Goal: Information Seeking & Learning: Understand process/instructions

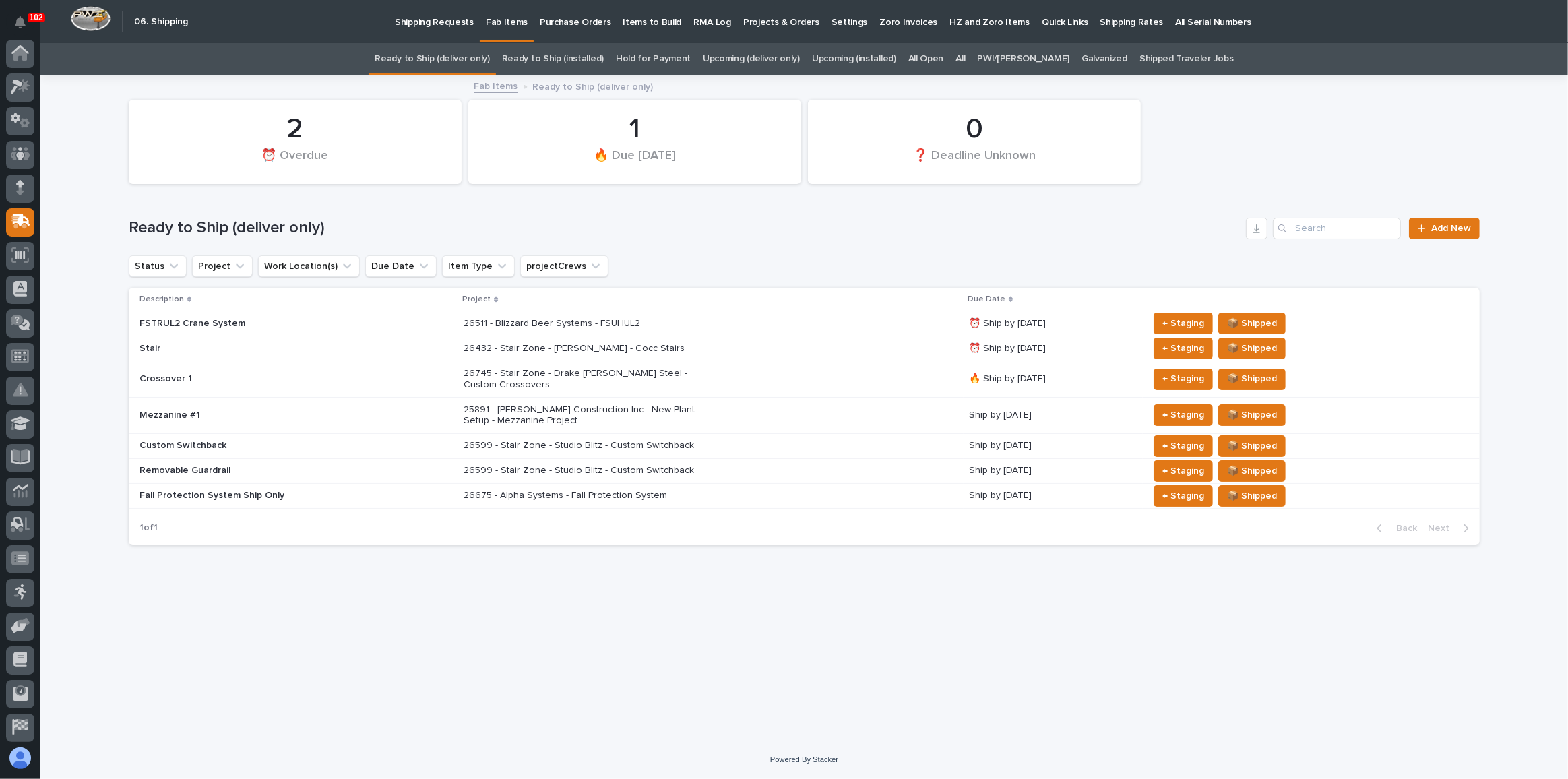
scroll to position [104, 0]
click at [791, 329] on div "26511 - Blizzard Beer Systems - FSUHUL2" at bounding box center [711, 323] width 495 height 22
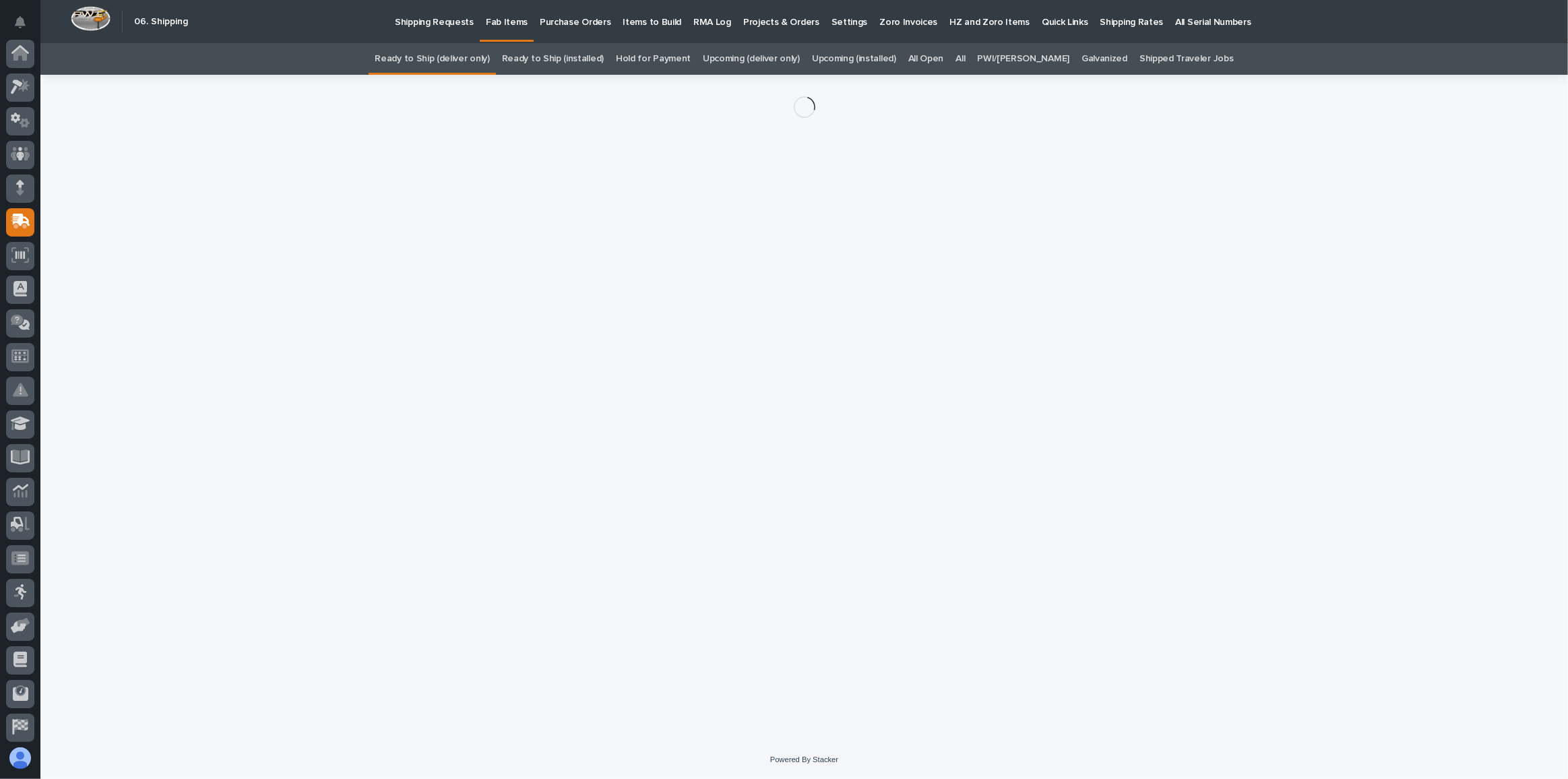
scroll to position [104, 0]
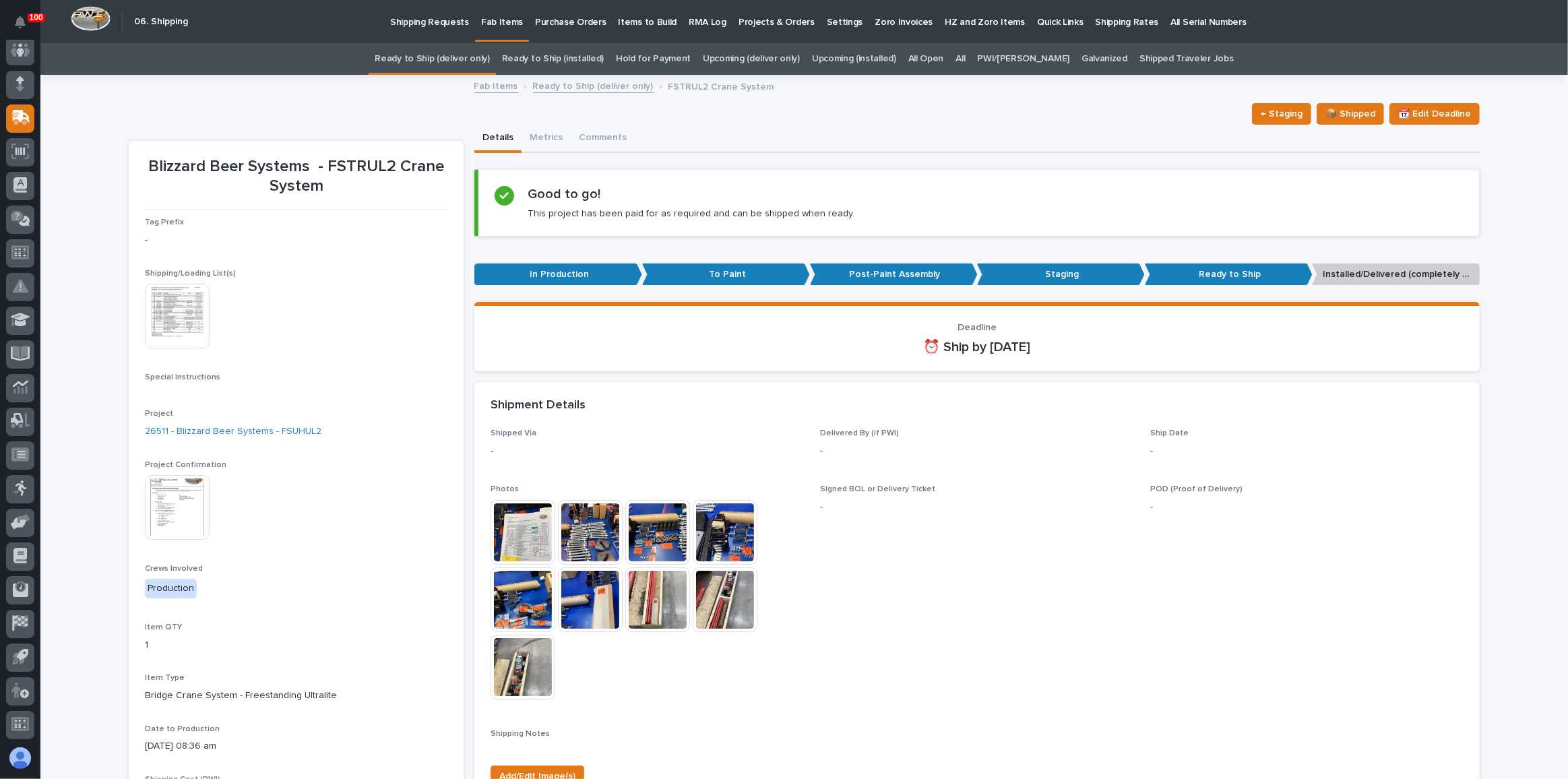
click at [178, 500] on img at bounding box center [177, 507] width 64 height 64
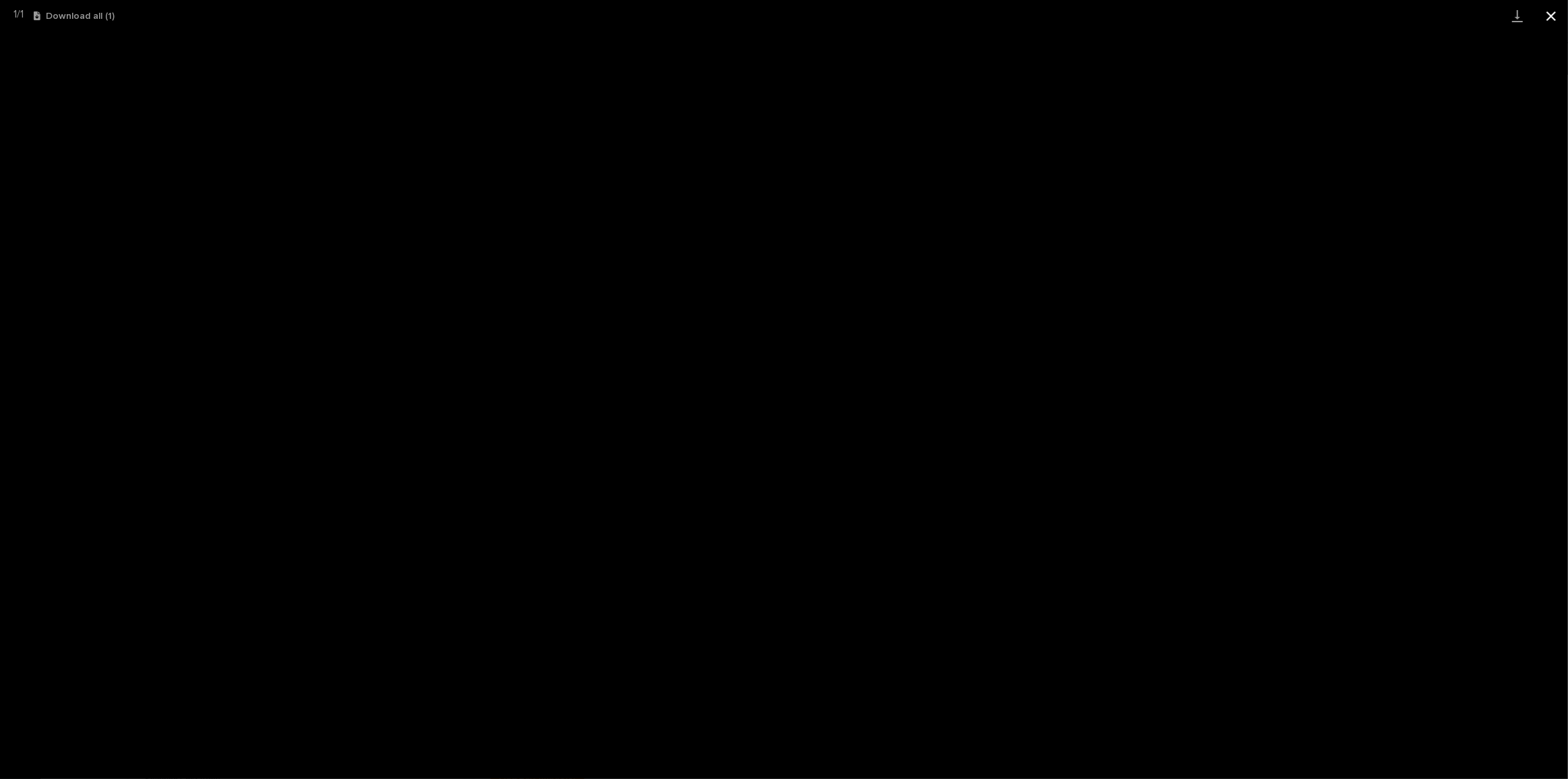
click at [1557, 13] on button "Close gallery" at bounding box center [1551, 16] width 34 height 31
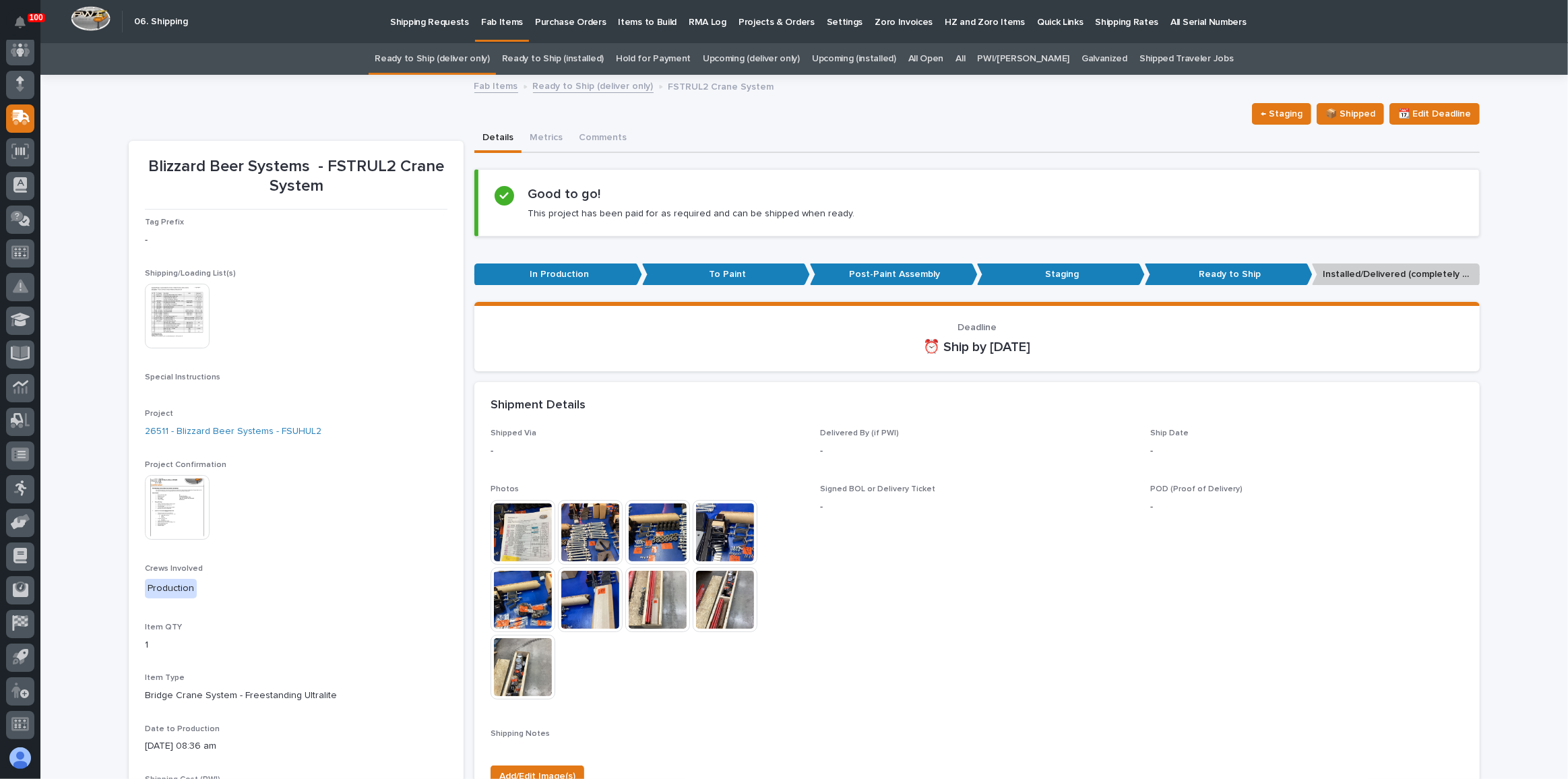
click at [481, 69] on link "Ready to Ship (deliver only)" at bounding box center [431, 59] width 115 height 31
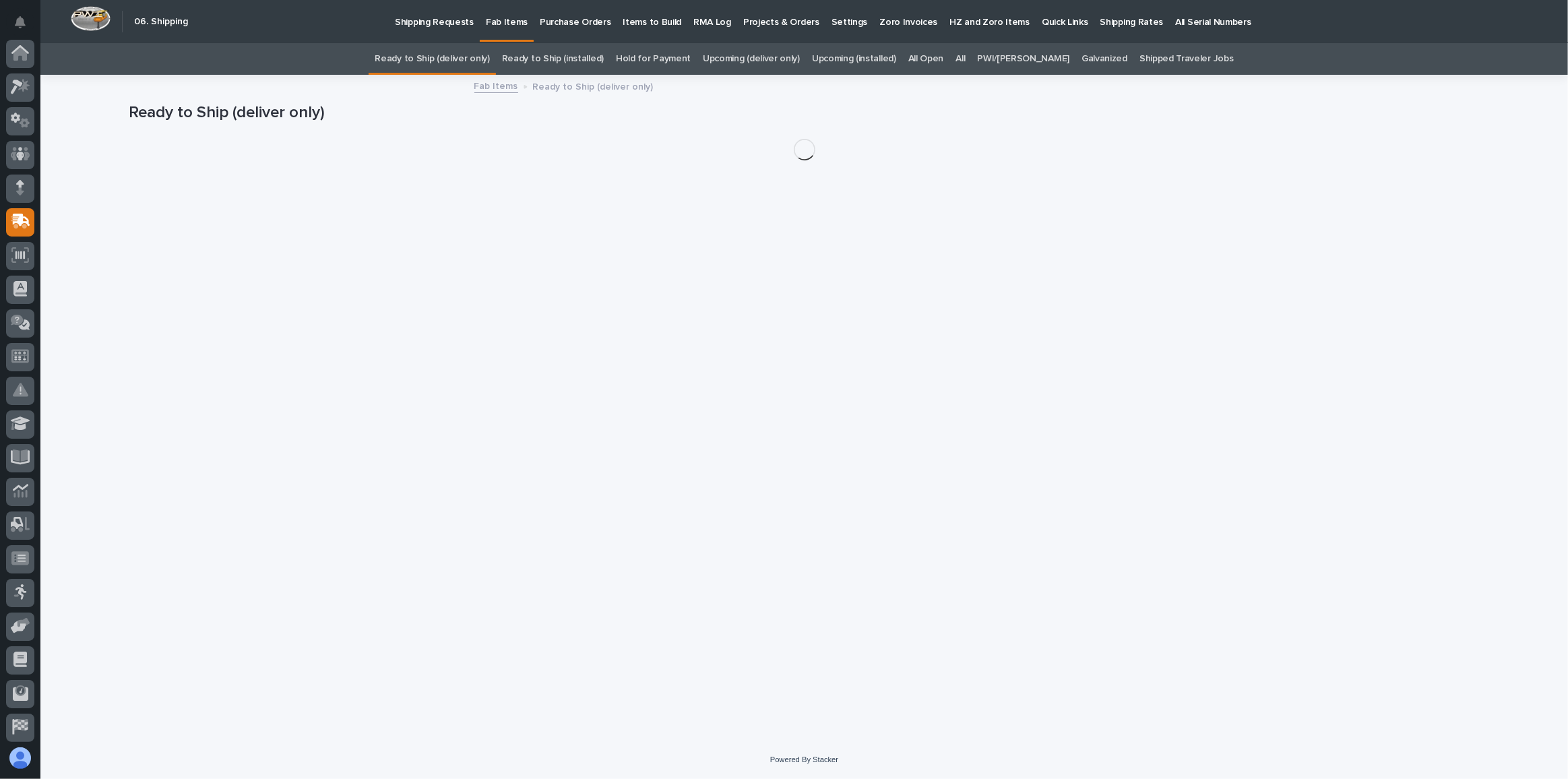
scroll to position [104, 0]
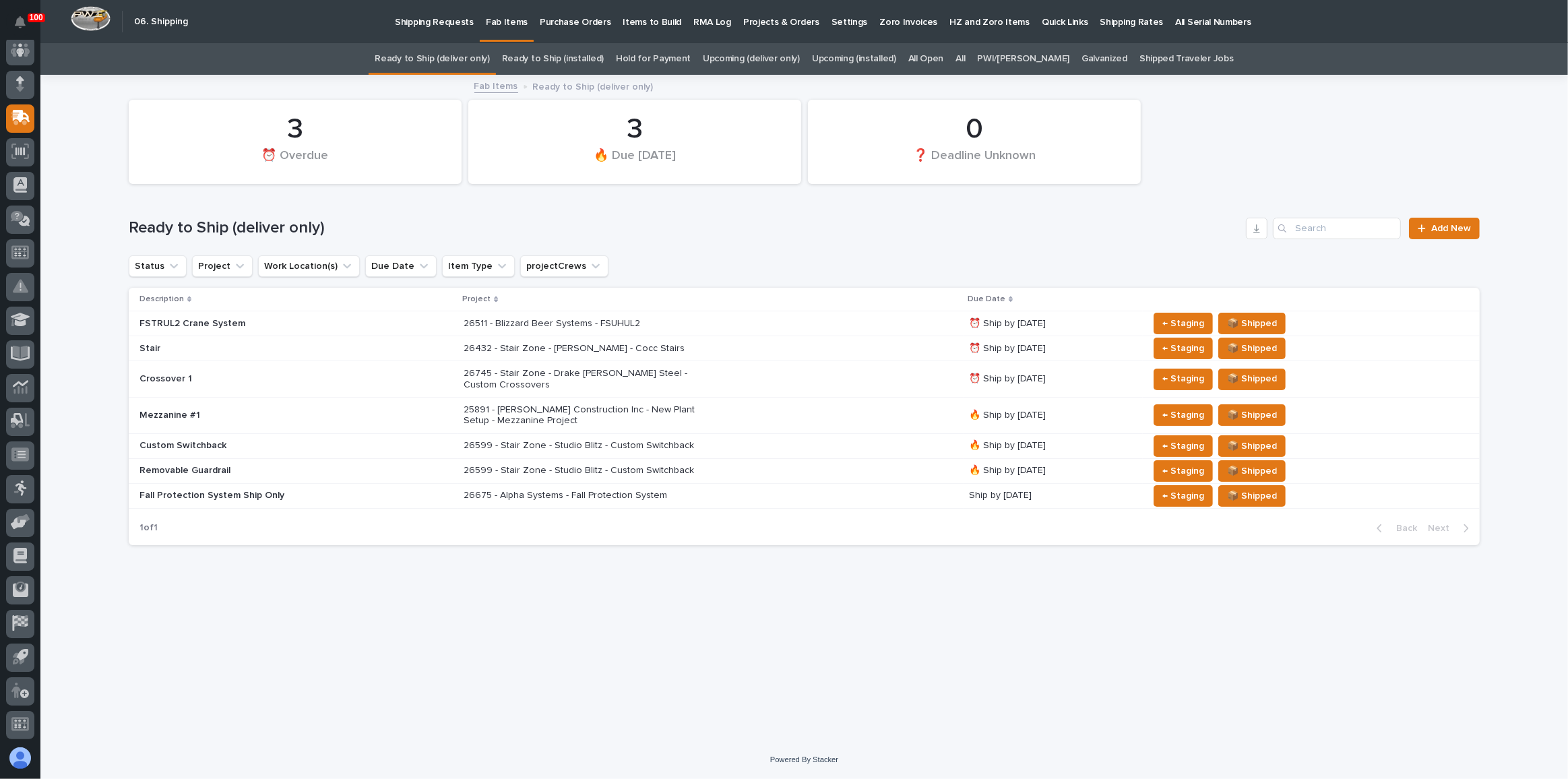
click at [623, 445] on p "26599 - Stair Zone - Studio Blitz - Custom Switchback" at bounding box center [581, 446] width 236 height 12
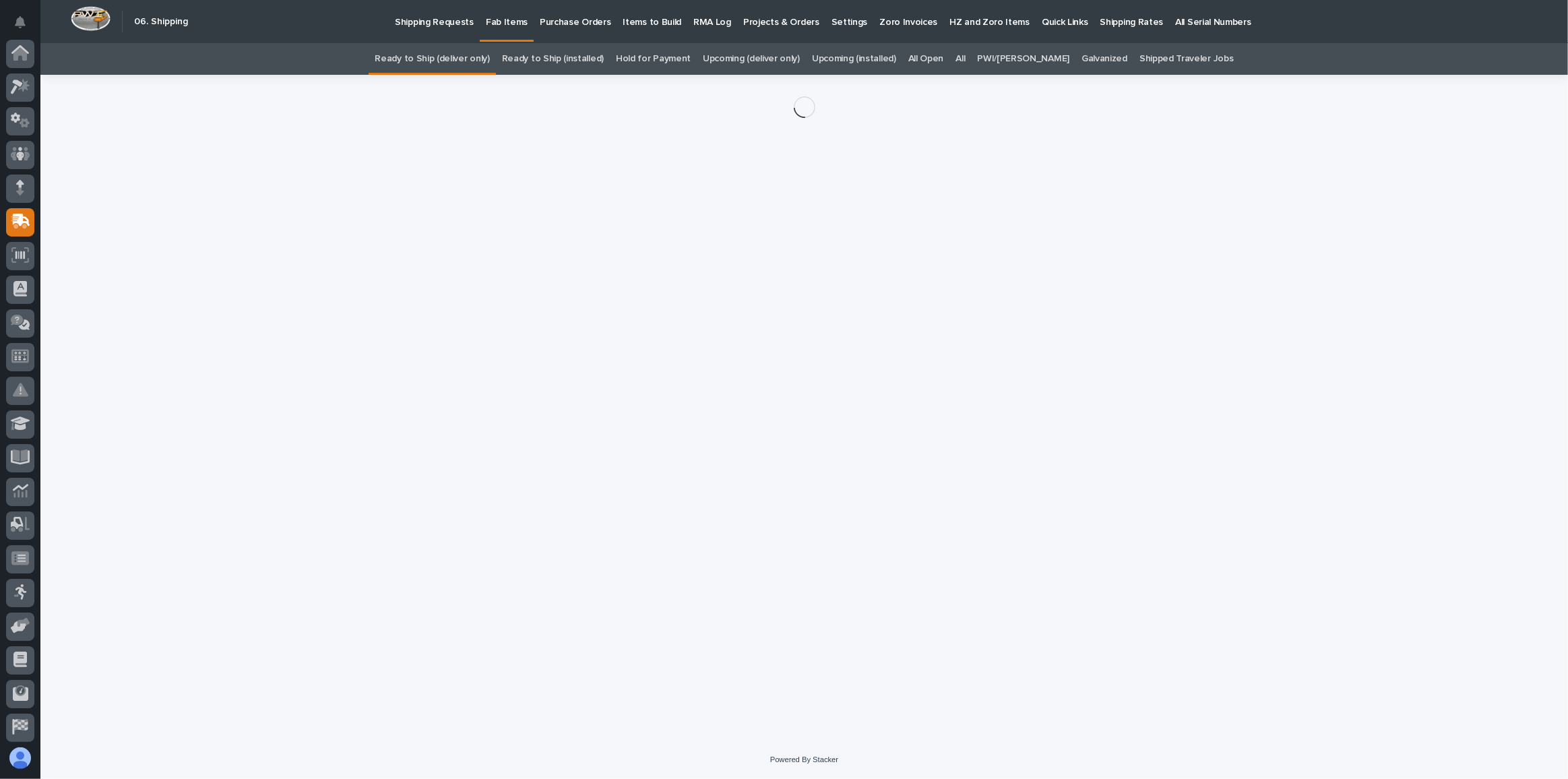
scroll to position [104, 0]
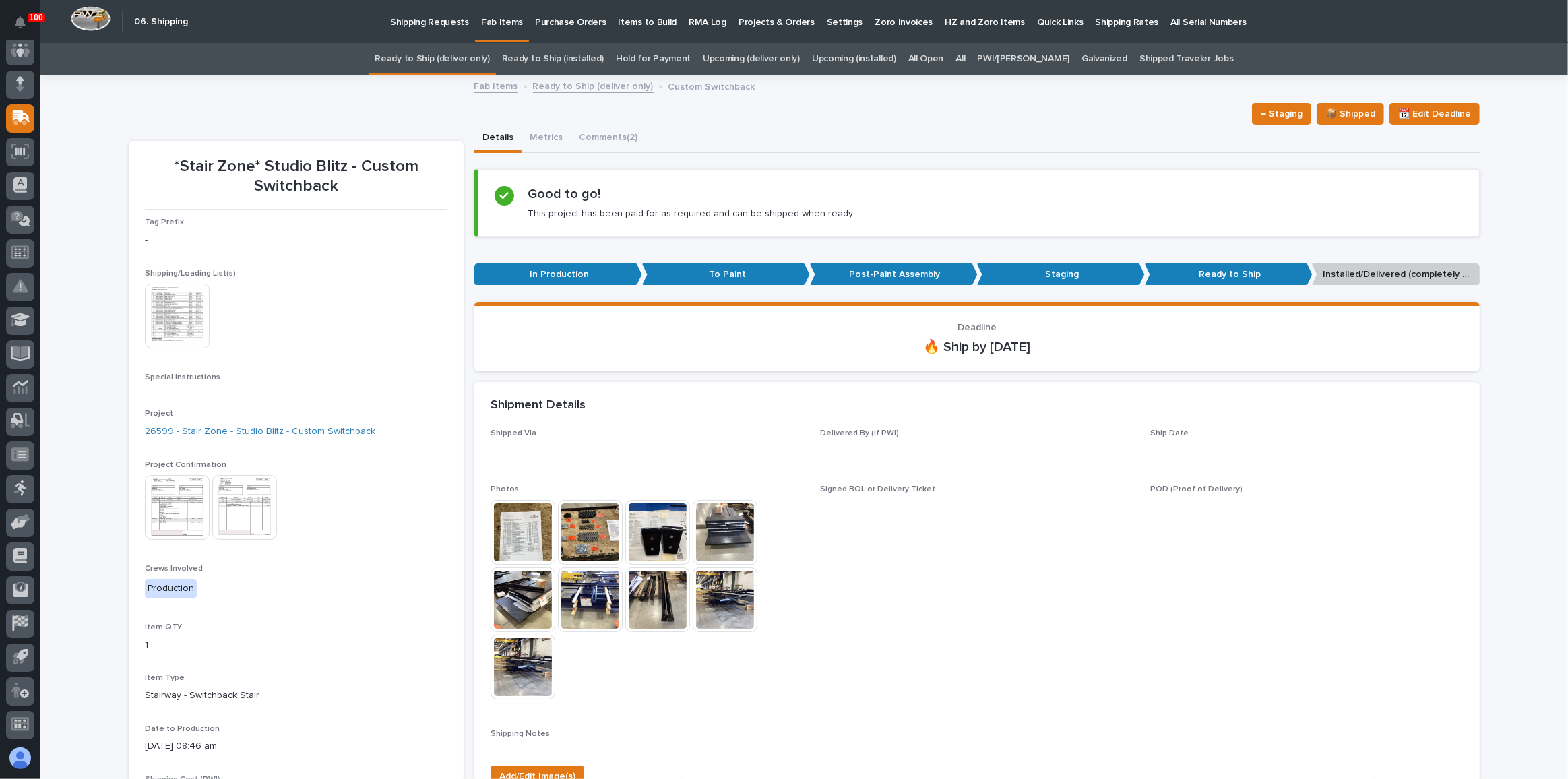
click at [168, 514] on img at bounding box center [177, 507] width 64 height 64
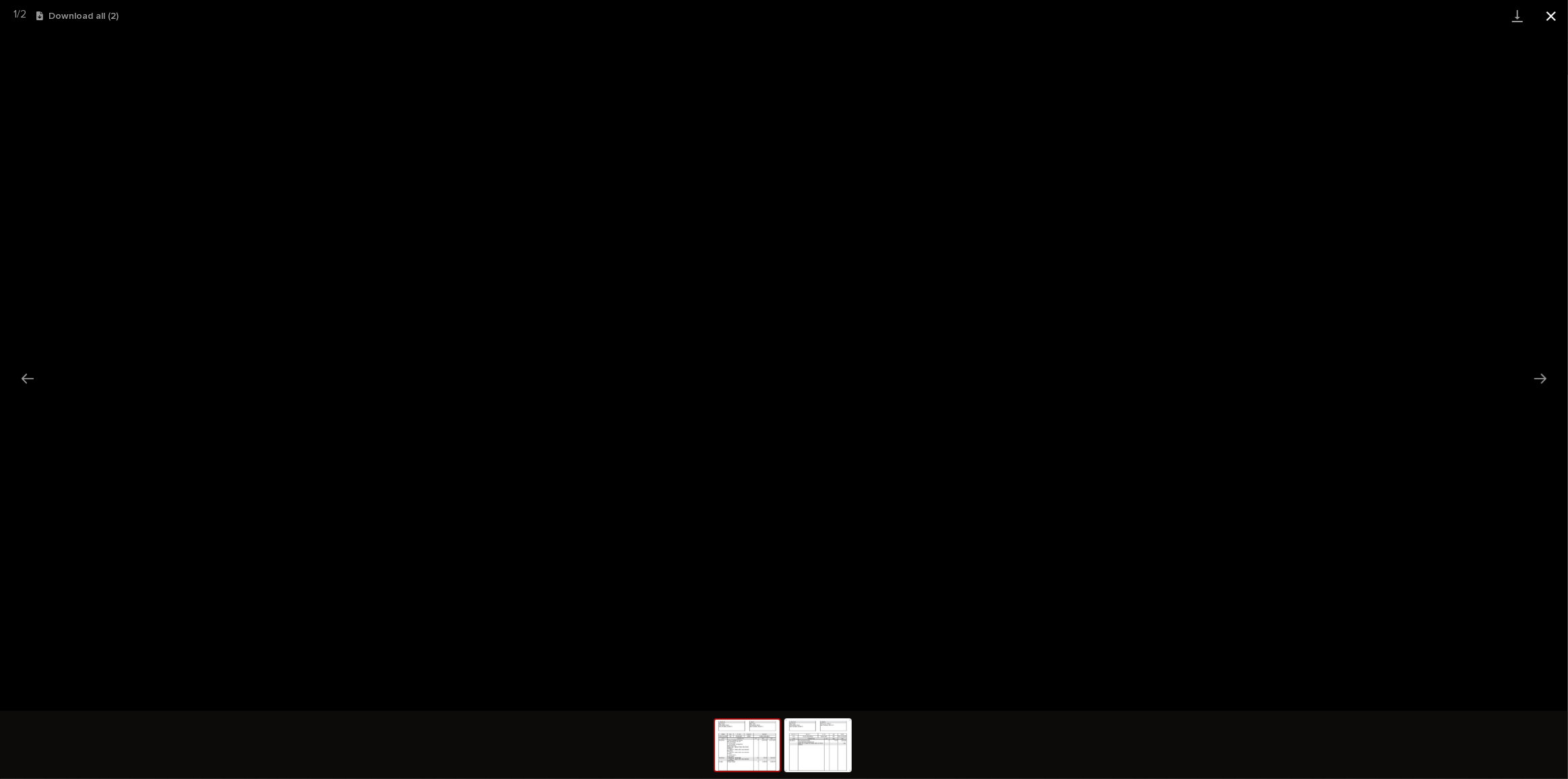
click at [1544, 14] on button "Close gallery" at bounding box center [1551, 16] width 34 height 31
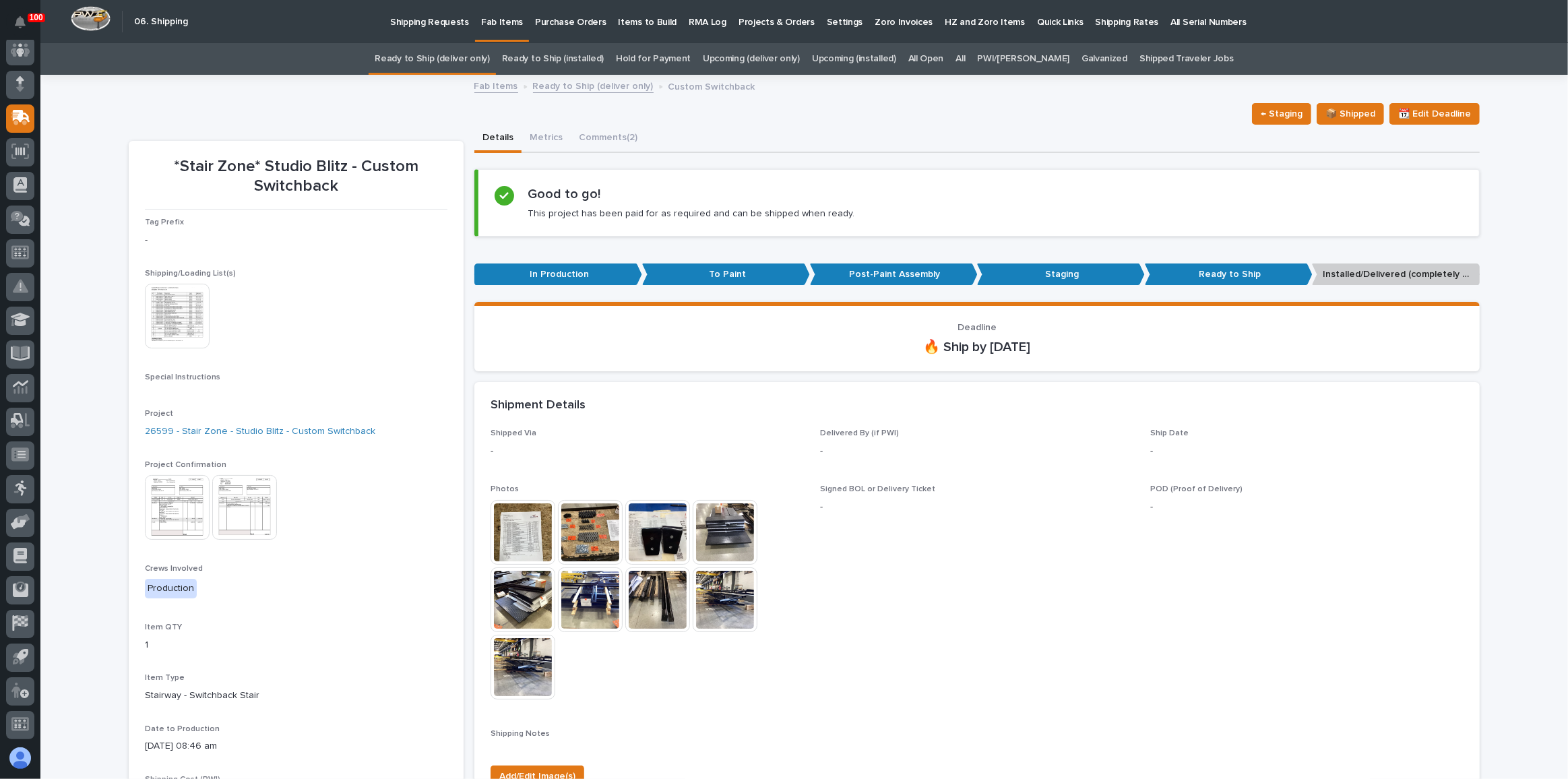
click at [489, 57] on link "Ready to Ship (deliver only)" at bounding box center [431, 59] width 115 height 31
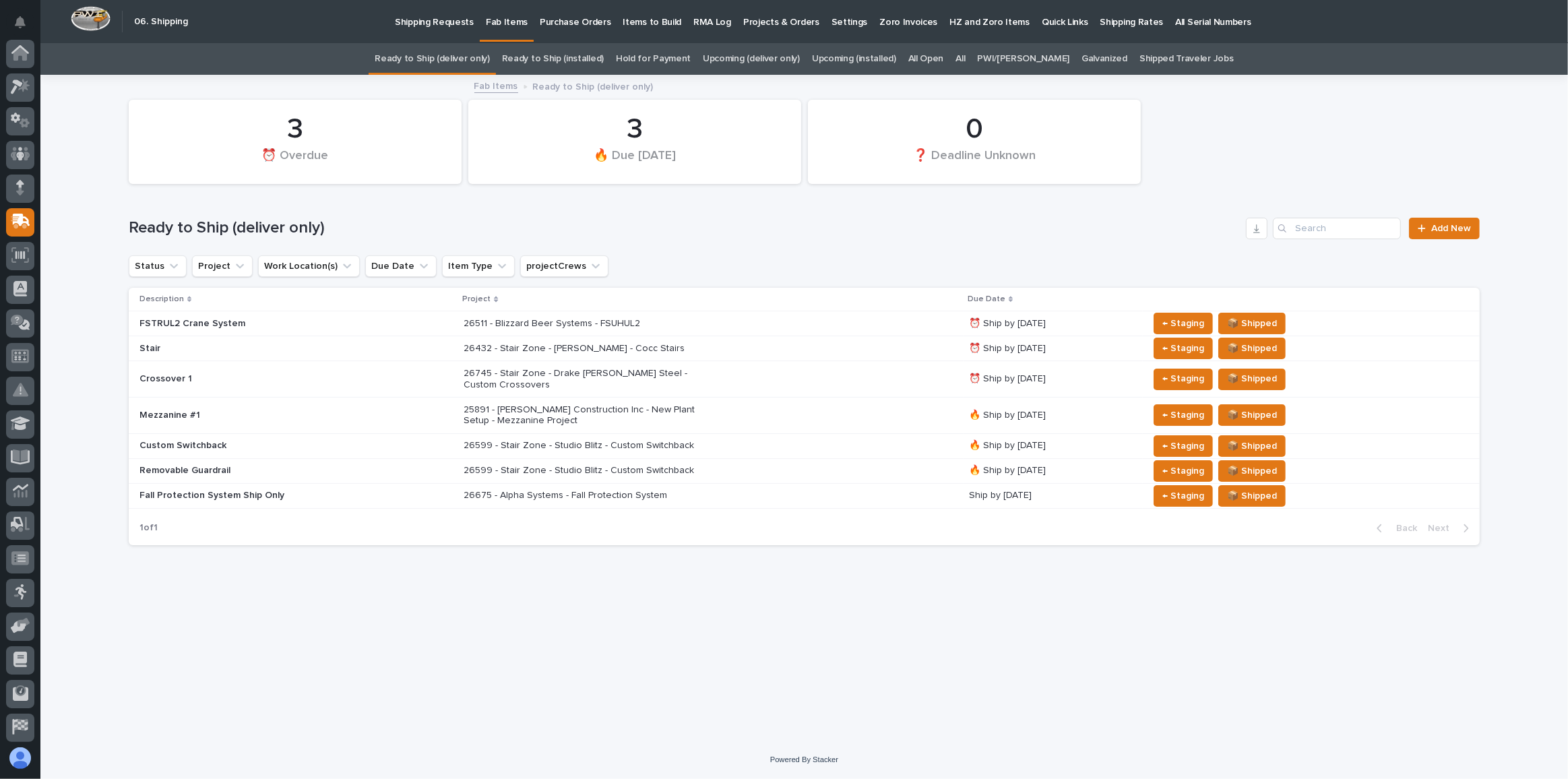
scroll to position [104, 0]
click at [797, 406] on div "25891 - J A Wagner Construction Inc - New Plant Setup - Mezzanine Project" at bounding box center [711, 415] width 495 height 34
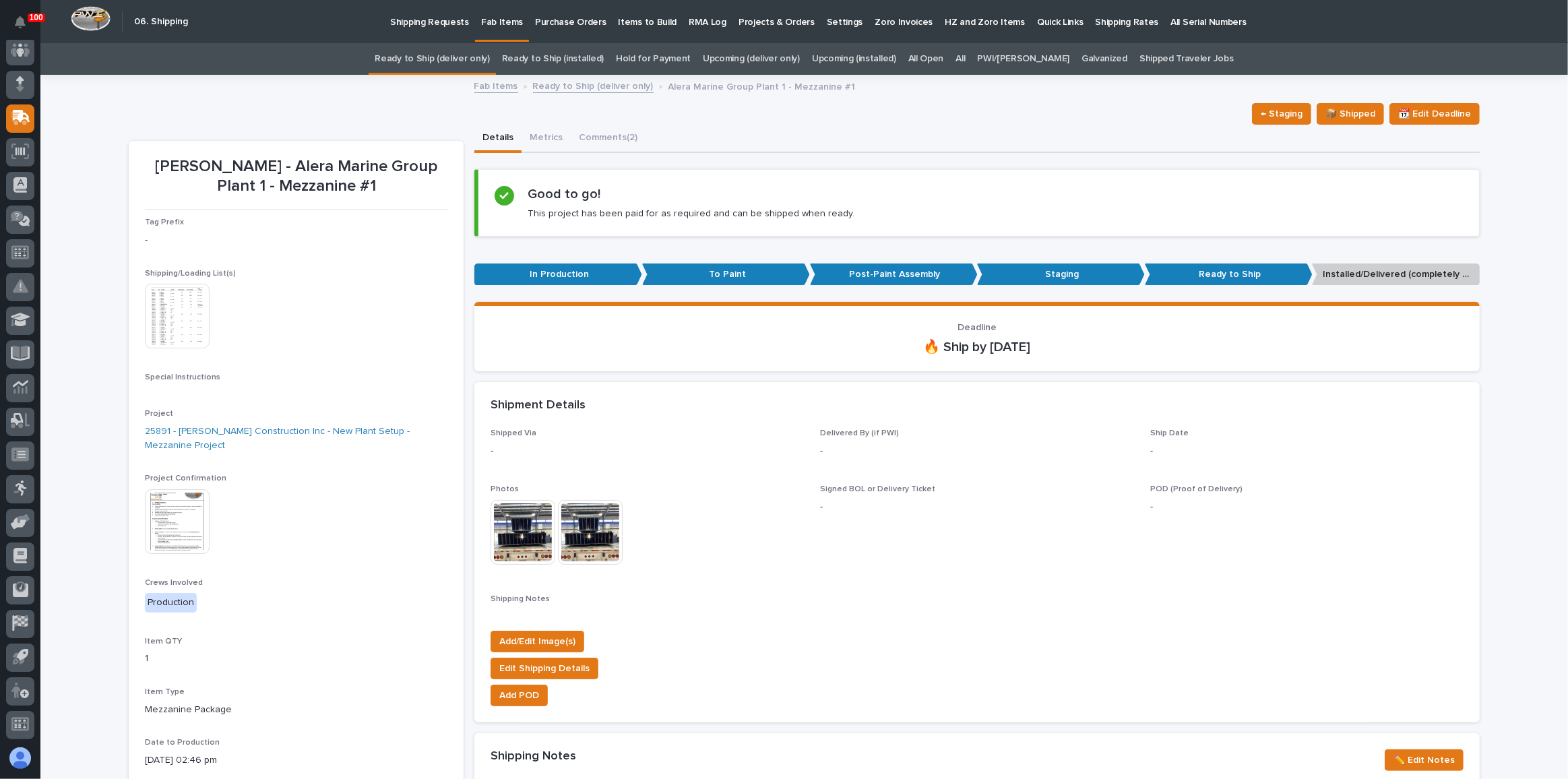
click at [439, 22] on p "Shipping Requests" at bounding box center [430, 14] width 79 height 28
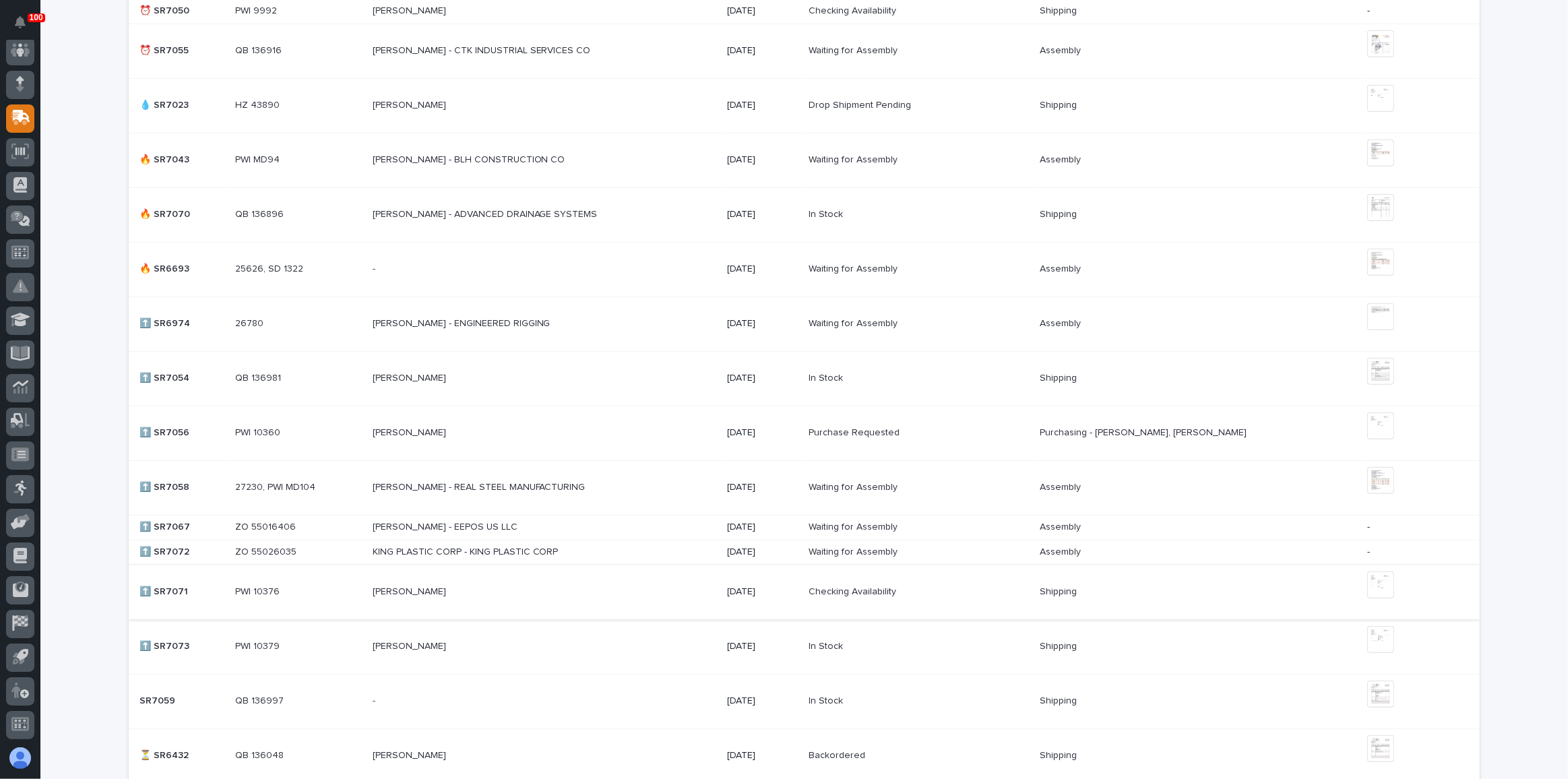
scroll to position [842, 0]
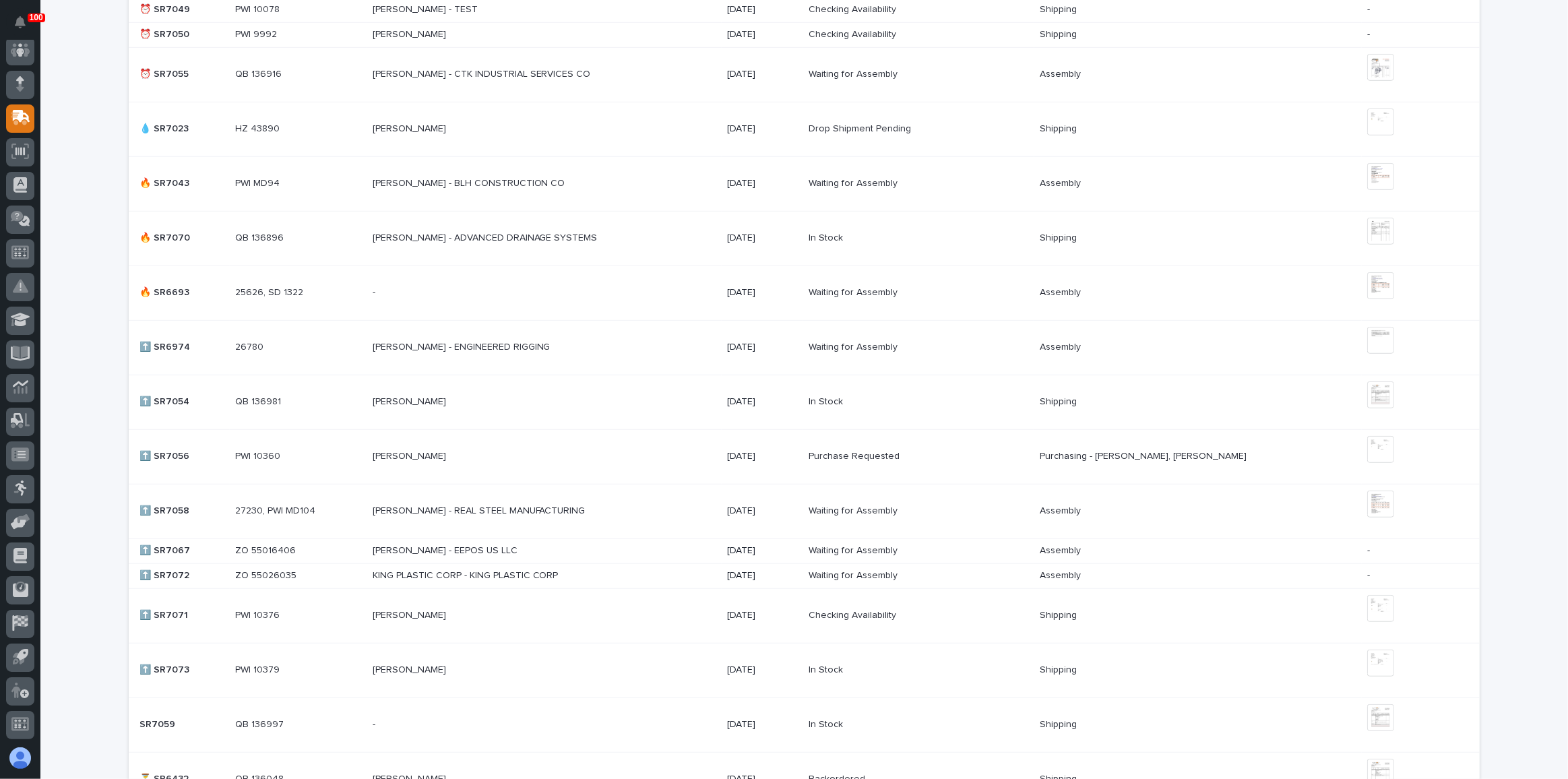
click at [660, 231] on div "STAN HOLOWIECKI - ADVANCED DRAINAGE SYSTEMS STAN HOLOWIECKI - ADVANCED DRAINAGE…" at bounding box center [545, 237] width 345 height 22
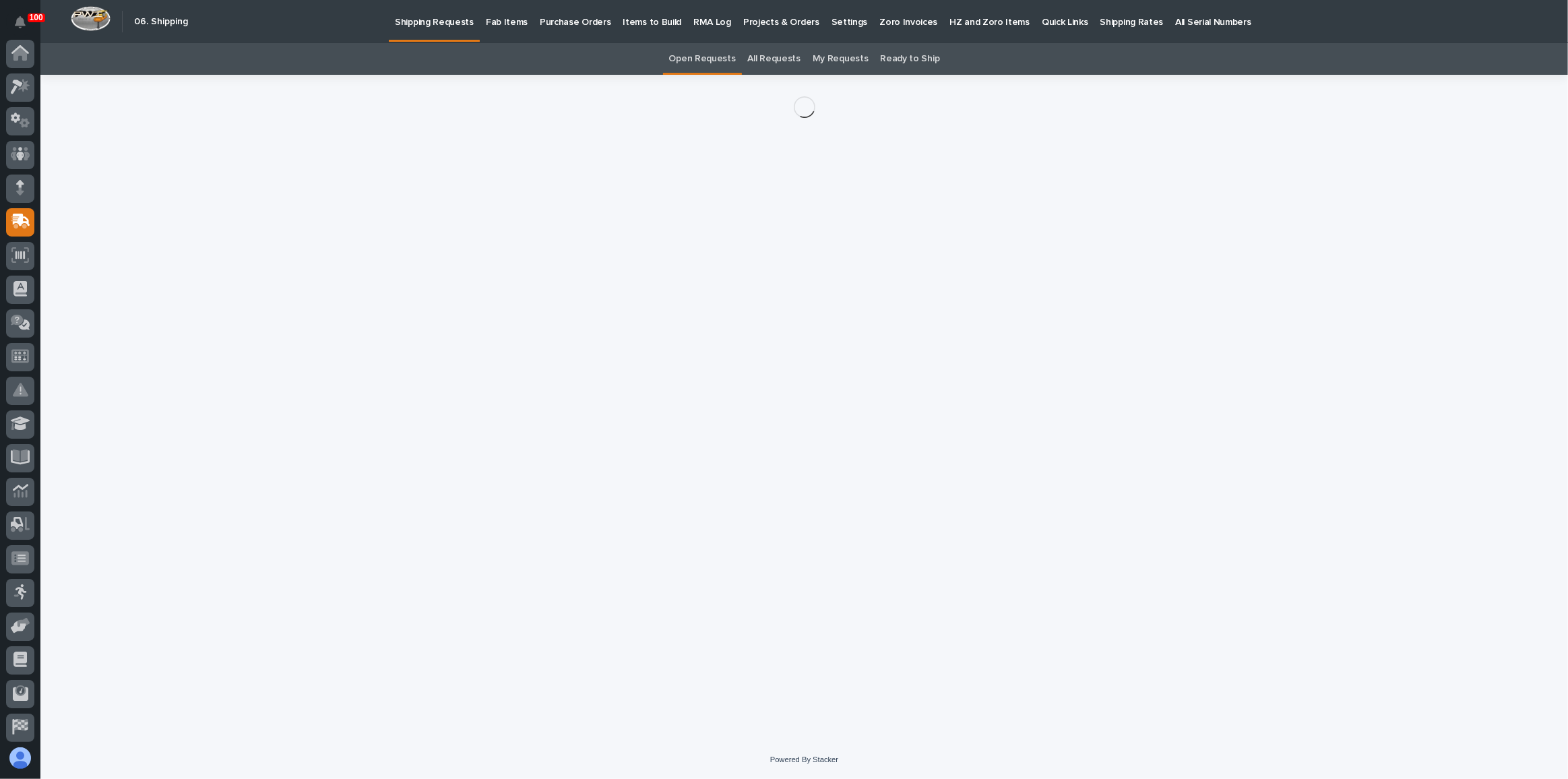
scroll to position [104, 0]
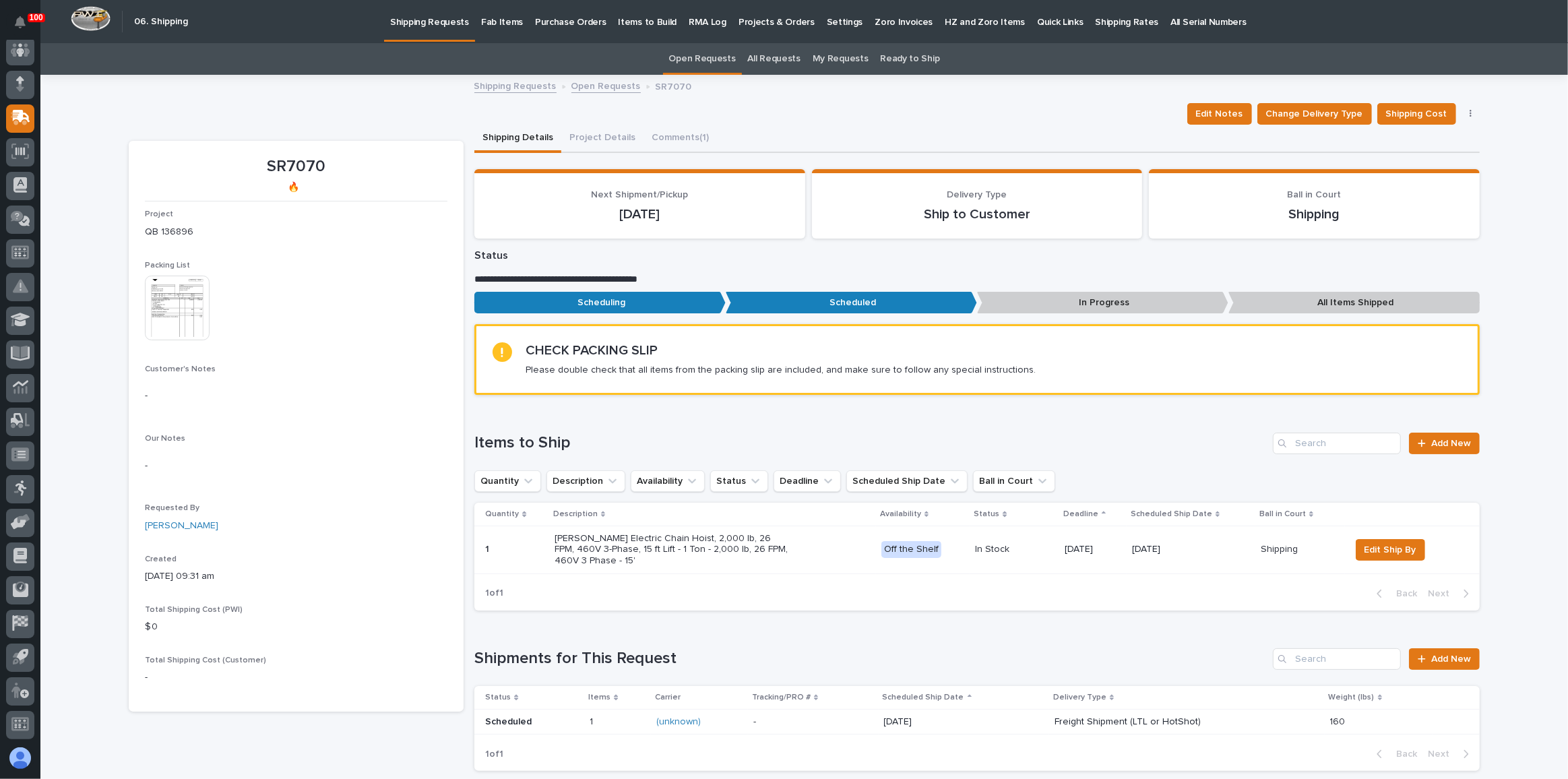
click at [153, 322] on img at bounding box center [177, 307] width 64 height 64
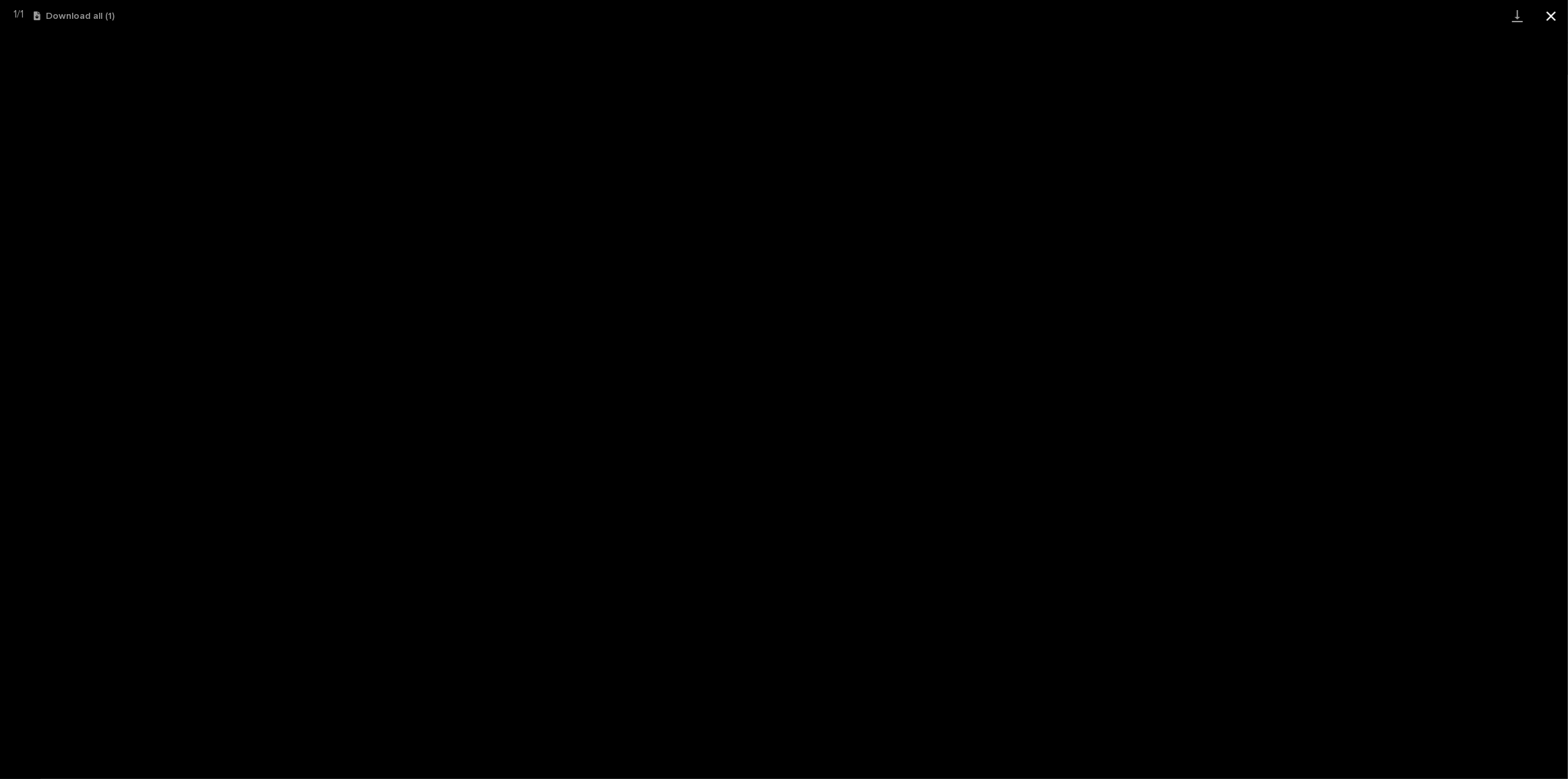
click at [1552, 16] on button "Close gallery" at bounding box center [1551, 16] width 34 height 31
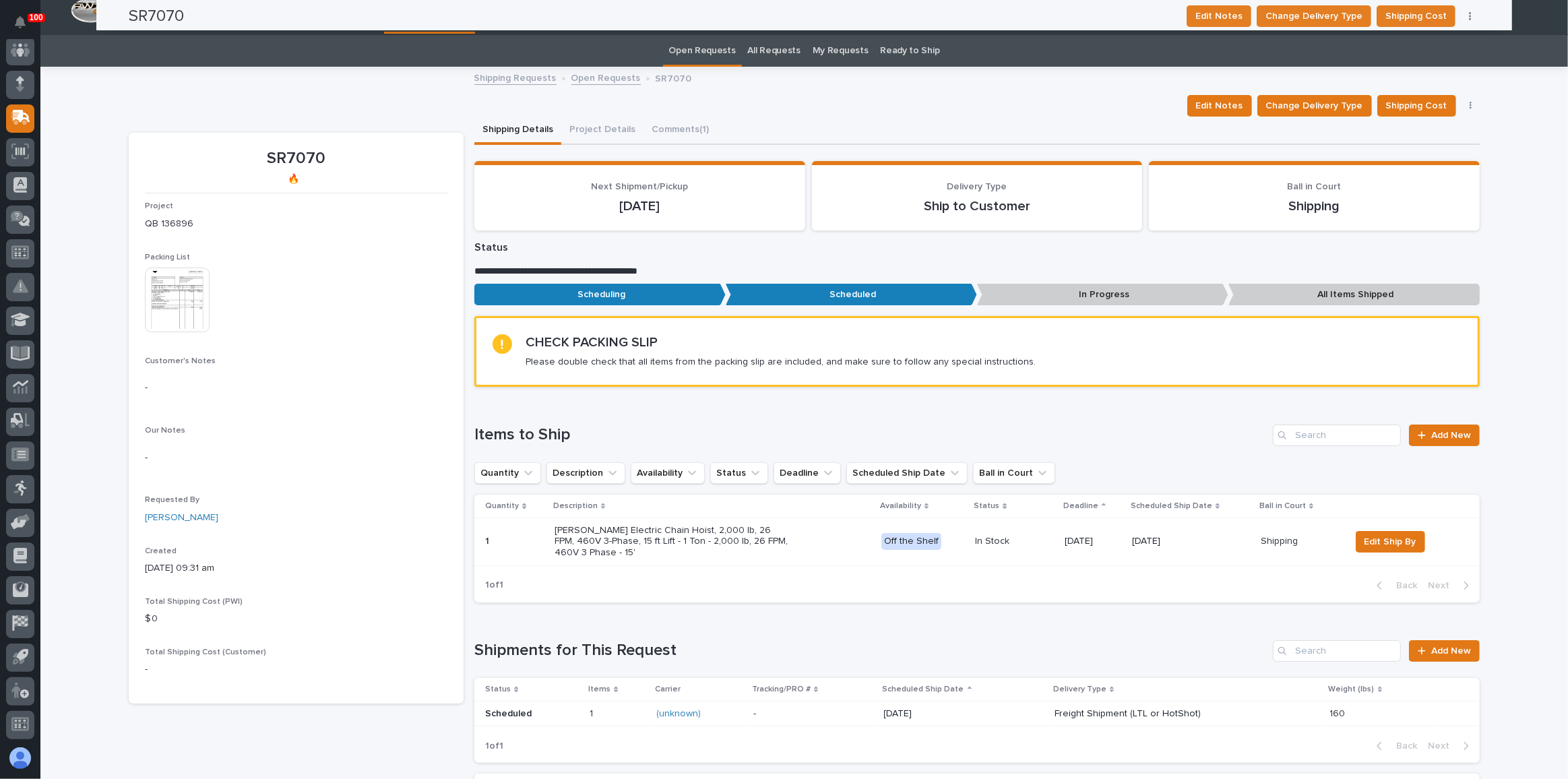
scroll to position [0, 0]
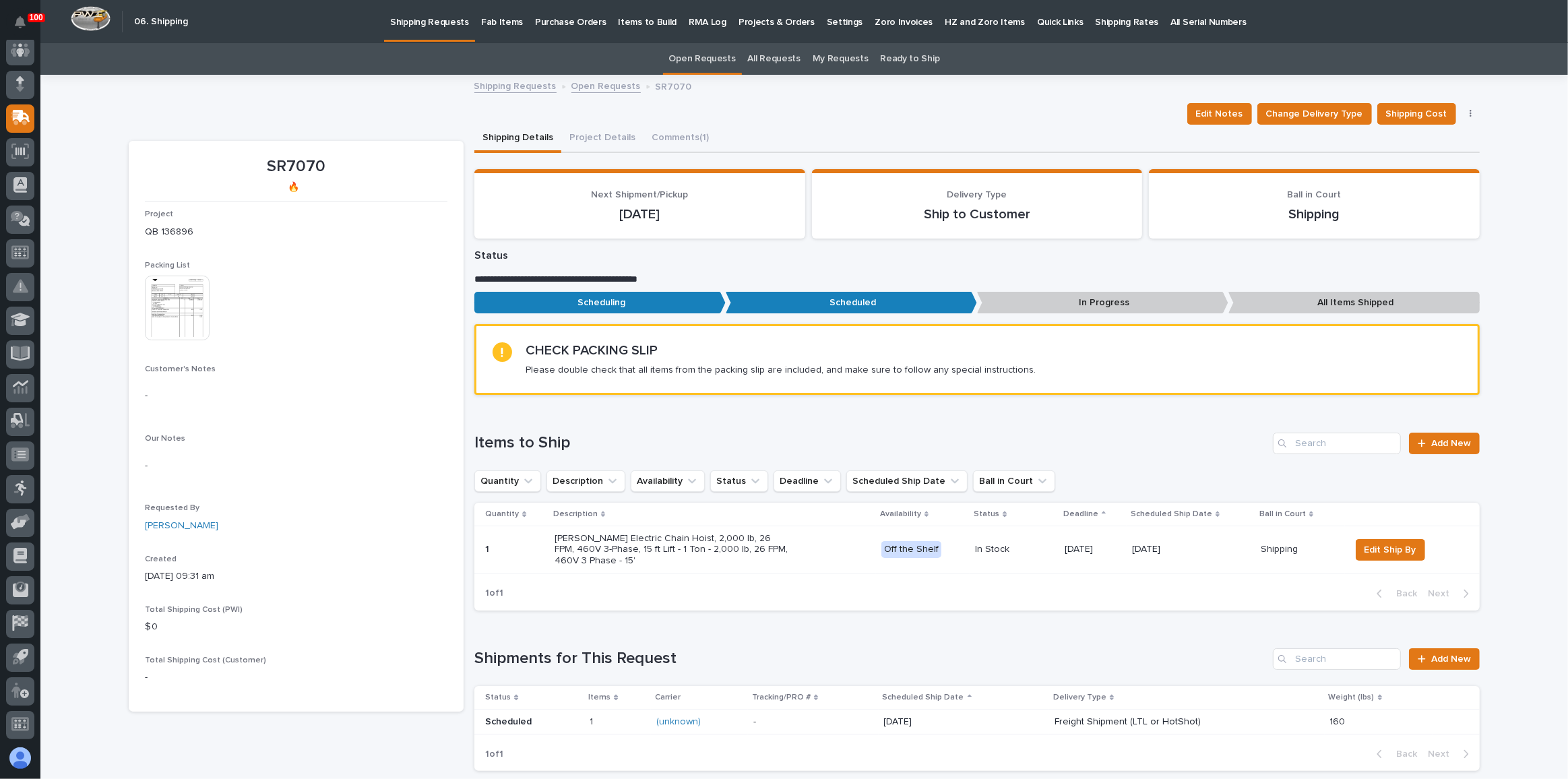
click at [1091, 453] on div "Items to Ship Add New Quantity Description Availability Status Deadline Schedul…" at bounding box center [976, 522] width 1005 height 178
click at [193, 293] on img at bounding box center [177, 307] width 64 height 64
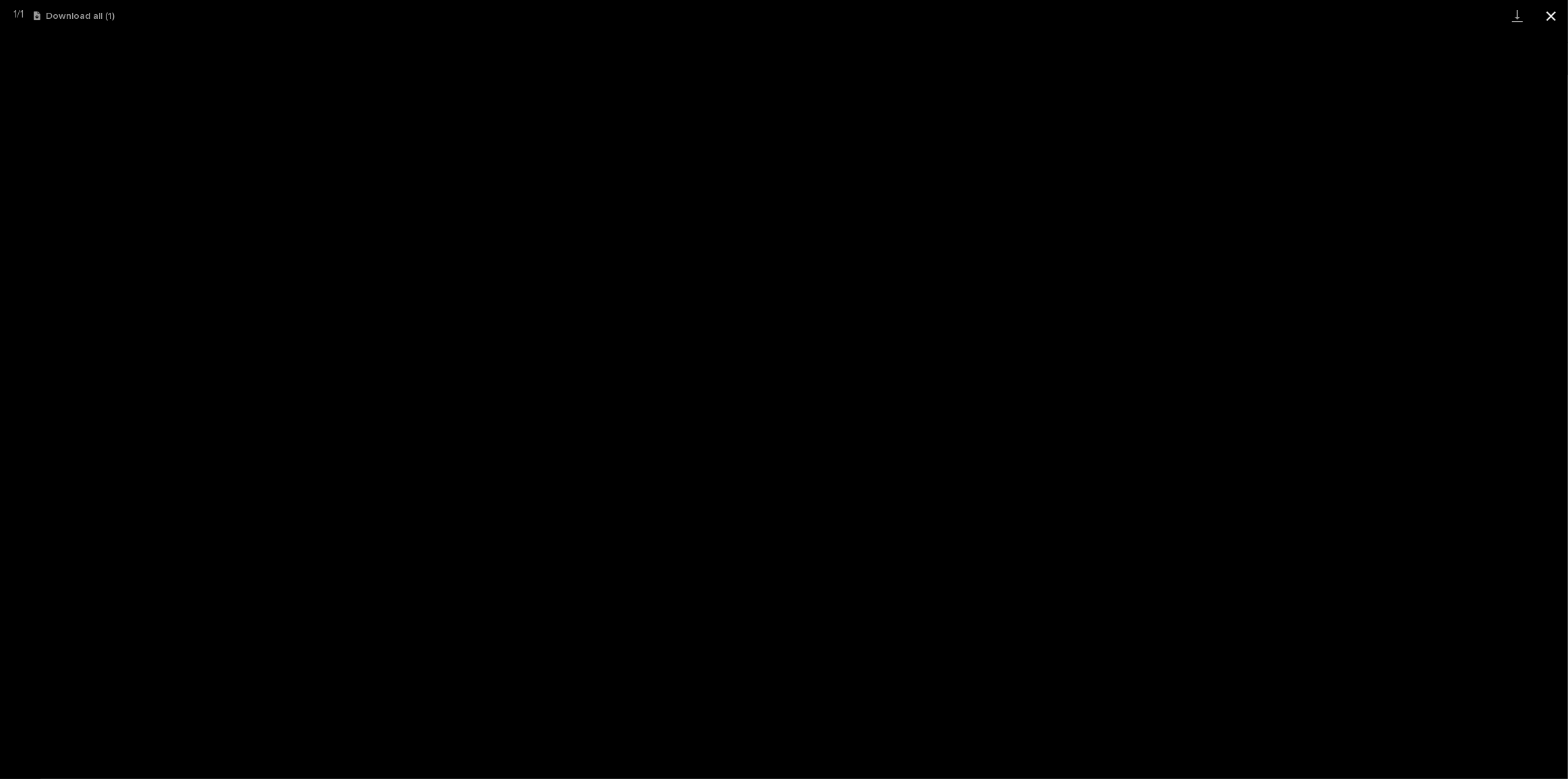
click at [1546, 16] on button "Close gallery" at bounding box center [1551, 16] width 34 height 31
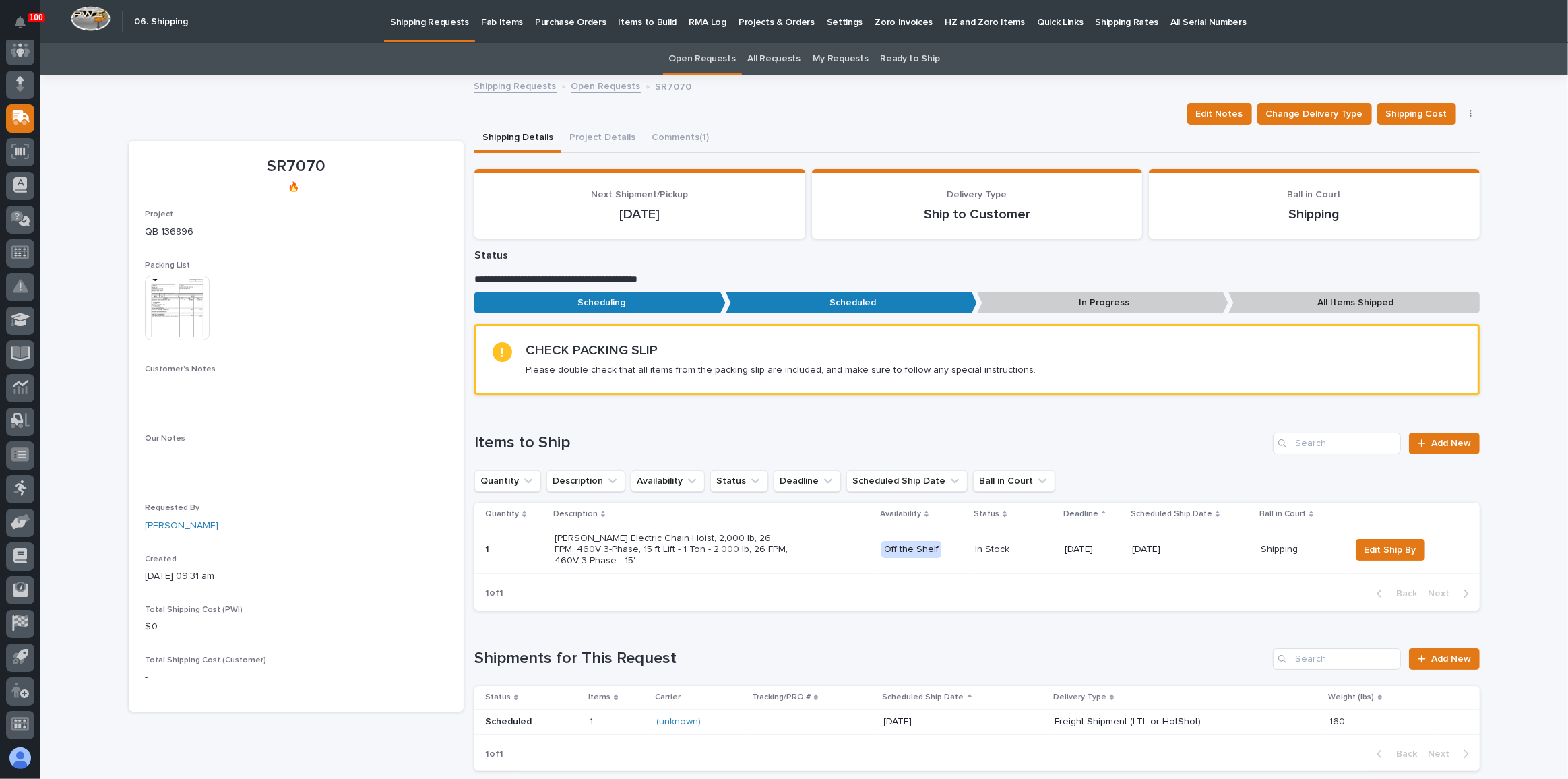
click at [500, 24] on p "Fab Items" at bounding box center [501, 14] width 42 height 28
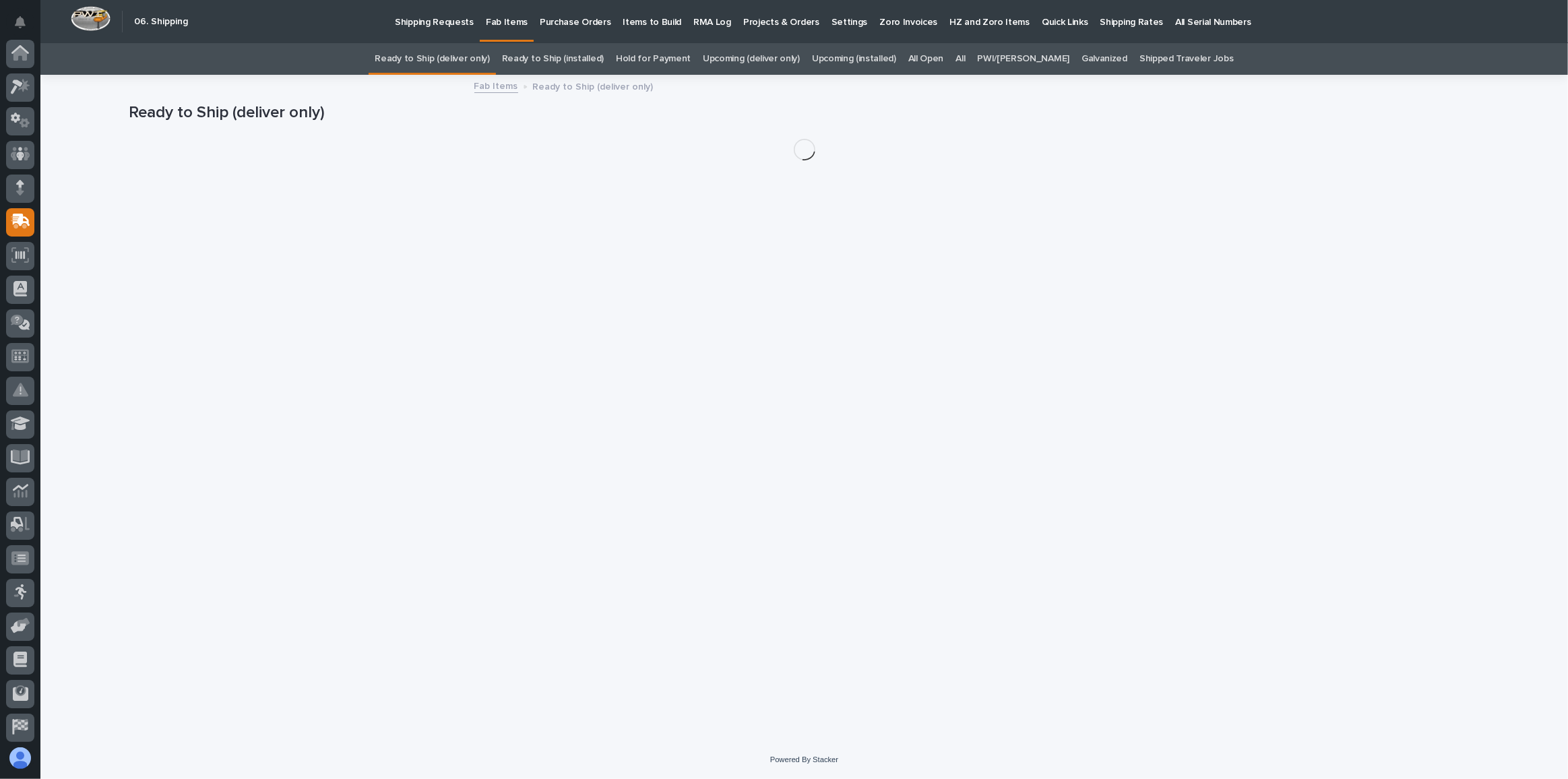
scroll to position [104, 0]
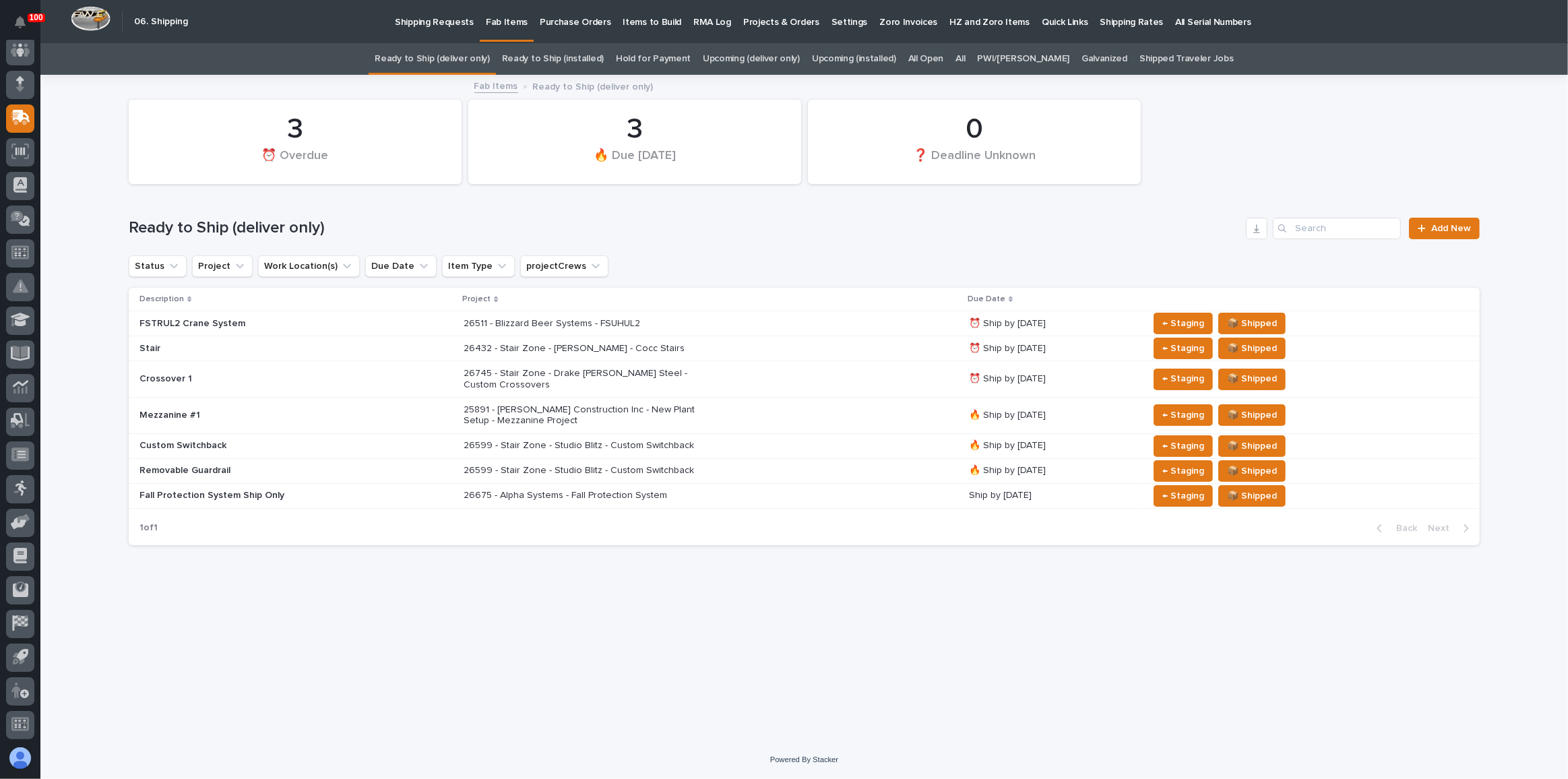
click at [735, 354] on div "26432 - Stair Zone - Steven Bartley - Cocc Stairs" at bounding box center [711, 348] width 495 height 22
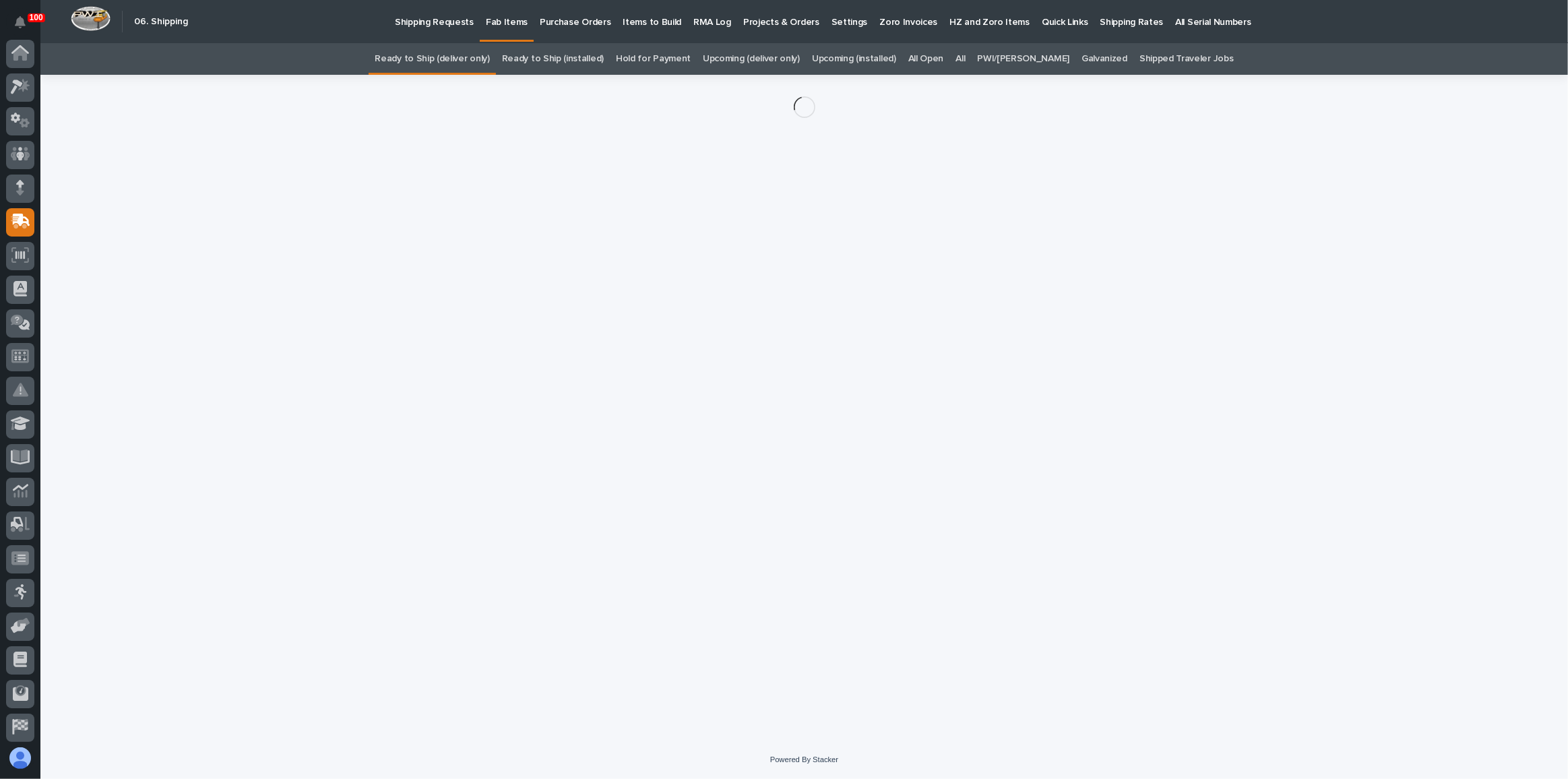
scroll to position [104, 0]
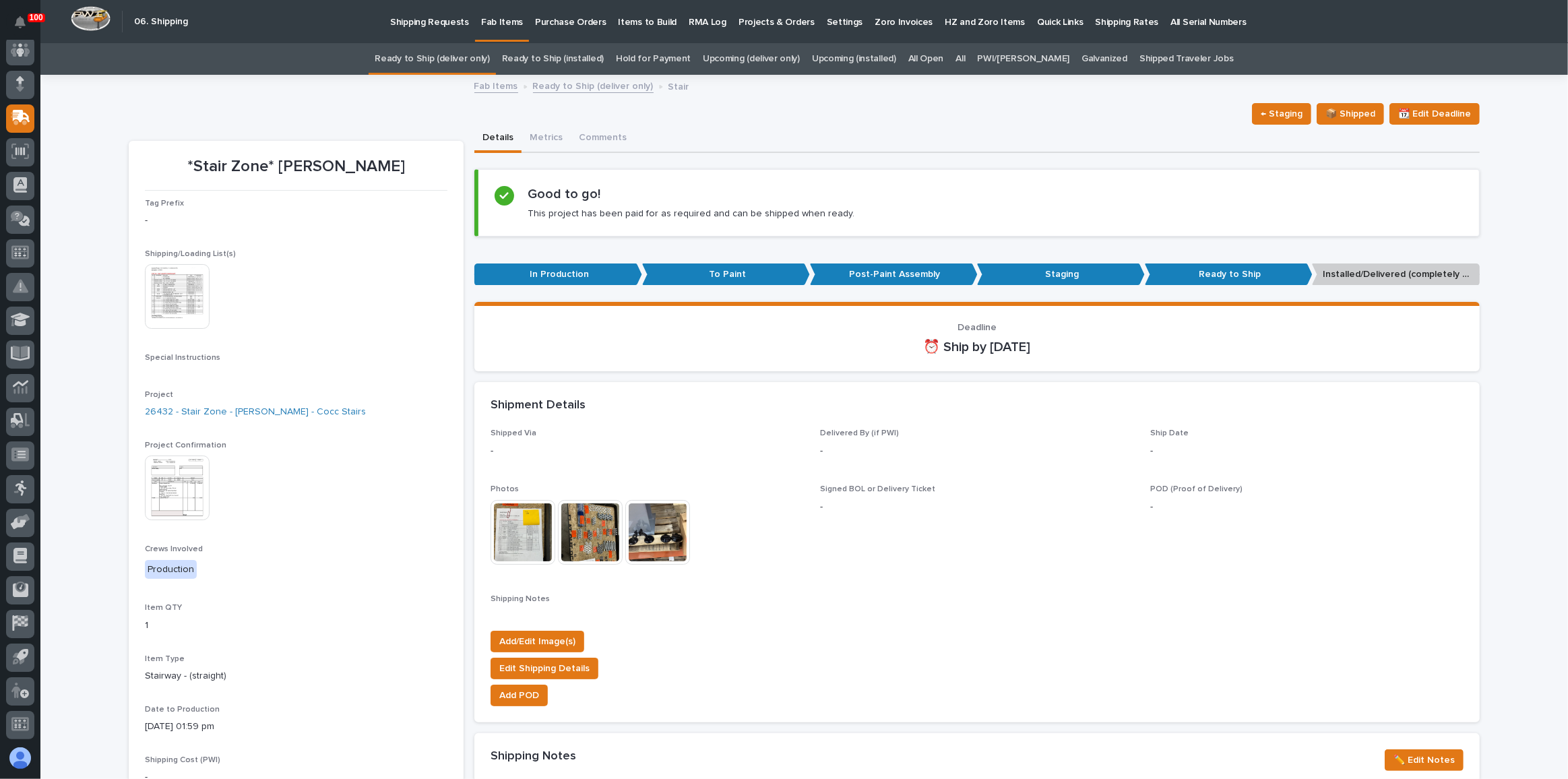
click at [188, 495] on img at bounding box center [177, 487] width 64 height 64
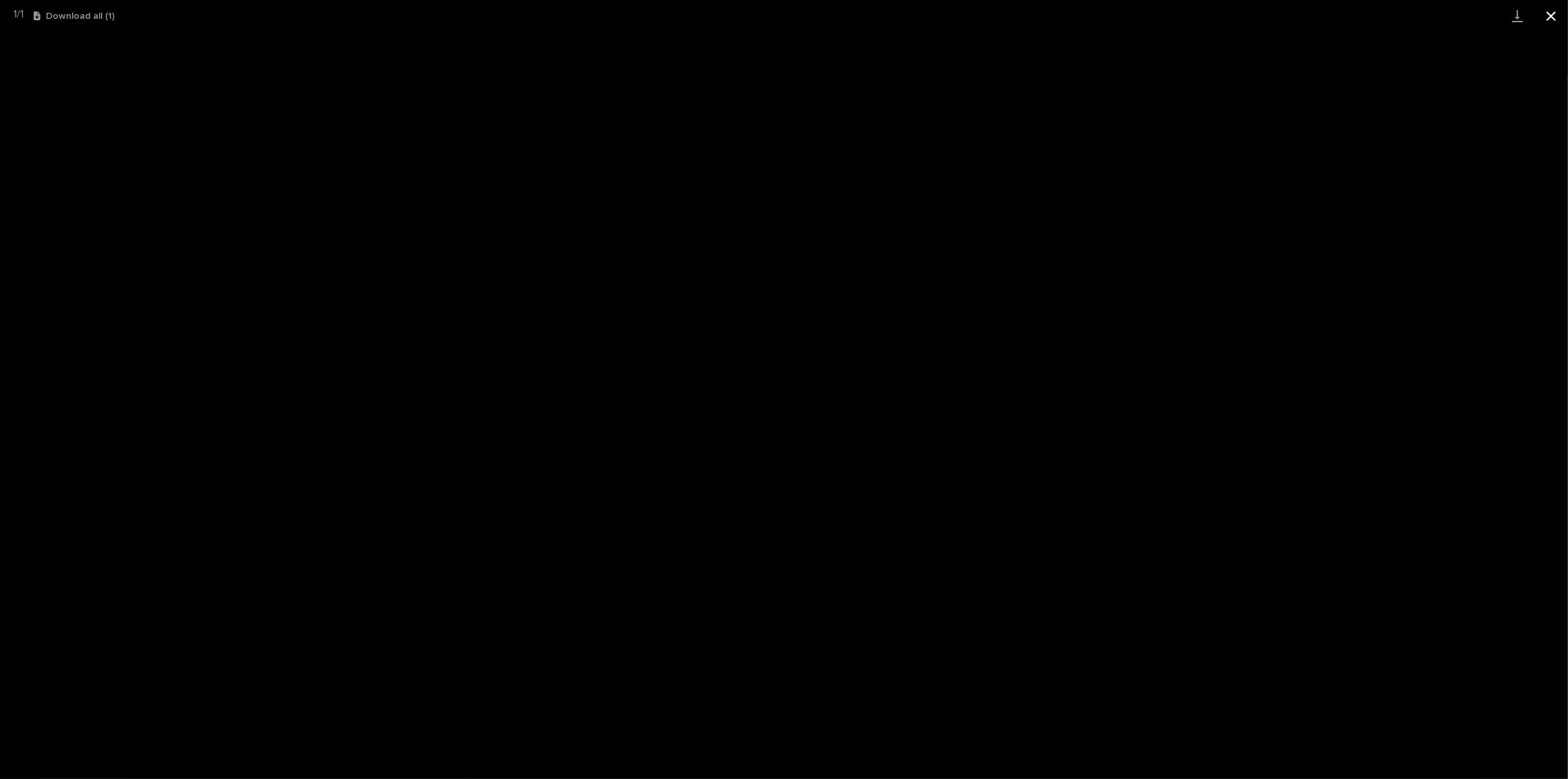
click at [1556, 10] on button "Close gallery" at bounding box center [1551, 16] width 34 height 31
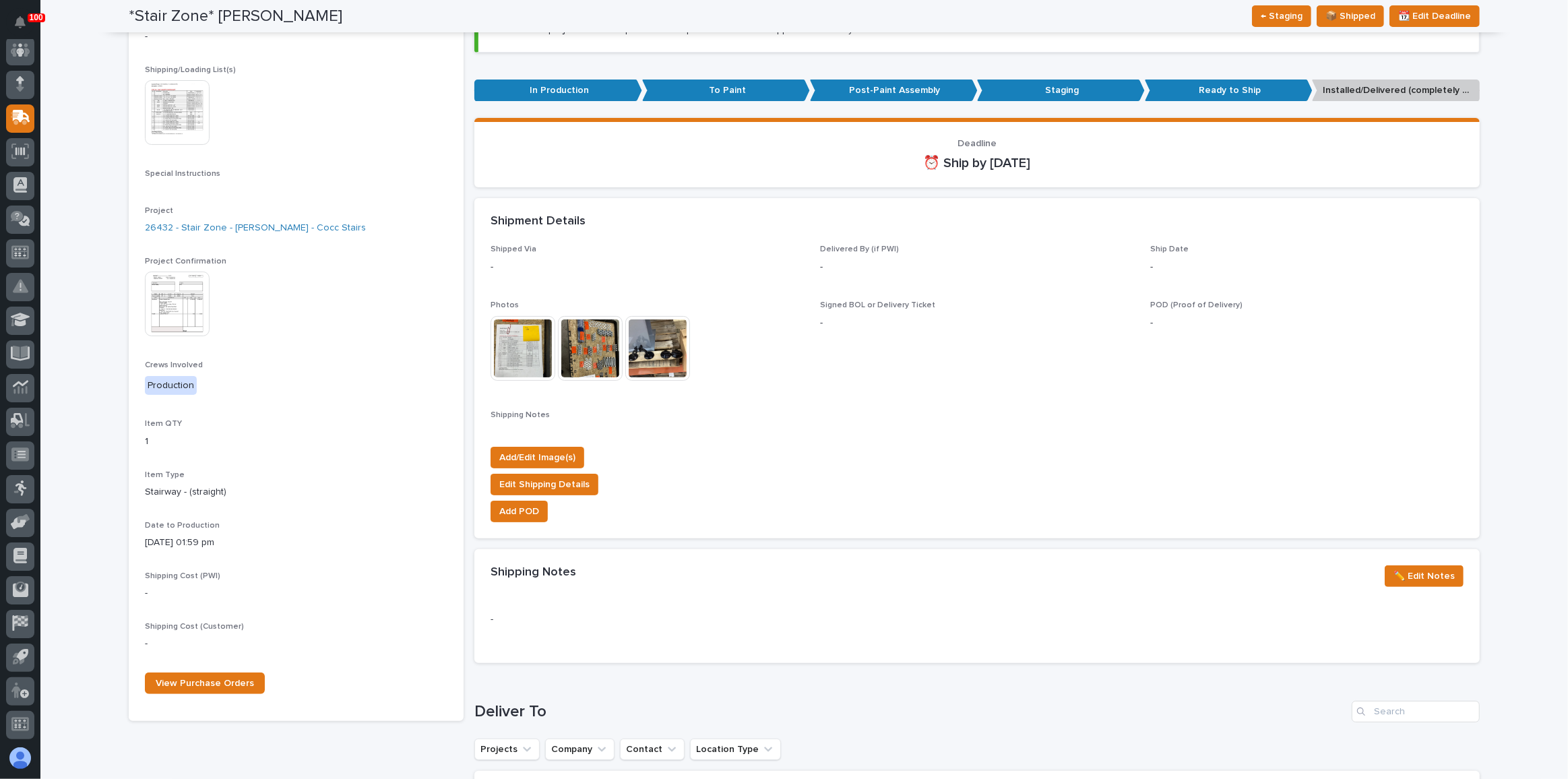
scroll to position [183, 0]
click at [154, 300] on img at bounding box center [177, 304] width 64 height 64
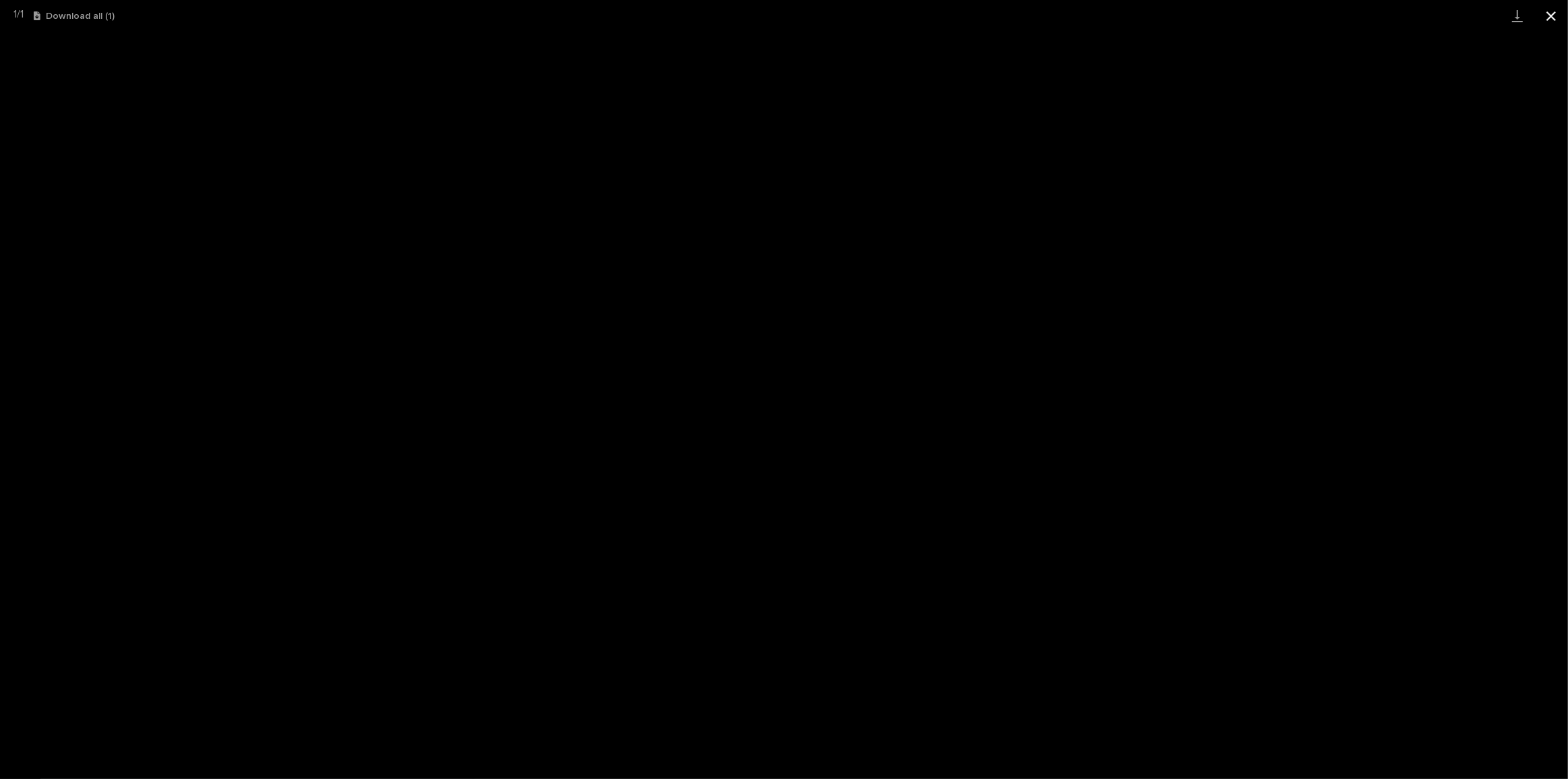
click at [1553, 15] on button "Close gallery" at bounding box center [1551, 16] width 34 height 31
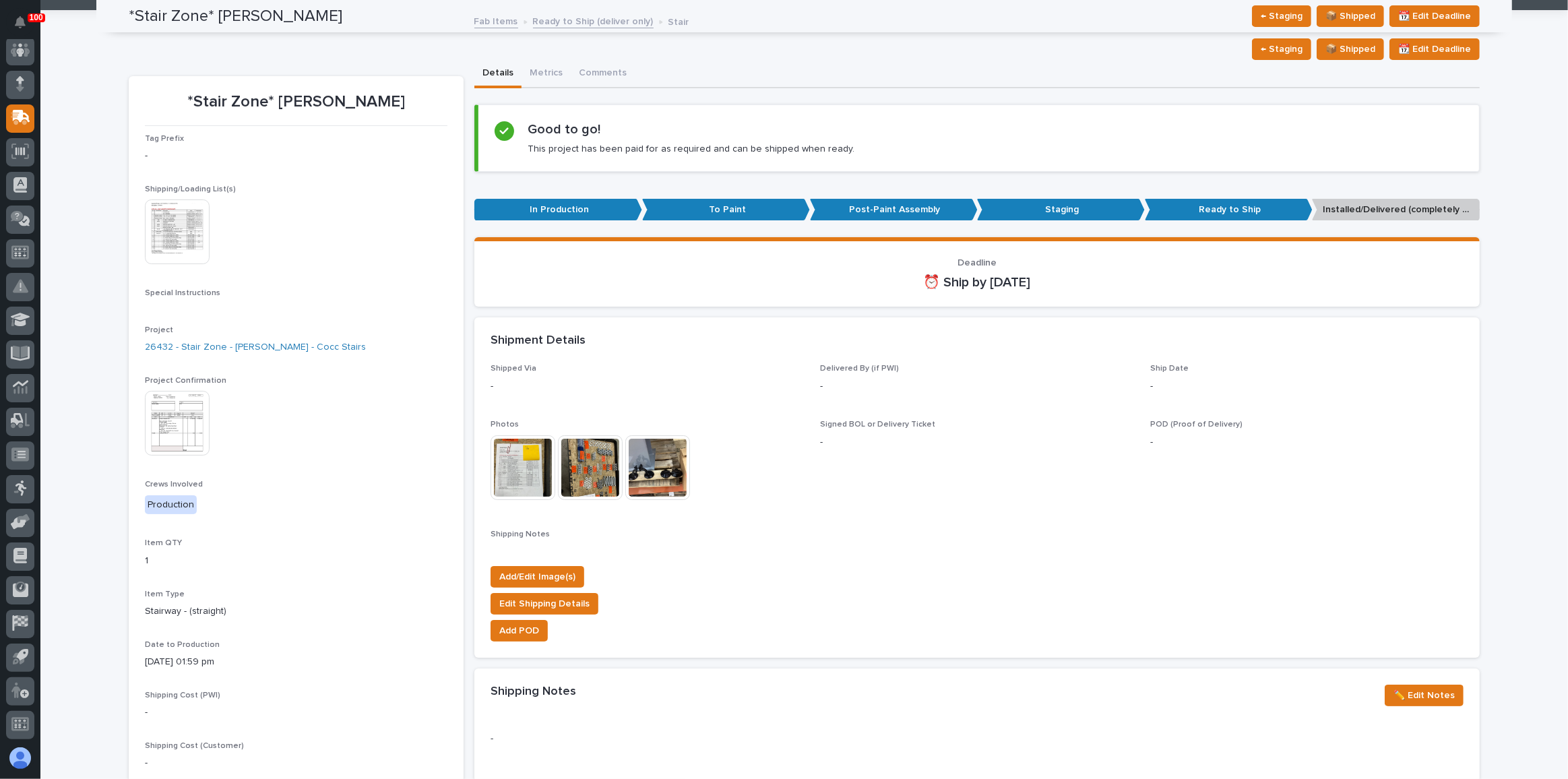
scroll to position [0, 0]
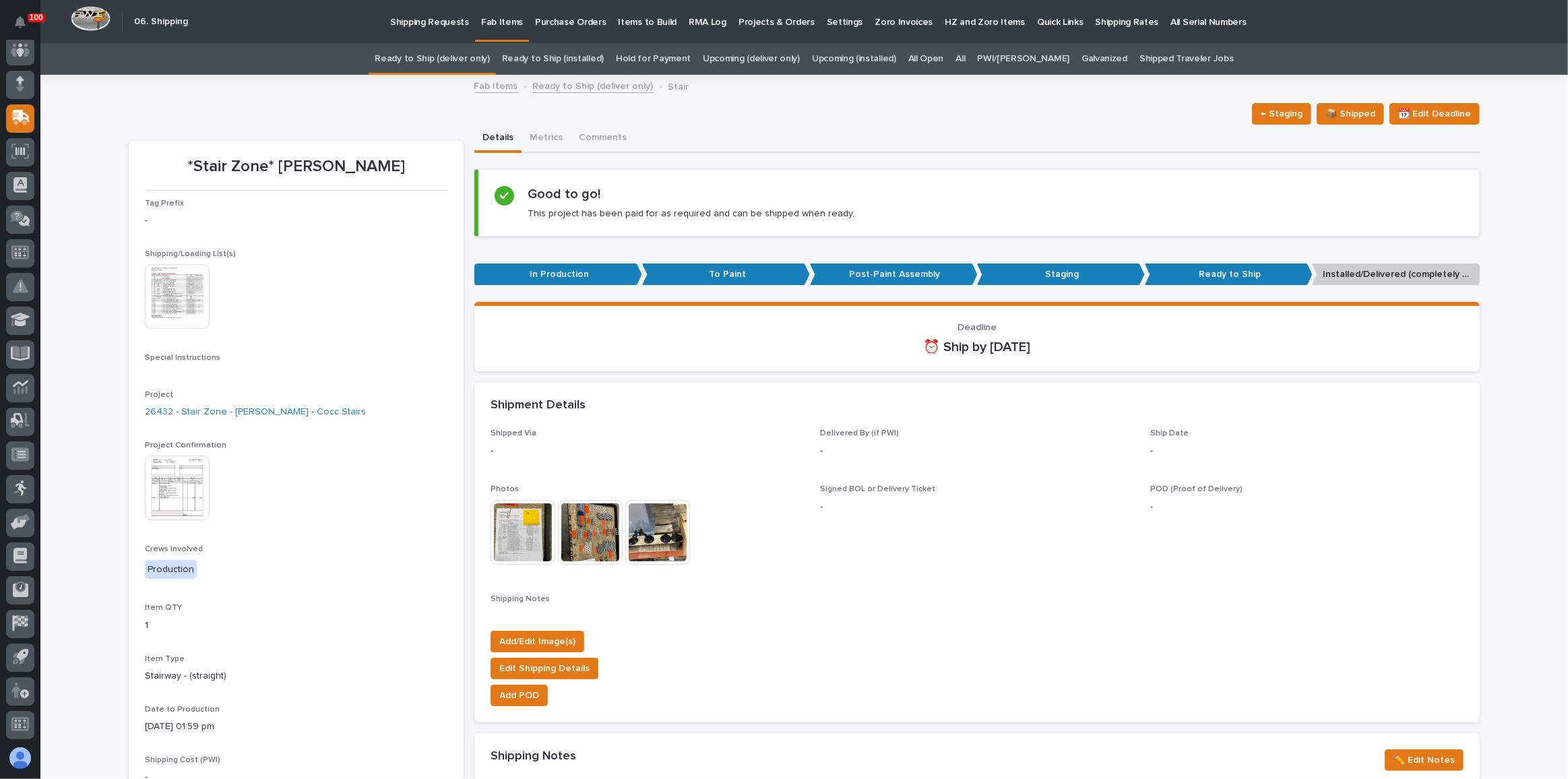
click at [437, 56] on link "Ready to Ship (deliver only)" at bounding box center [431, 59] width 115 height 31
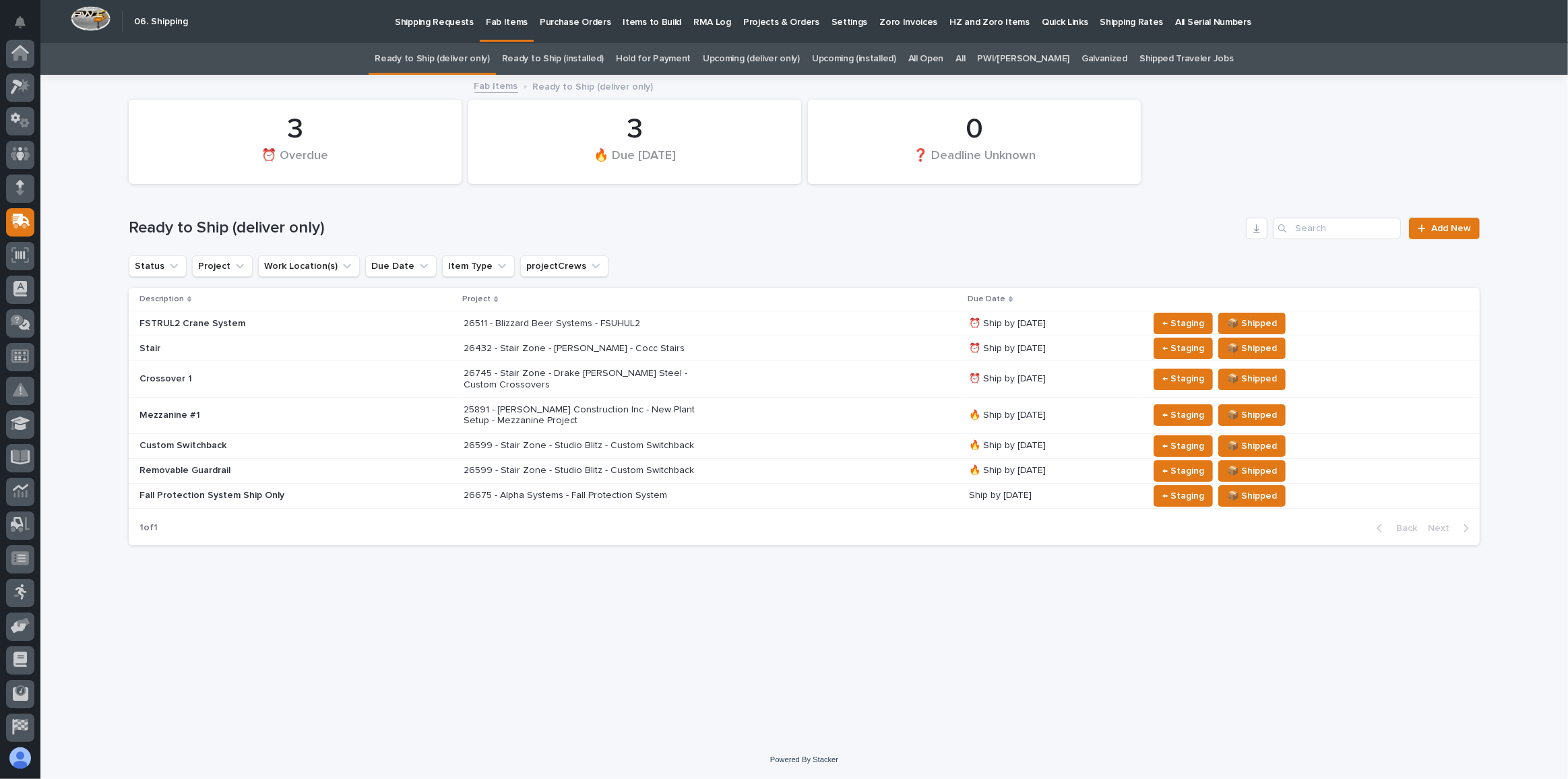
scroll to position [104, 0]
click at [800, 338] on div "26432 - Stair Zone - Steven Bartley - Cocc Stairs" at bounding box center [711, 348] width 495 height 22
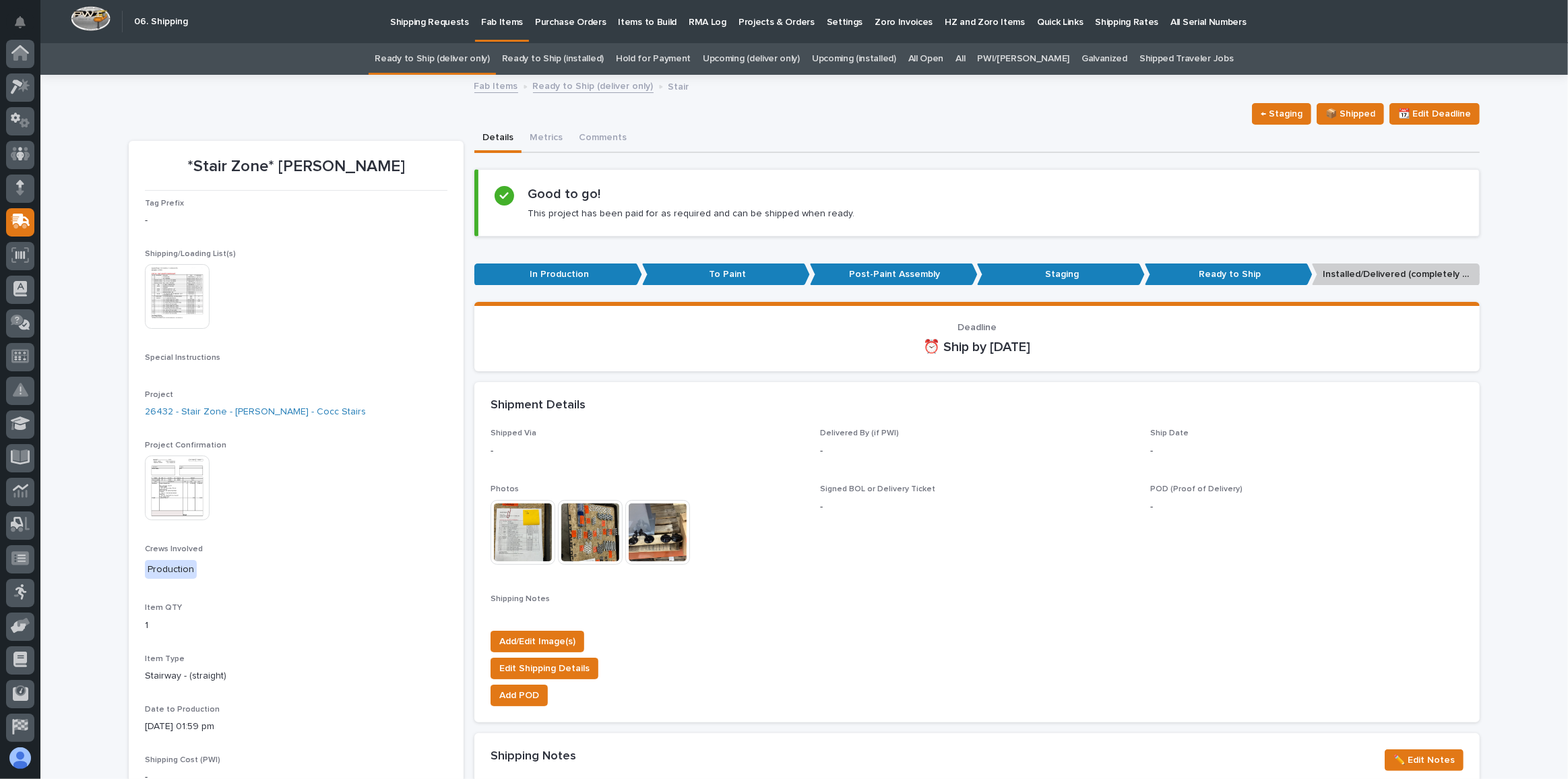
scroll to position [104, 0]
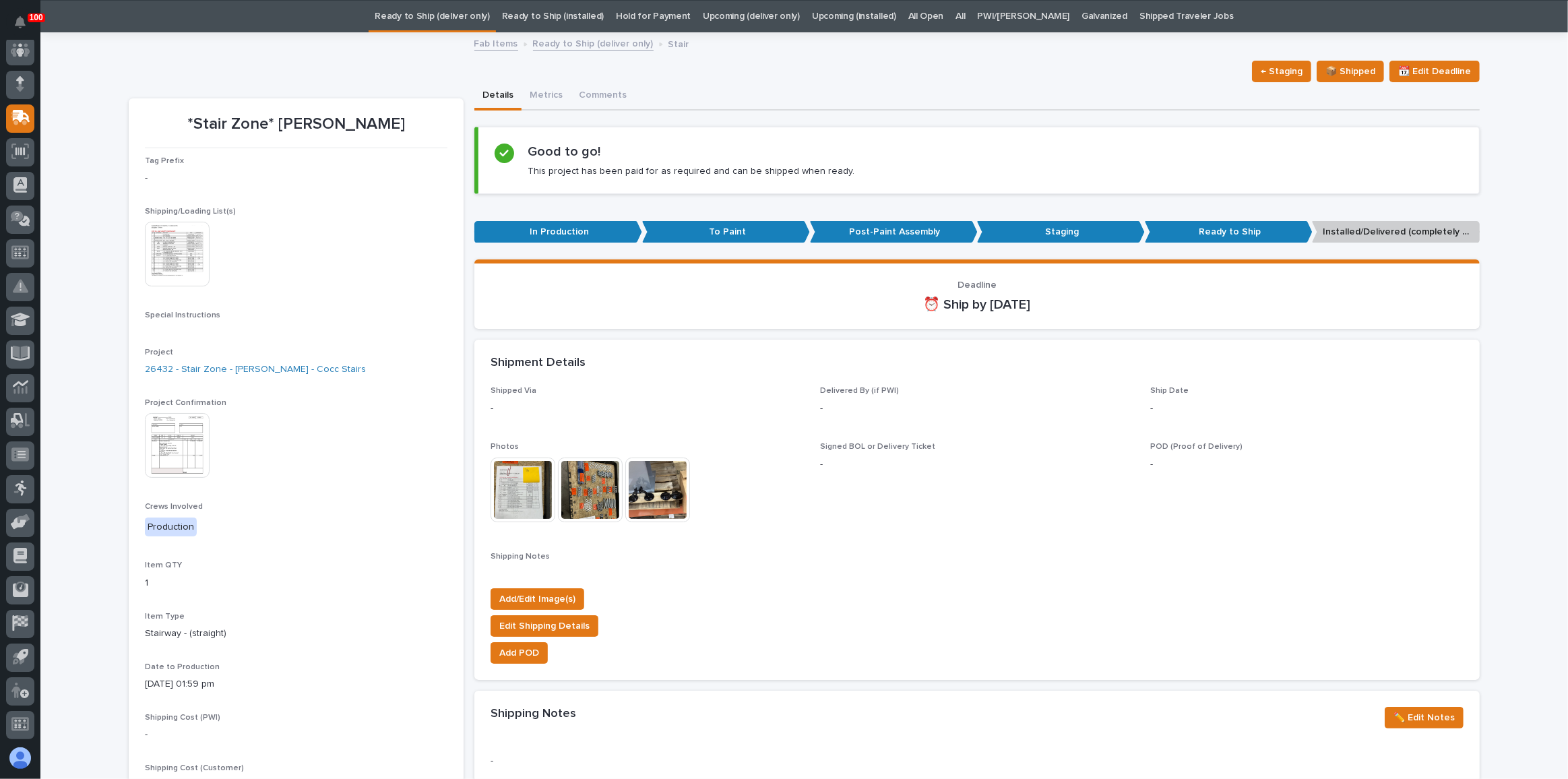
click at [171, 443] on img at bounding box center [177, 445] width 64 height 64
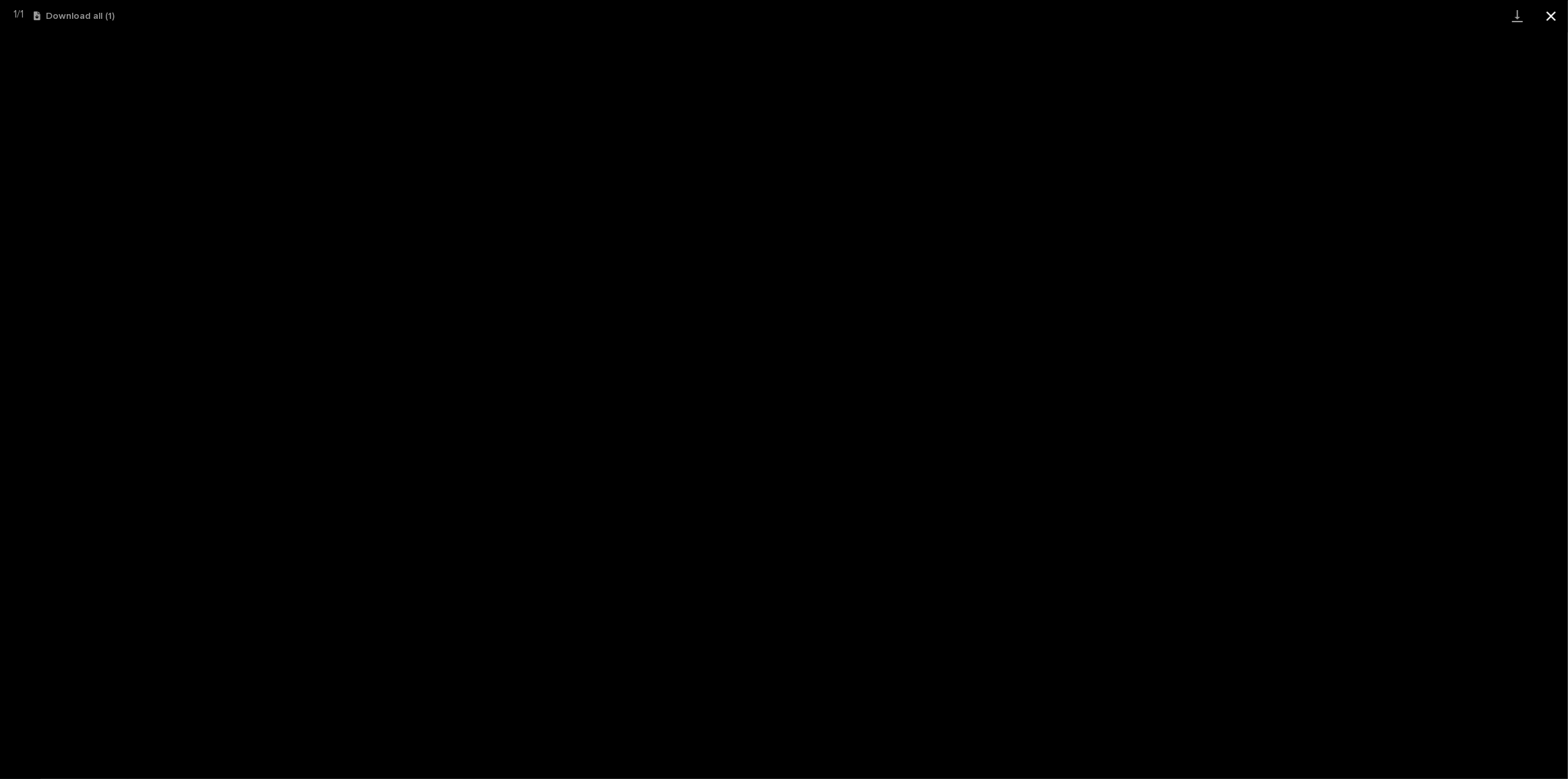
click at [1548, 17] on button "Close gallery" at bounding box center [1551, 16] width 34 height 31
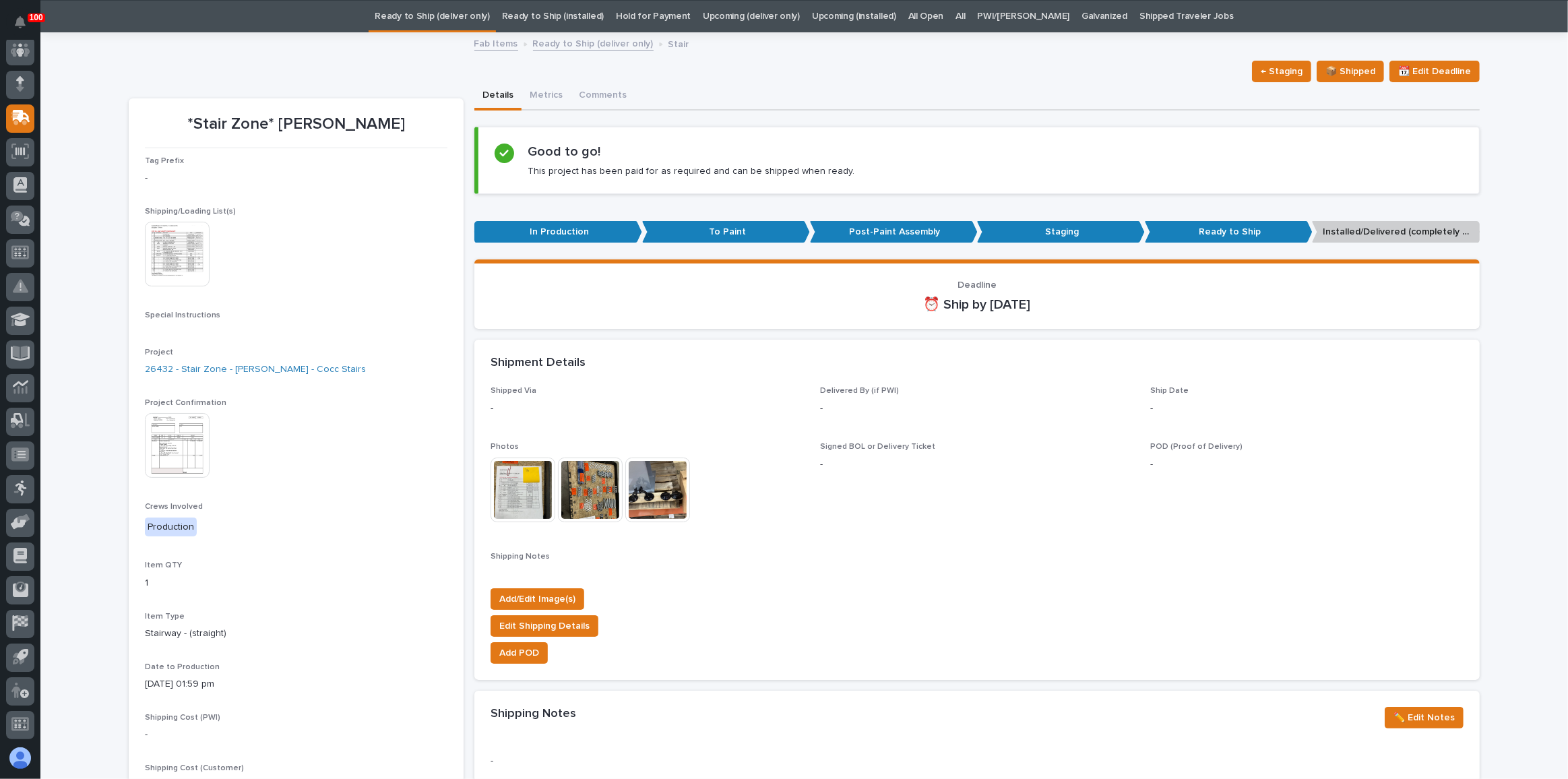
click at [965, 12] on link "All" at bounding box center [960, 16] width 9 height 31
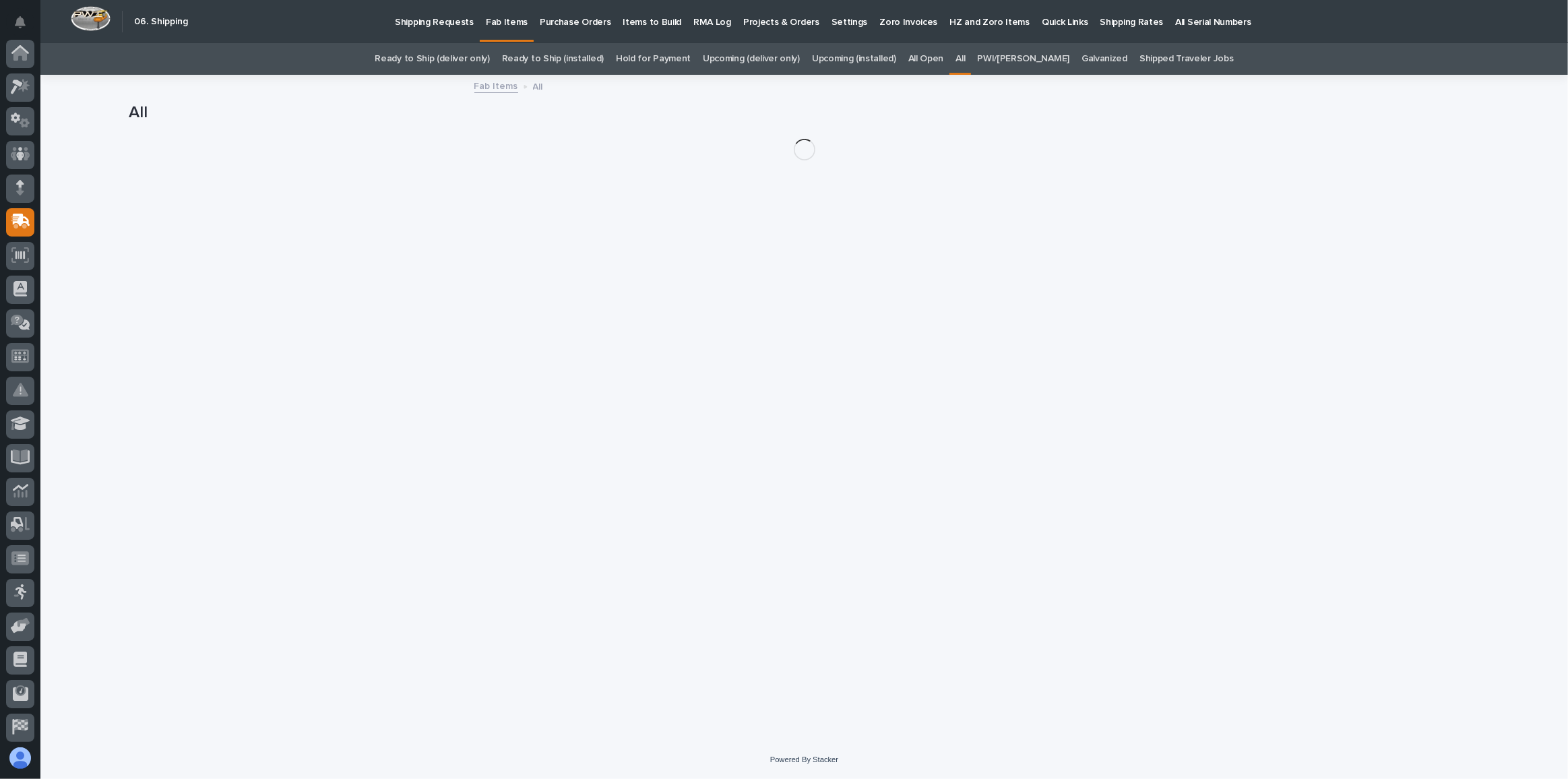
scroll to position [104, 0]
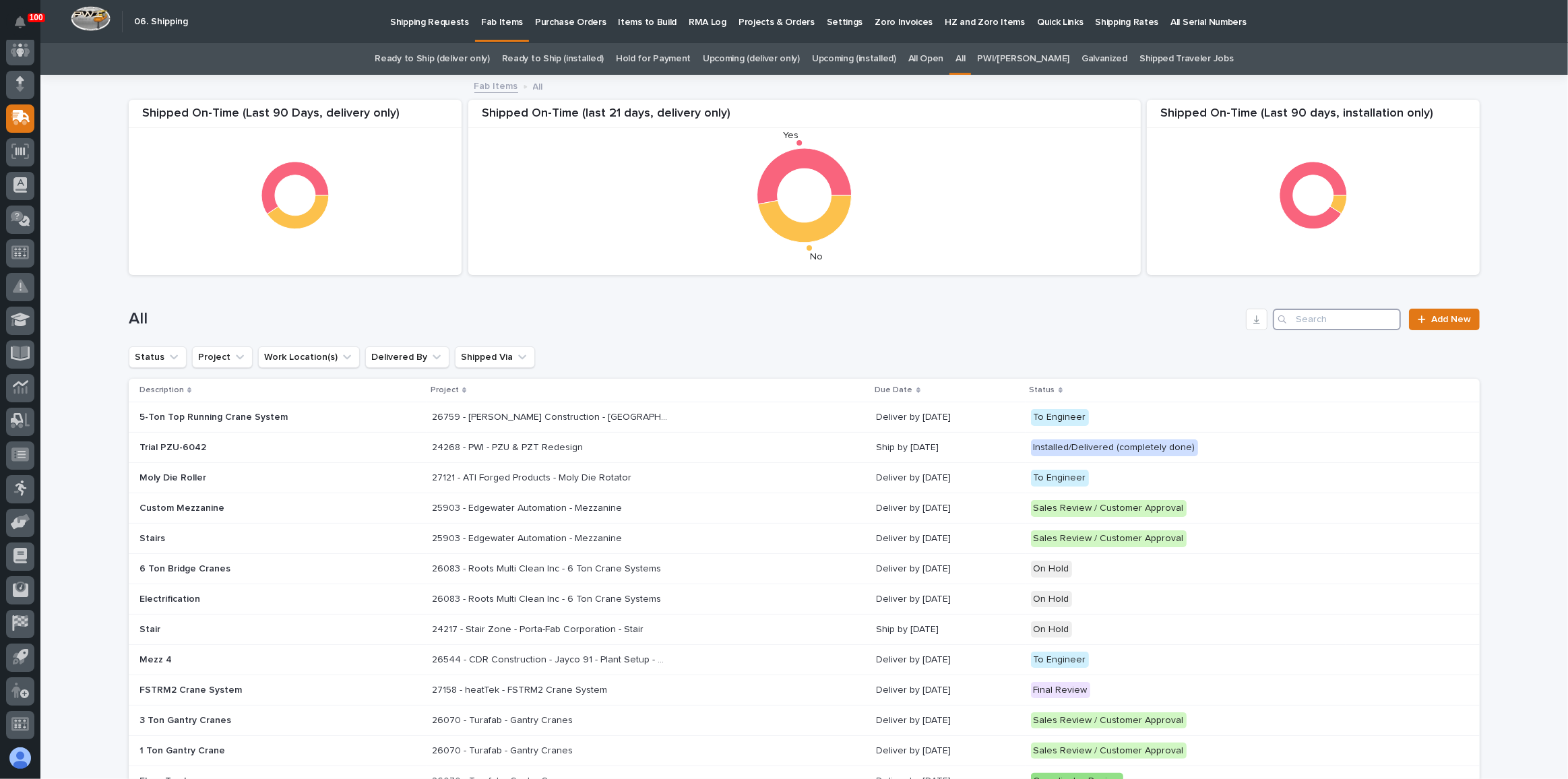
click at [1357, 315] on input "Search" at bounding box center [1336, 319] width 128 height 21
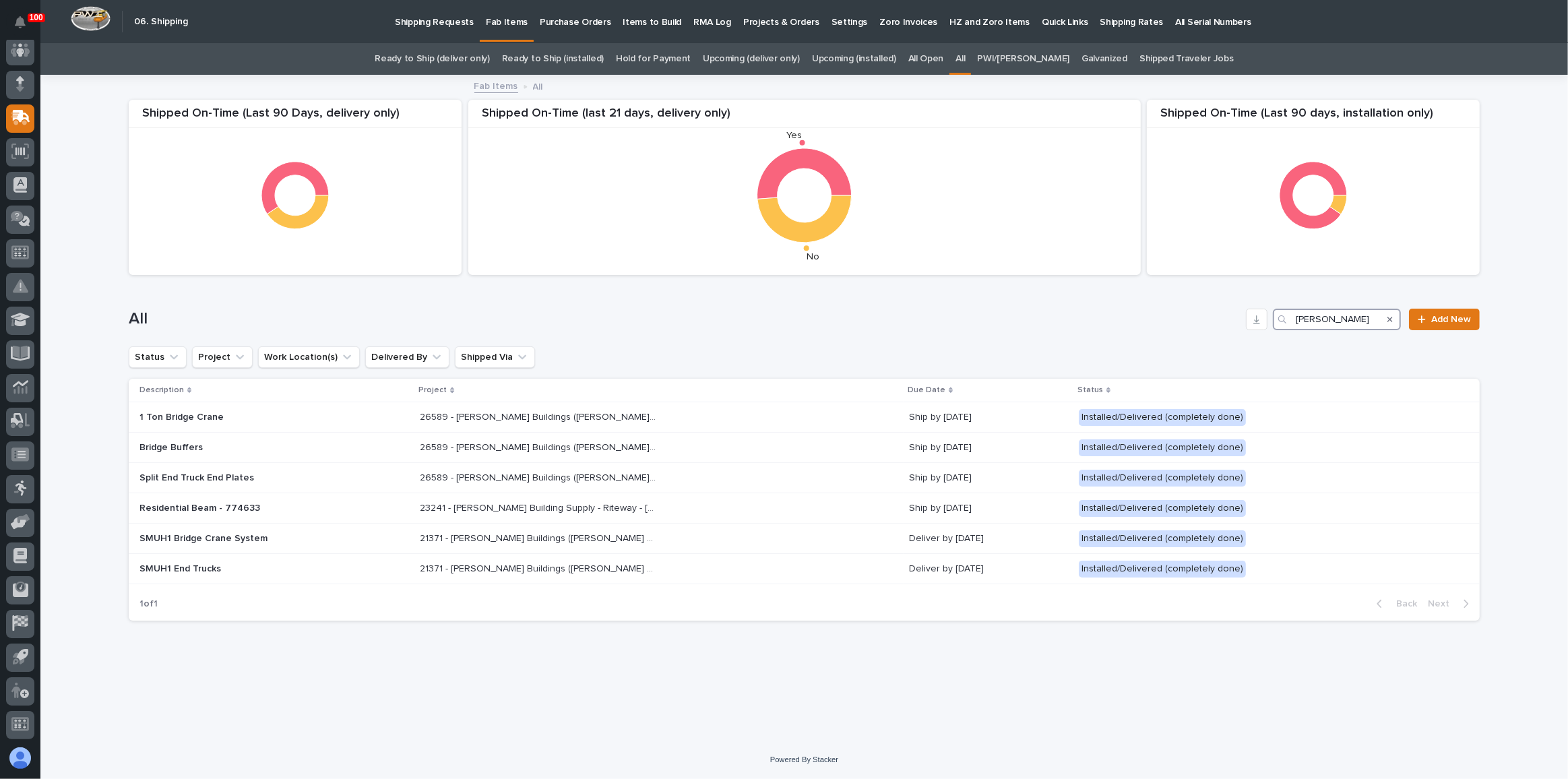
type input "zook"
click at [458, 63] on link "Ready to Ship (deliver only)" at bounding box center [431, 59] width 115 height 31
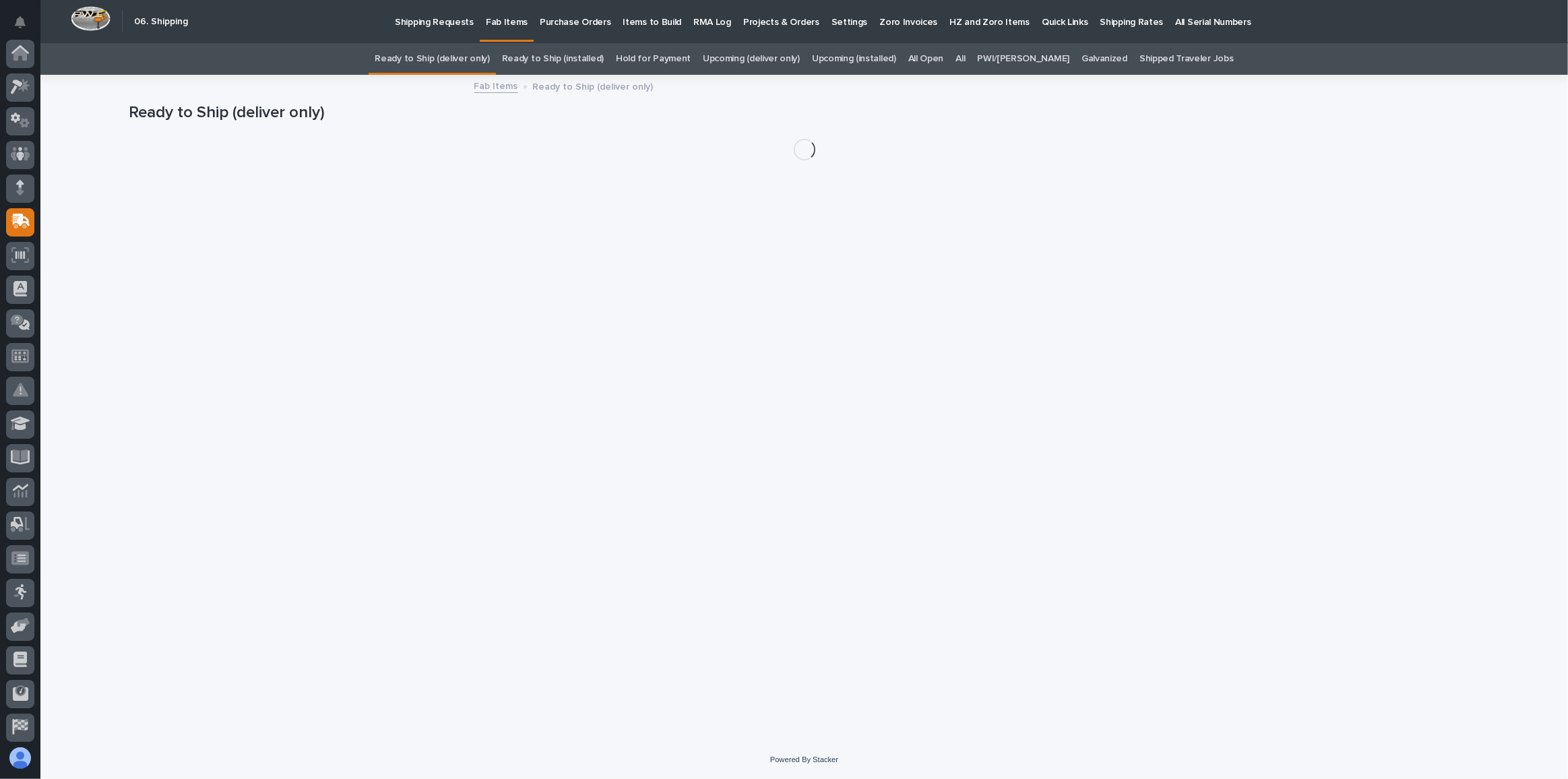
scroll to position [104, 0]
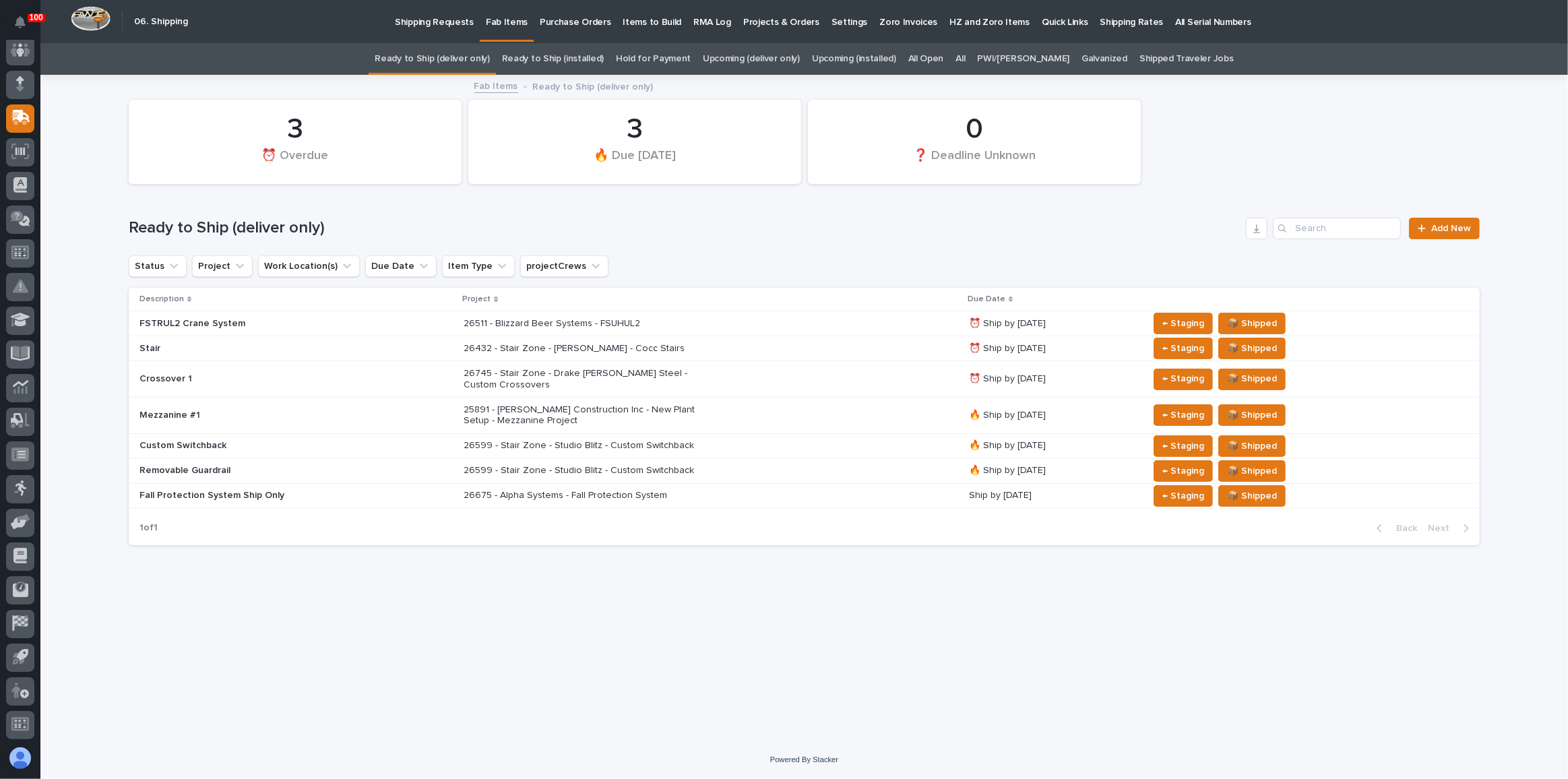
click at [495, 59] on div "Ready to Ship (deliver only)" at bounding box center [432, 59] width 127 height 31
click at [835, 316] on div "26511 - Blizzard Beer Systems - FSUHUL2" at bounding box center [711, 323] width 495 height 22
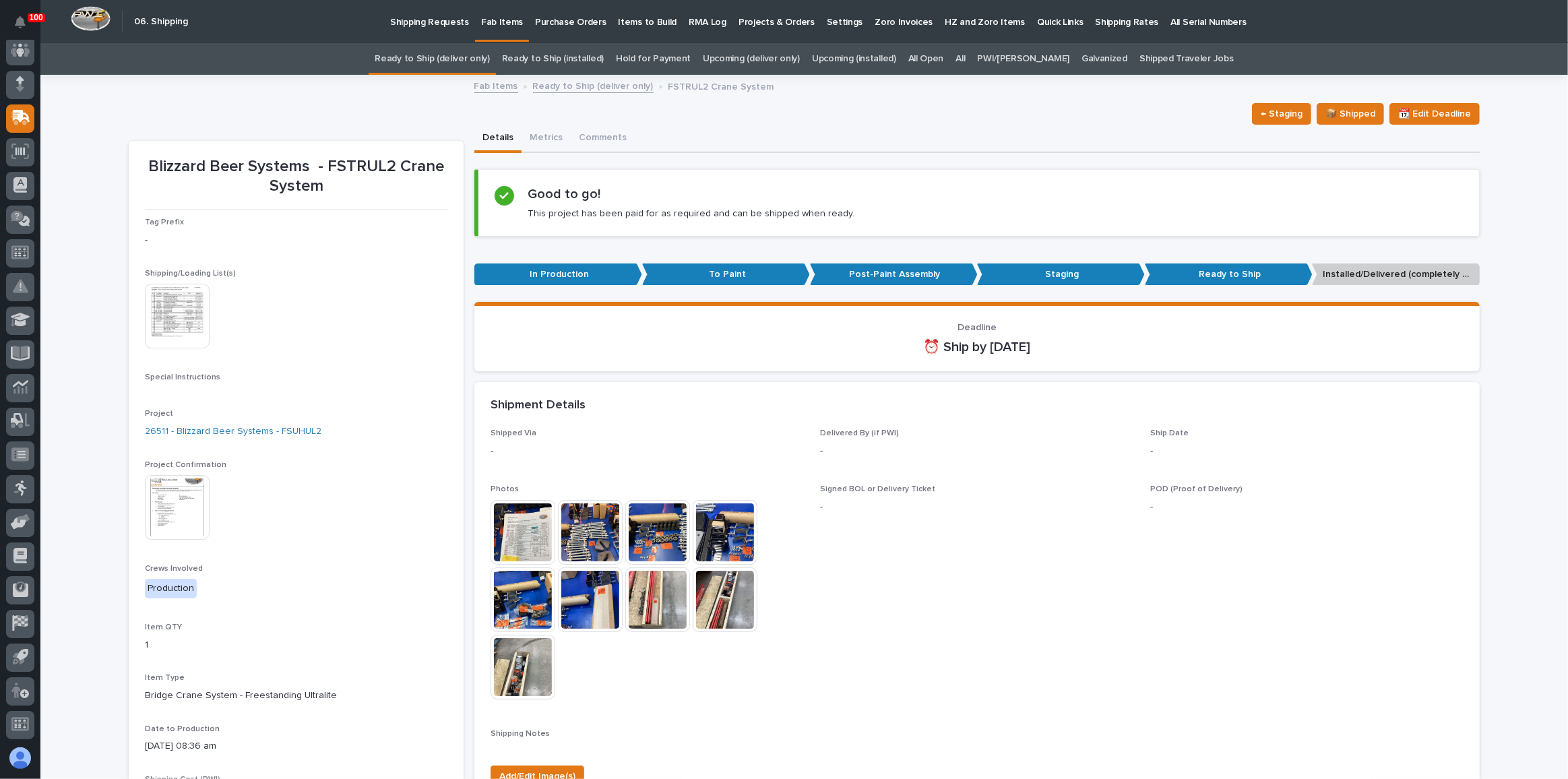
click at [185, 303] on img at bounding box center [177, 316] width 64 height 64
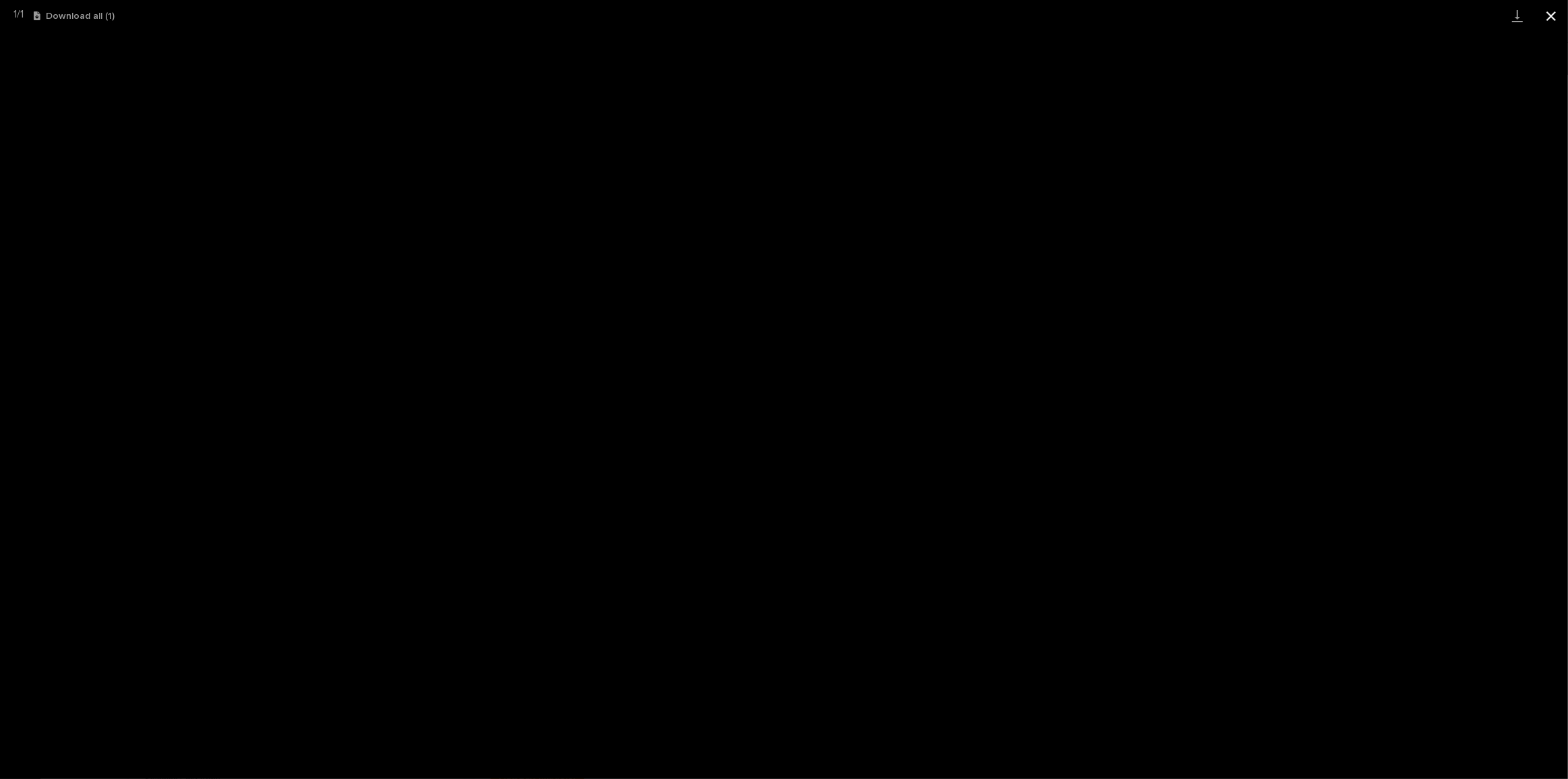
click at [1540, 12] on button "Close gallery" at bounding box center [1551, 16] width 34 height 31
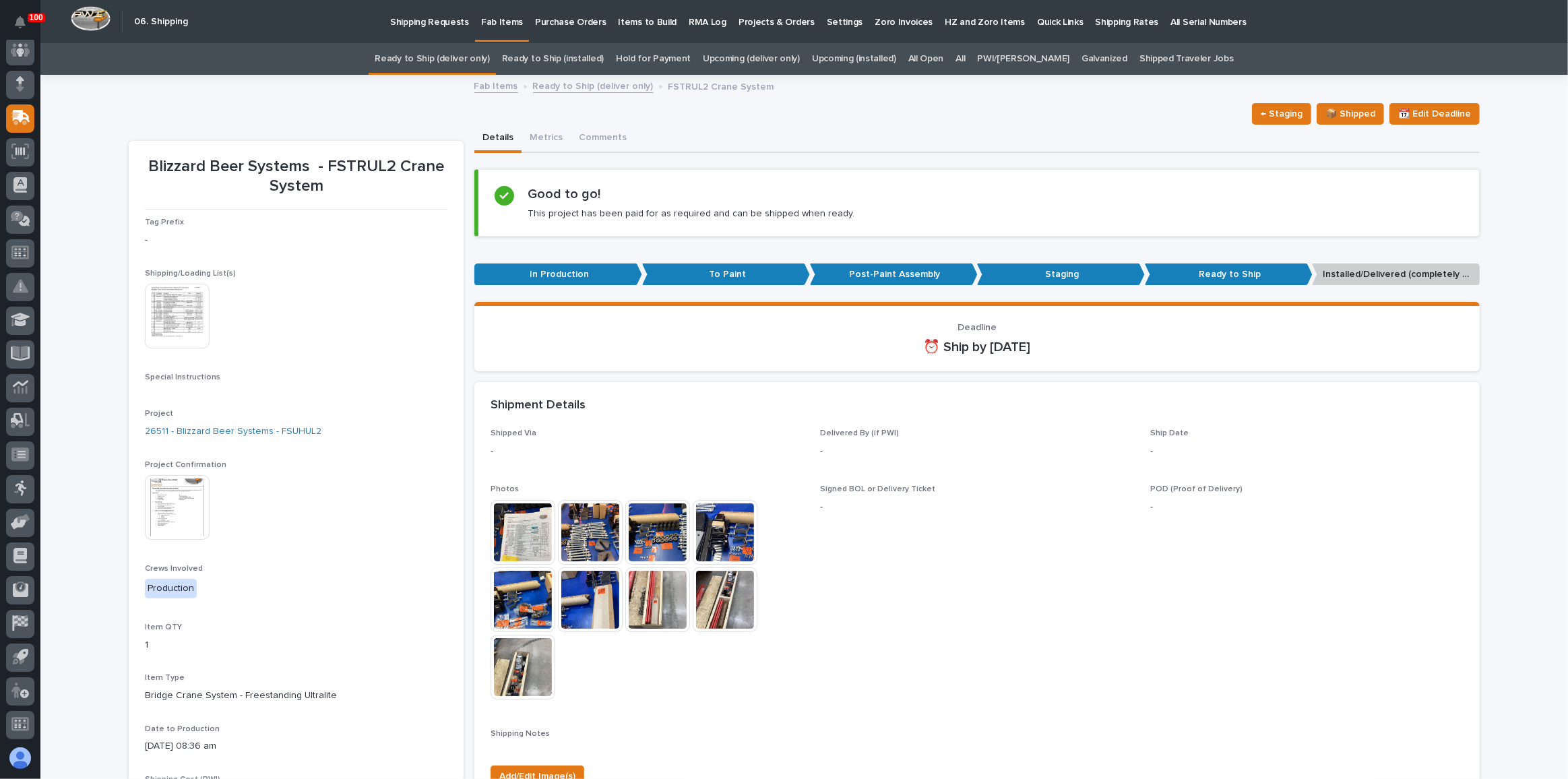
click at [167, 316] on img at bounding box center [177, 316] width 64 height 64
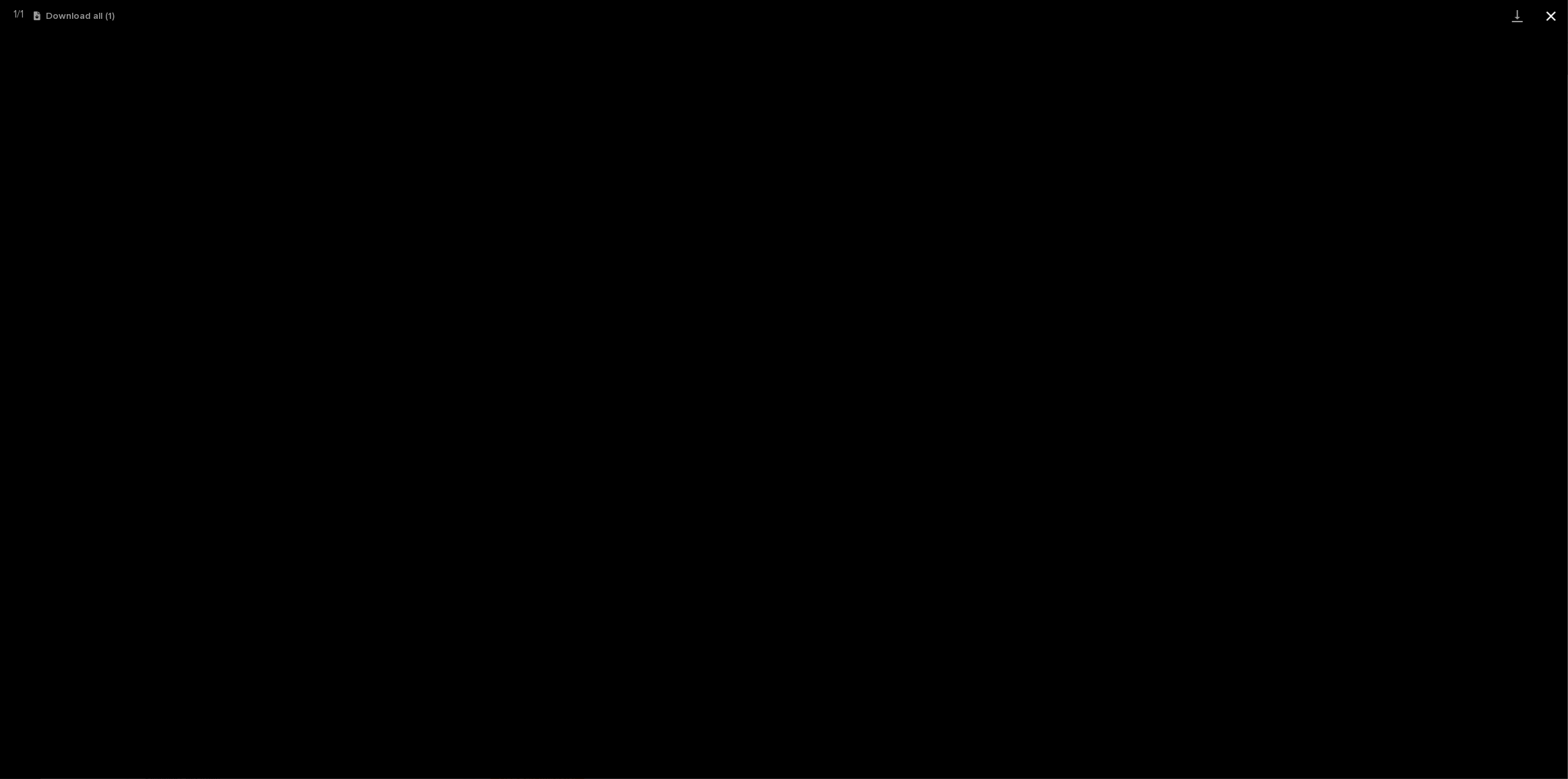
click at [1543, 14] on button "Close gallery" at bounding box center [1551, 16] width 34 height 31
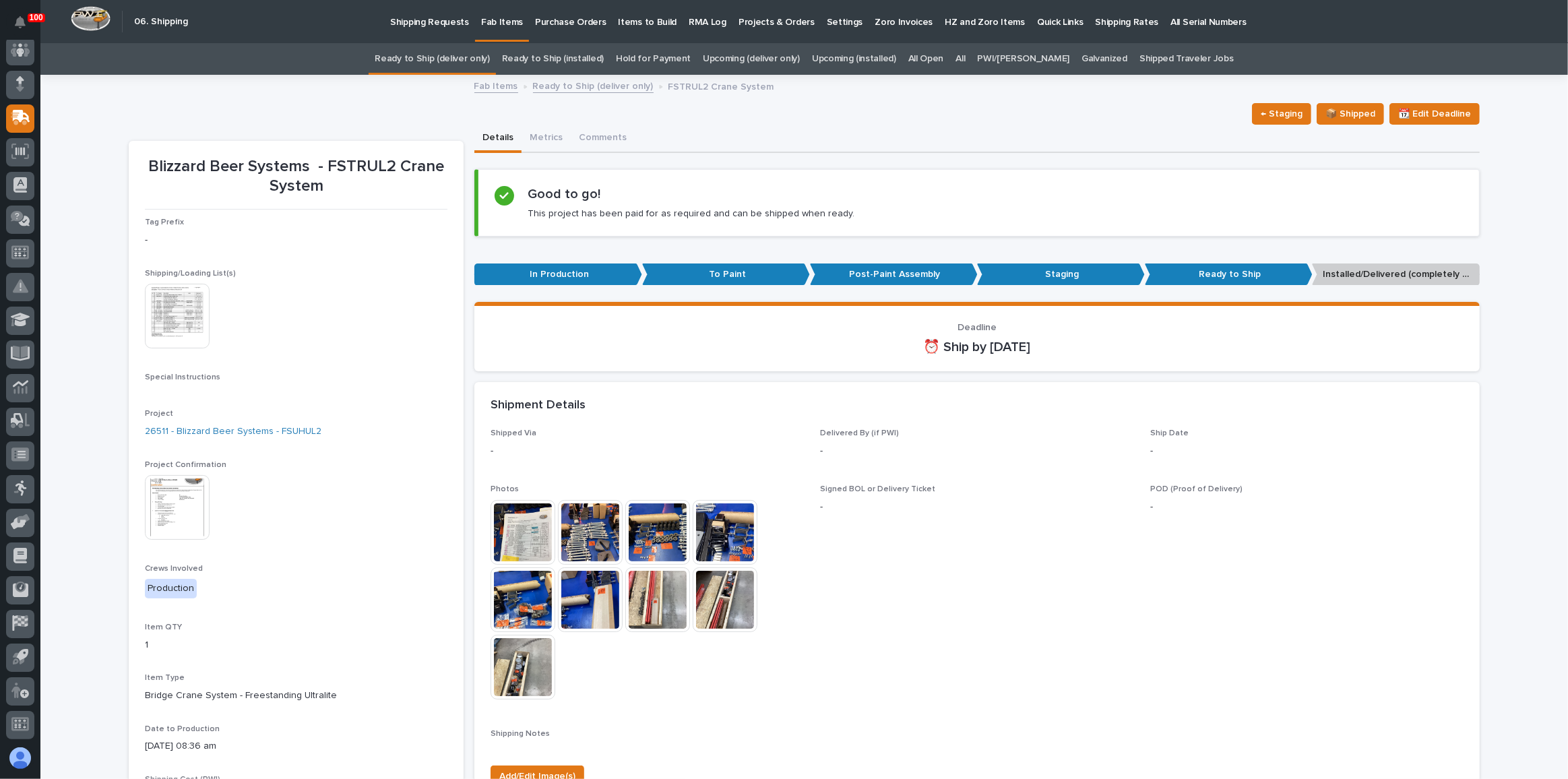
click at [469, 56] on link "Ready to Ship (deliver only)" at bounding box center [431, 59] width 115 height 31
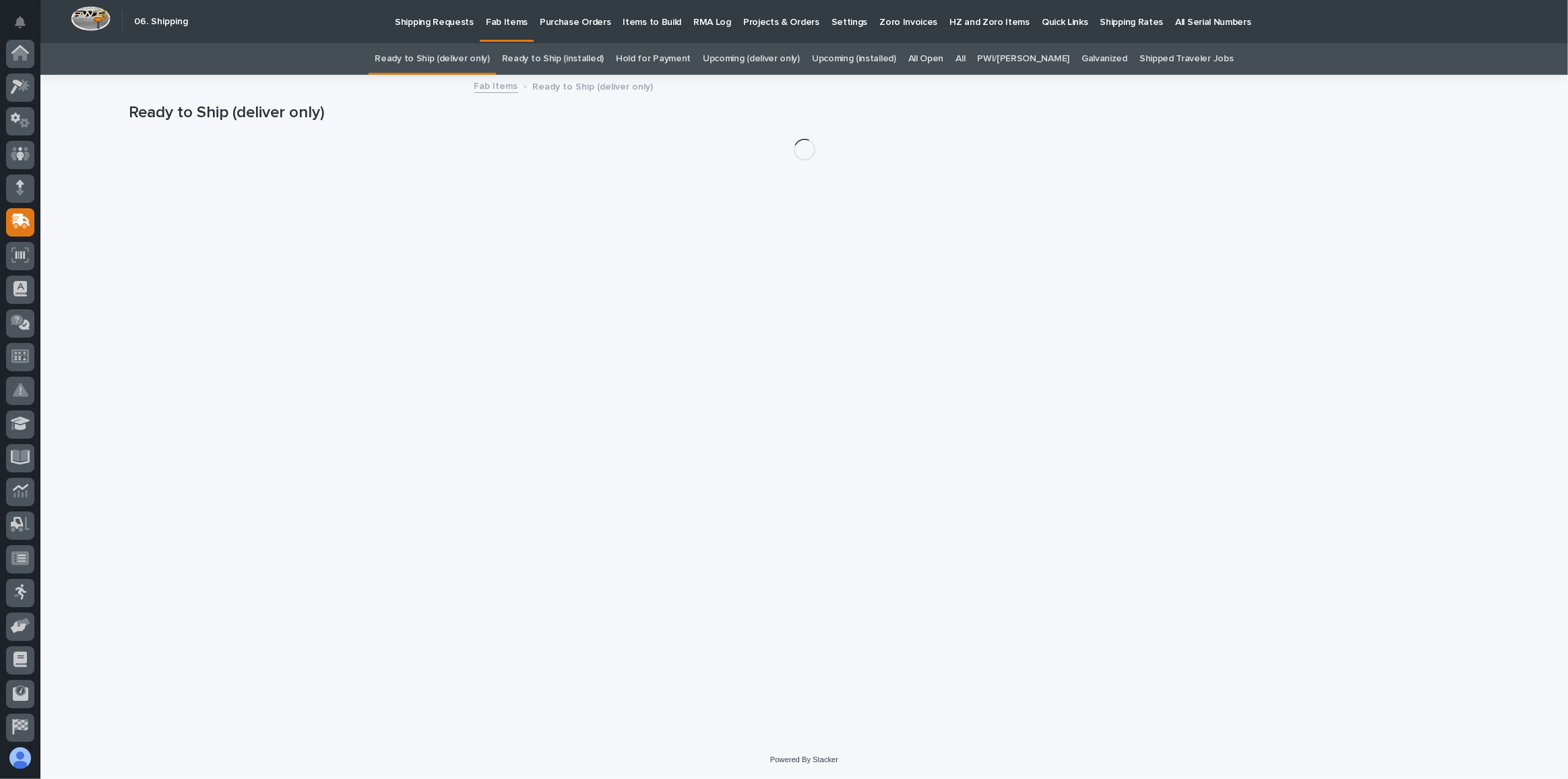
scroll to position [104, 0]
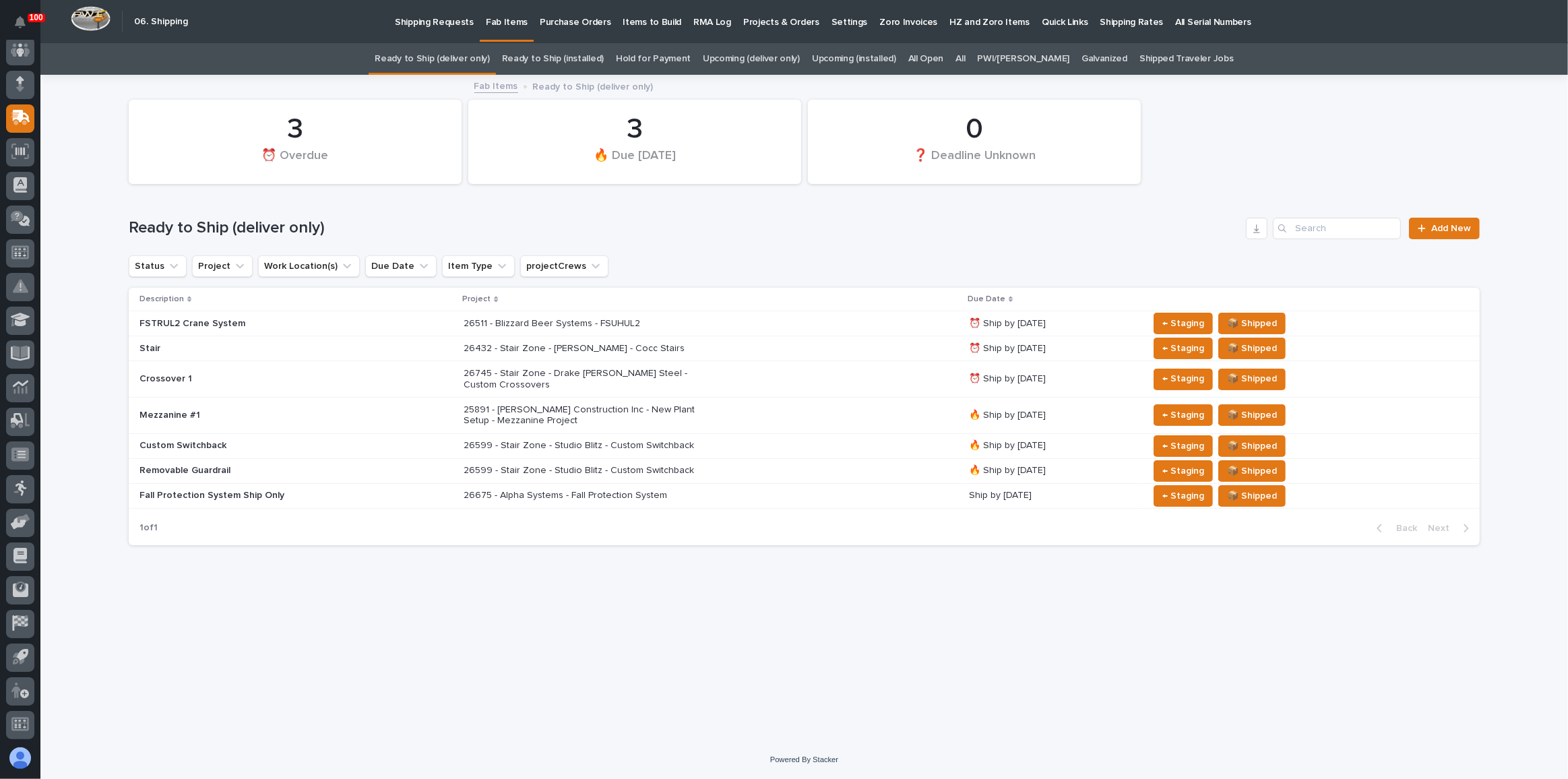
click at [566, 446] on p "26599 - Stair Zone - Studio Blitz - Custom Switchback" at bounding box center [581, 446] width 236 height 12
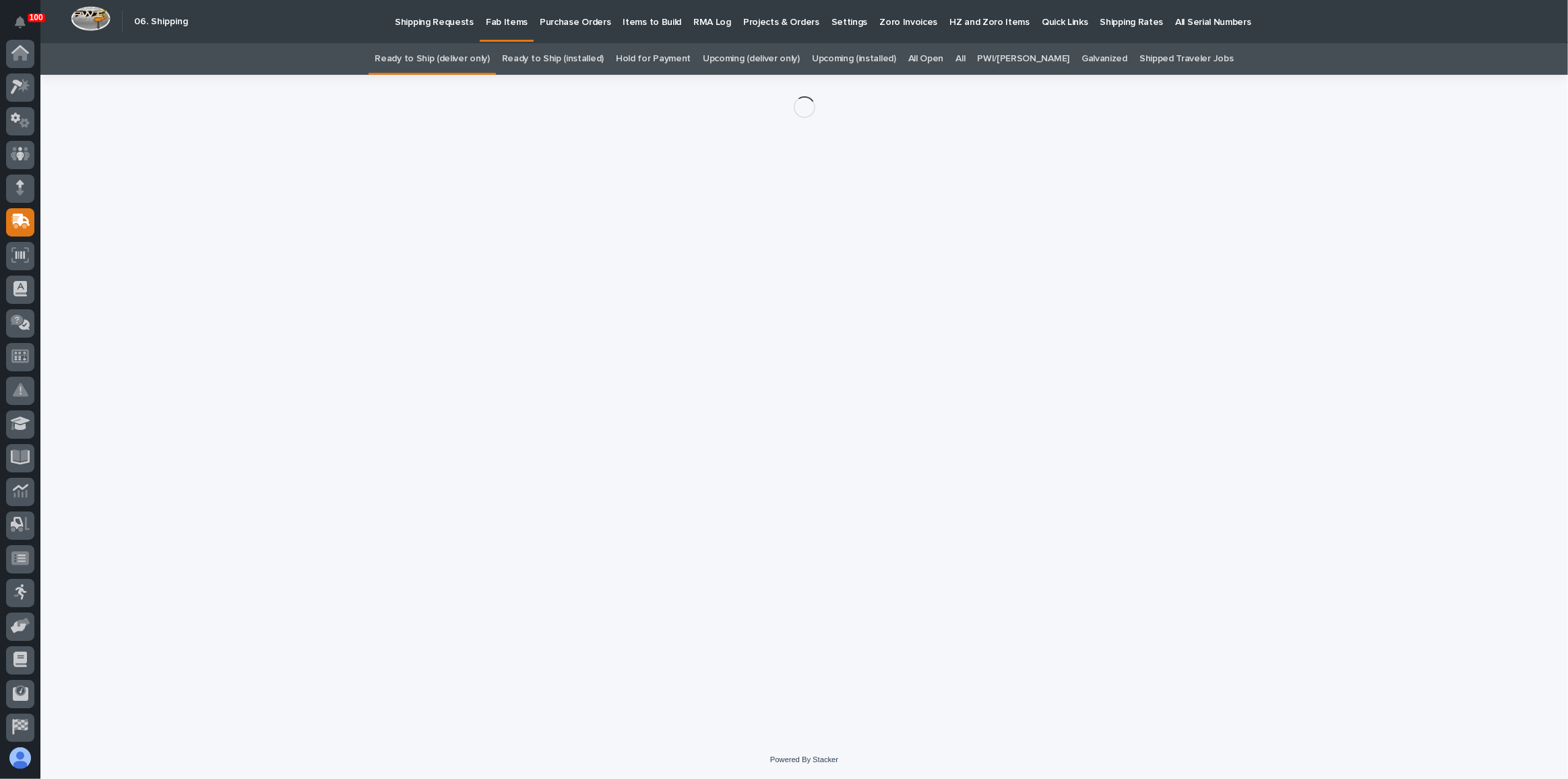
scroll to position [104, 0]
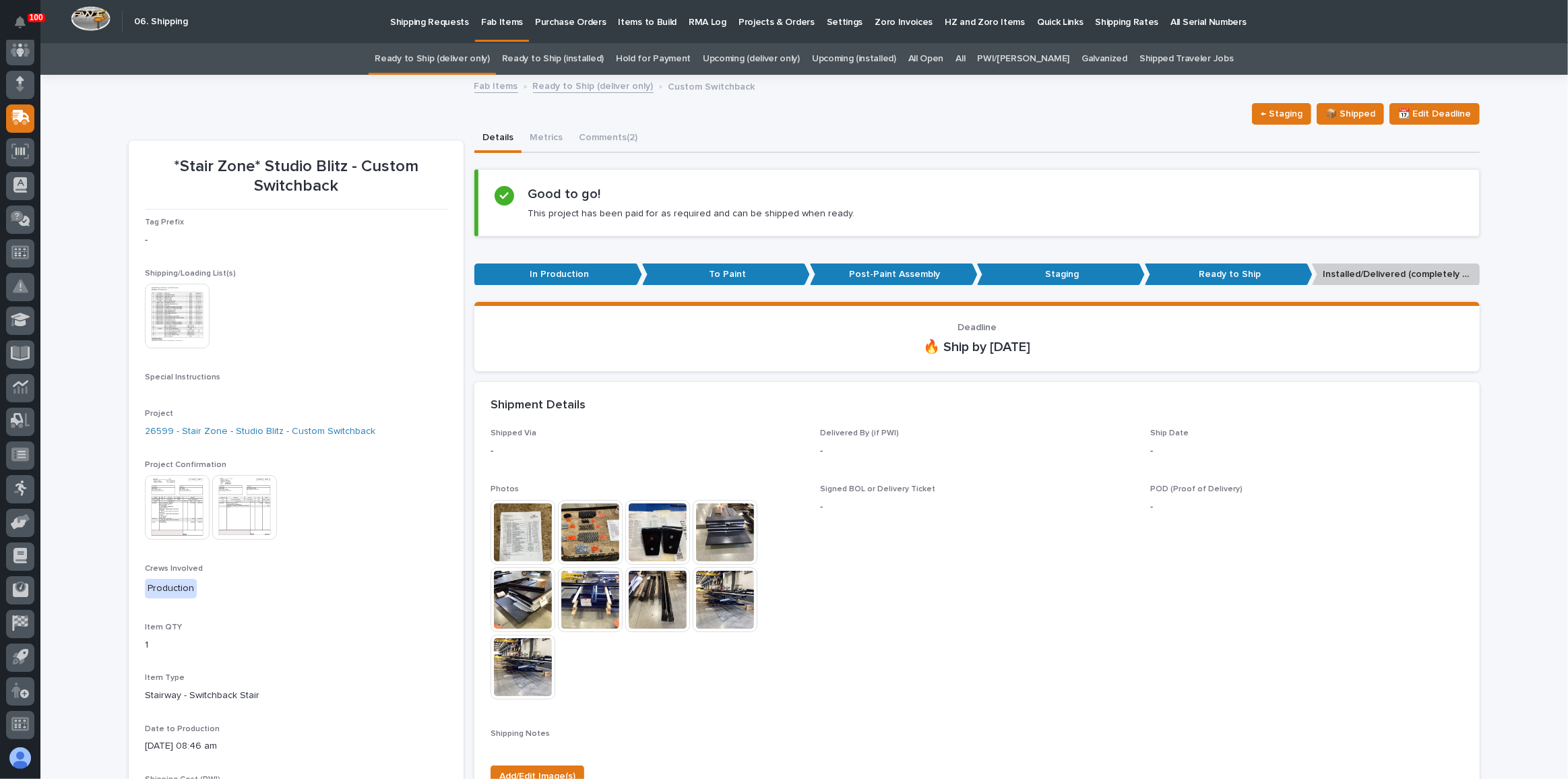
click at [185, 332] on img at bounding box center [177, 316] width 64 height 64
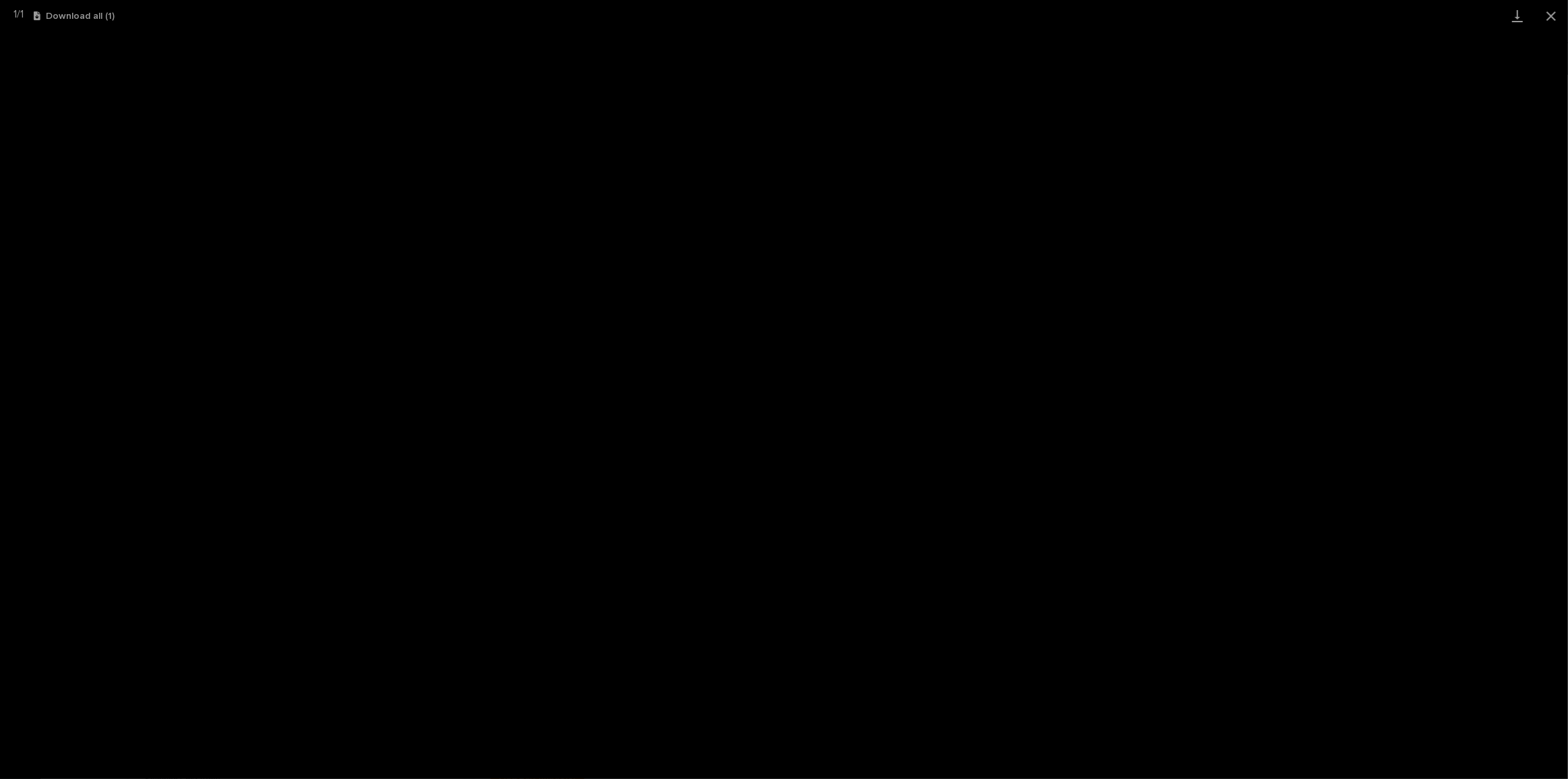
drag, startPoint x: 1549, startPoint y: 16, endPoint x: 1490, endPoint y: 29, distance: 60.4
click at [1549, 16] on button "Close gallery" at bounding box center [1551, 16] width 34 height 31
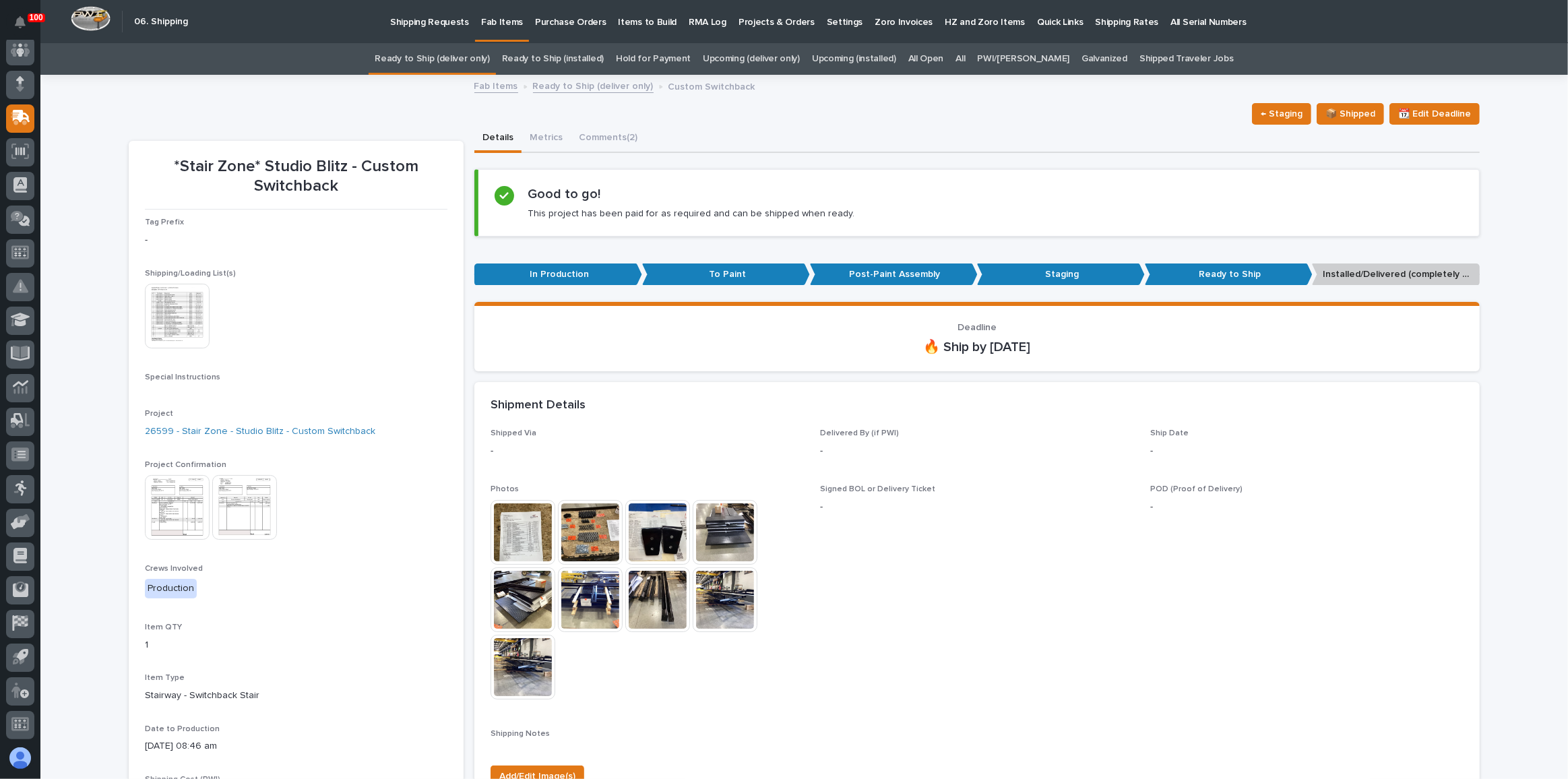
click at [459, 57] on link "Ready to Ship (deliver only)" at bounding box center [431, 59] width 115 height 31
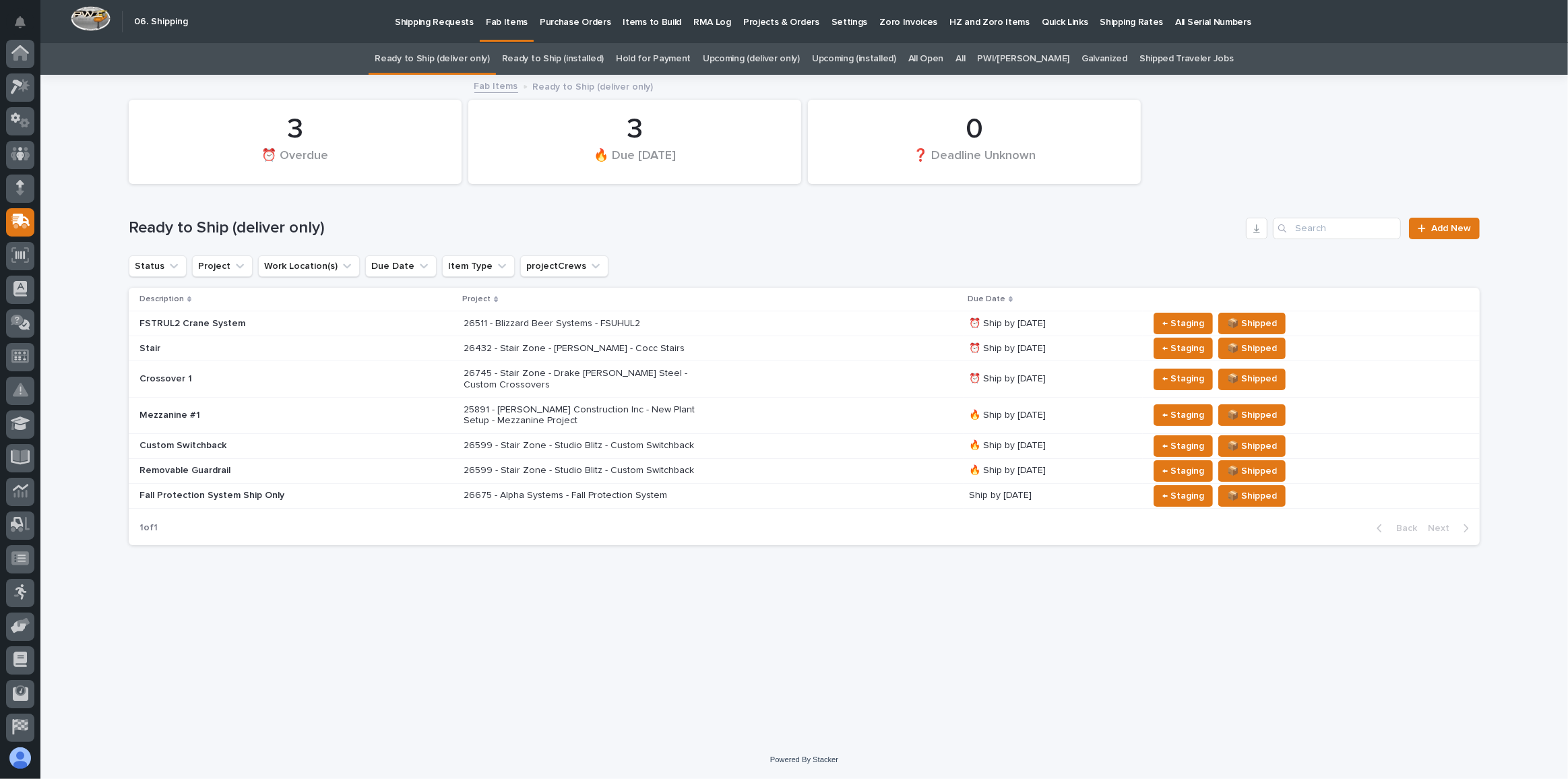
scroll to position [104, 0]
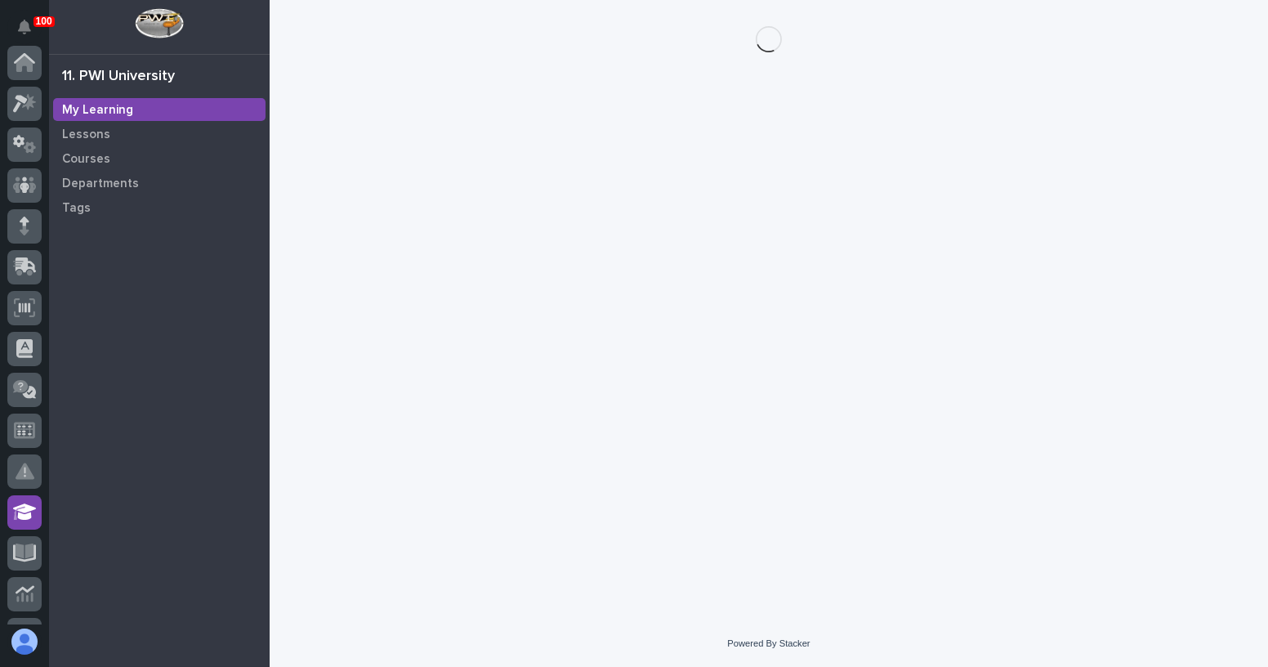
scroll to position [401, 0]
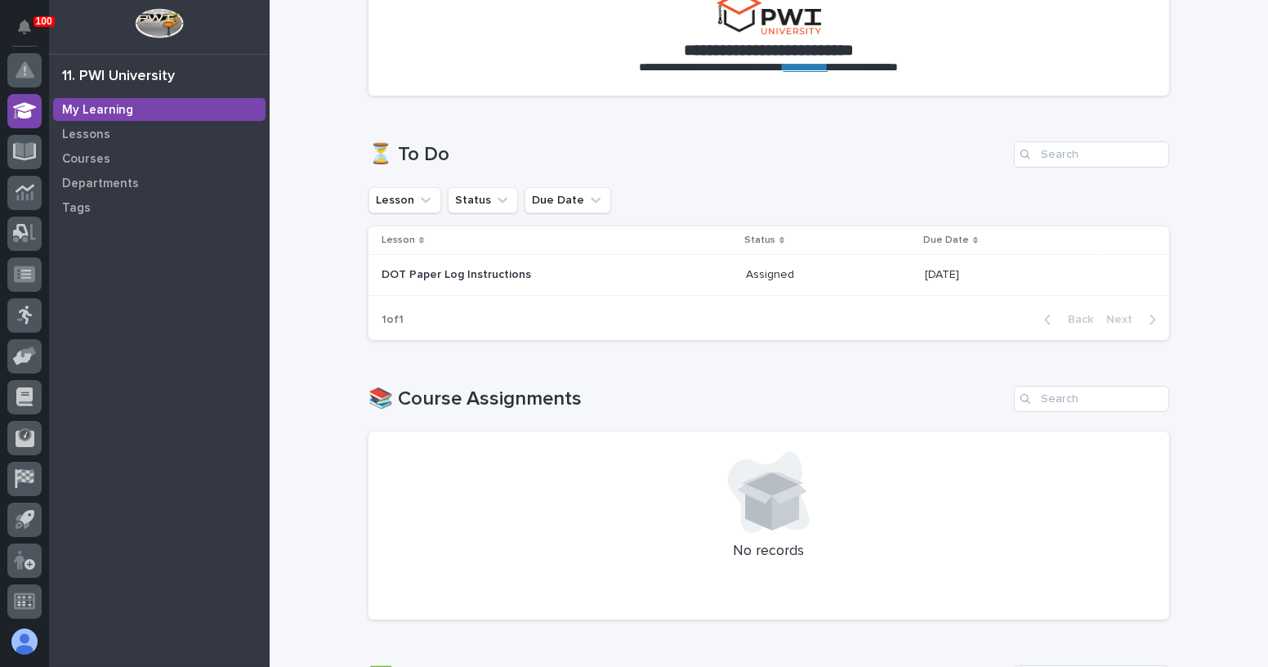
scroll to position [148, 0]
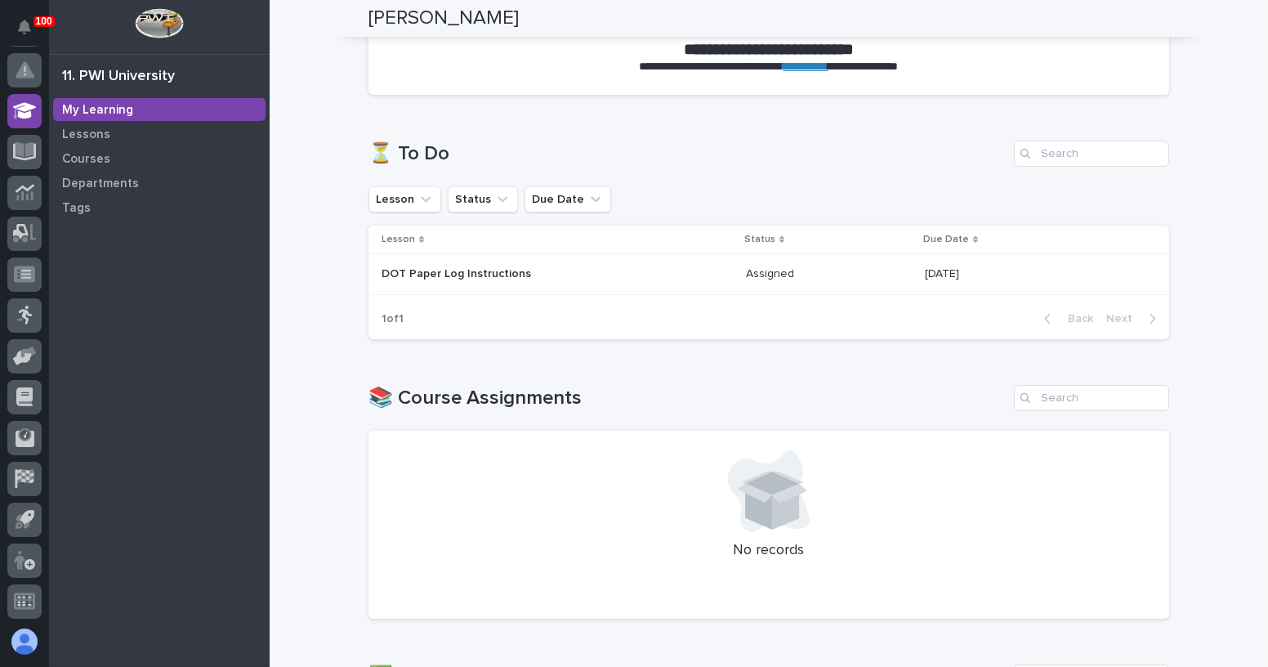
click at [640, 271] on p "DOT Paper Log Instructions" at bounding box center [525, 274] width 286 height 14
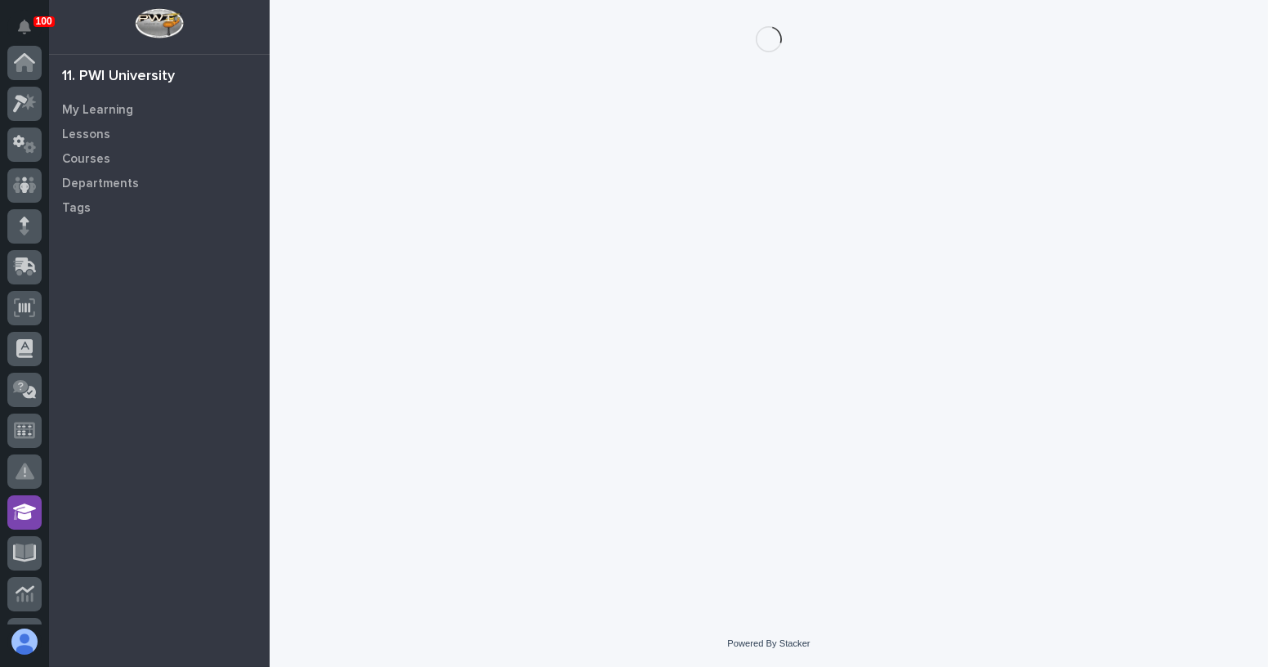
scroll to position [401, 0]
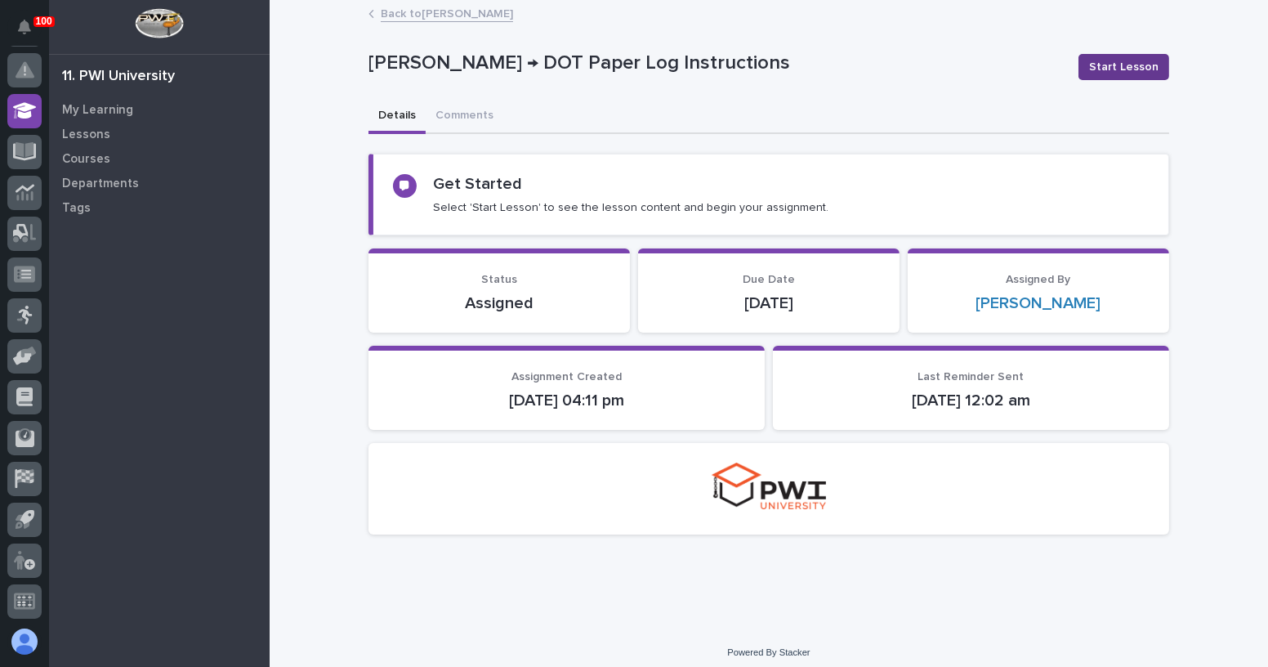
click at [1128, 54] on button "Start Lesson" at bounding box center [1124, 67] width 91 height 26
click at [1114, 60] on span "Start Lesson" at bounding box center [1123, 67] width 69 height 16
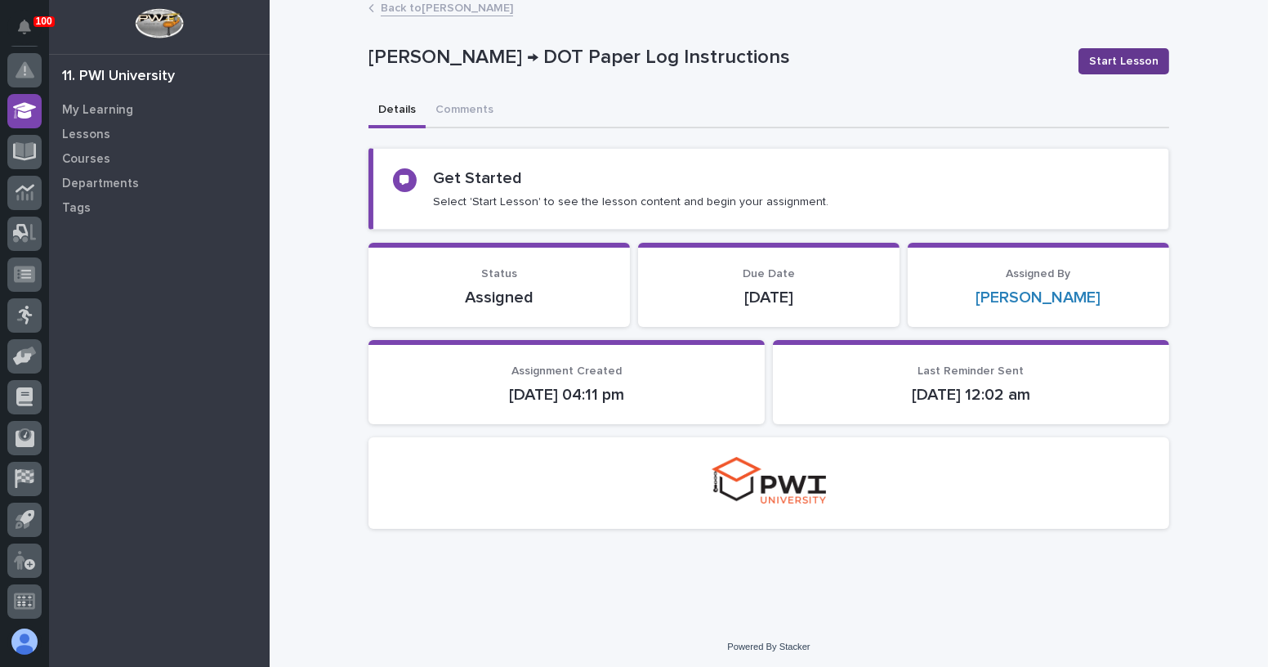
click at [1125, 60] on span "Start Lesson" at bounding box center [1123, 61] width 69 height 16
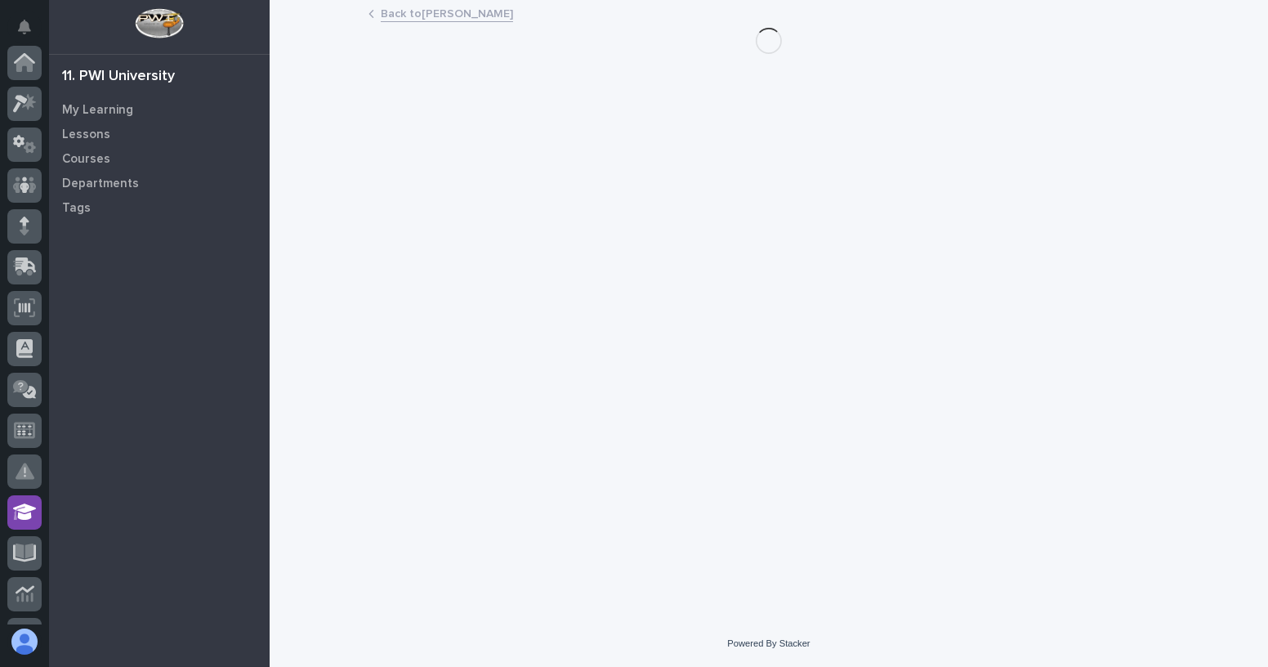
scroll to position [401, 0]
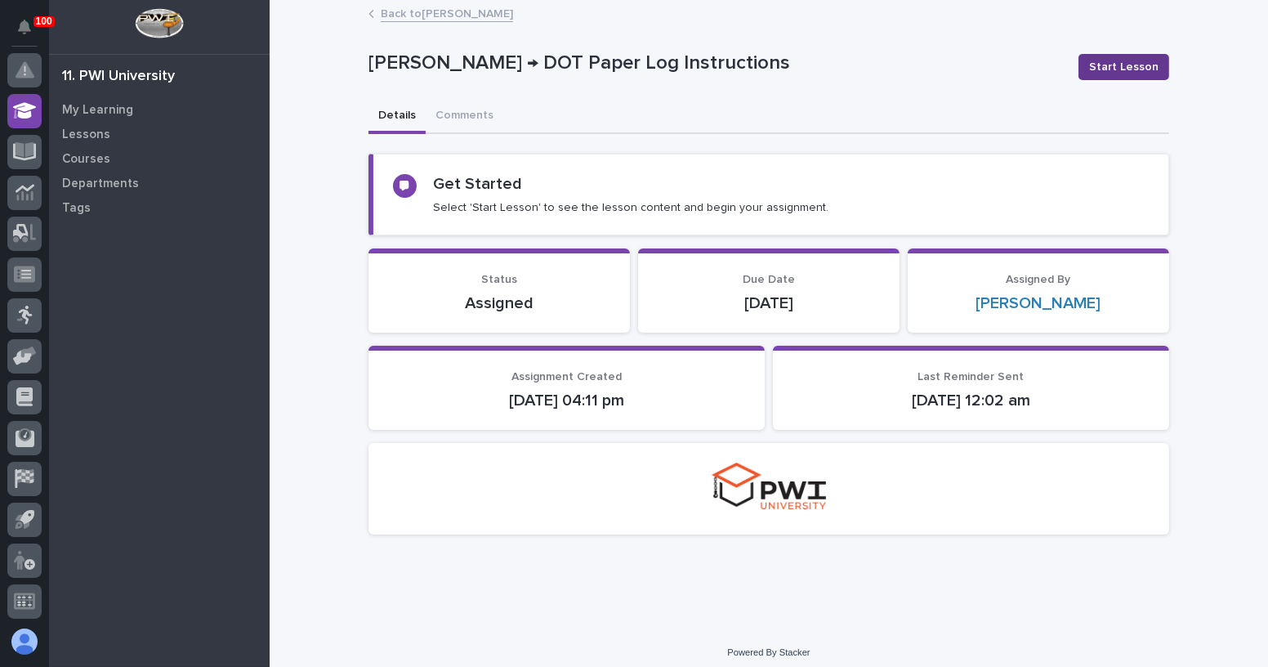
click at [1136, 68] on span "Start Lesson" at bounding box center [1123, 67] width 69 height 16
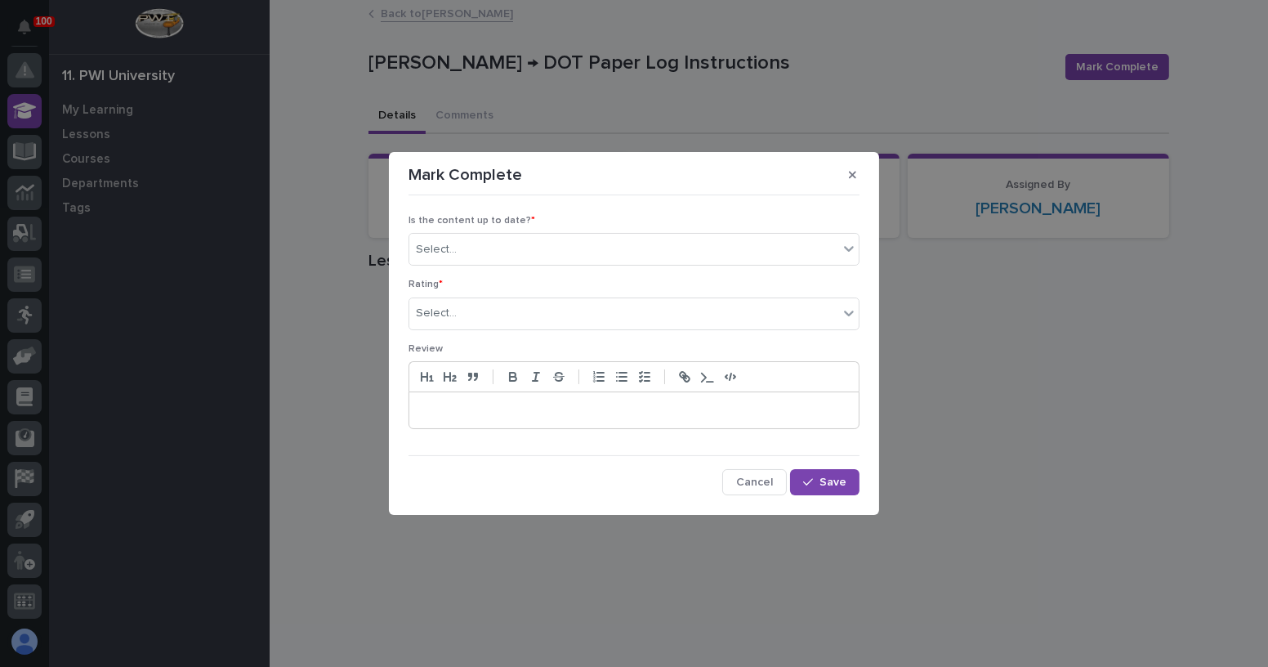
click at [745, 500] on section "Mark Complete Is the content up to date? * Select... Rating * Select... Review …" at bounding box center [634, 333] width 490 height 363
click at [745, 489] on button "Cancel" at bounding box center [754, 482] width 65 height 26
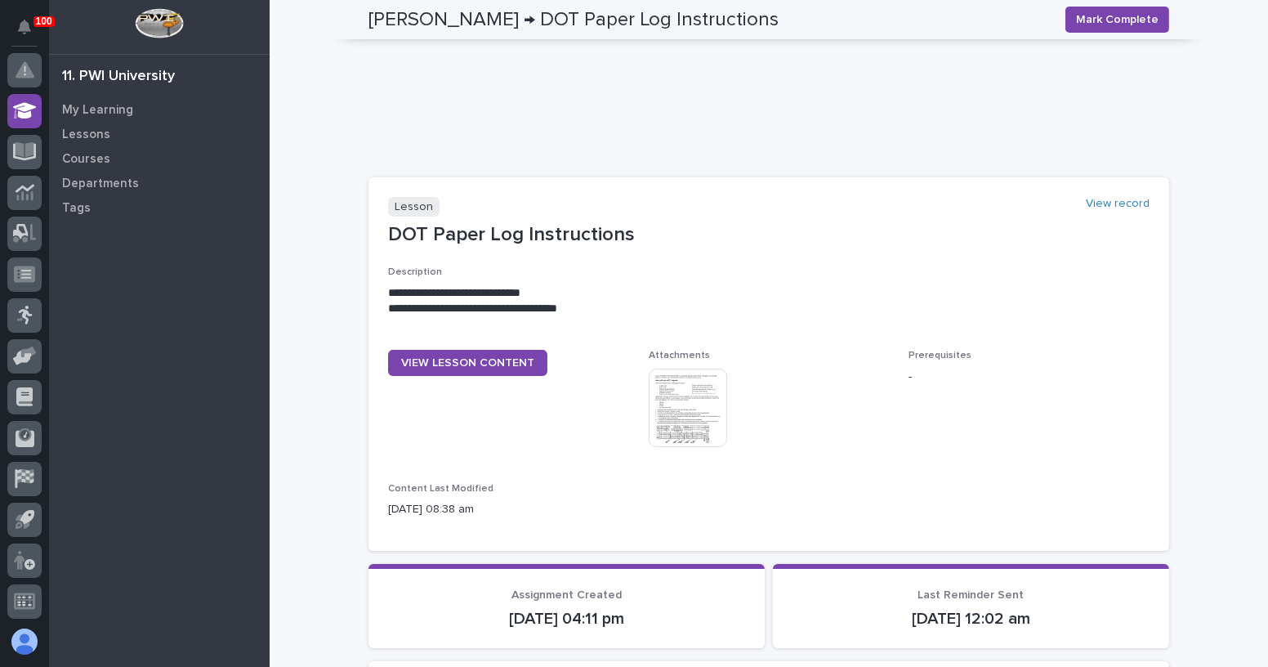
scroll to position [550, 0]
click at [470, 364] on span "VIEW LESSON CONTENT" at bounding box center [467, 361] width 133 height 11
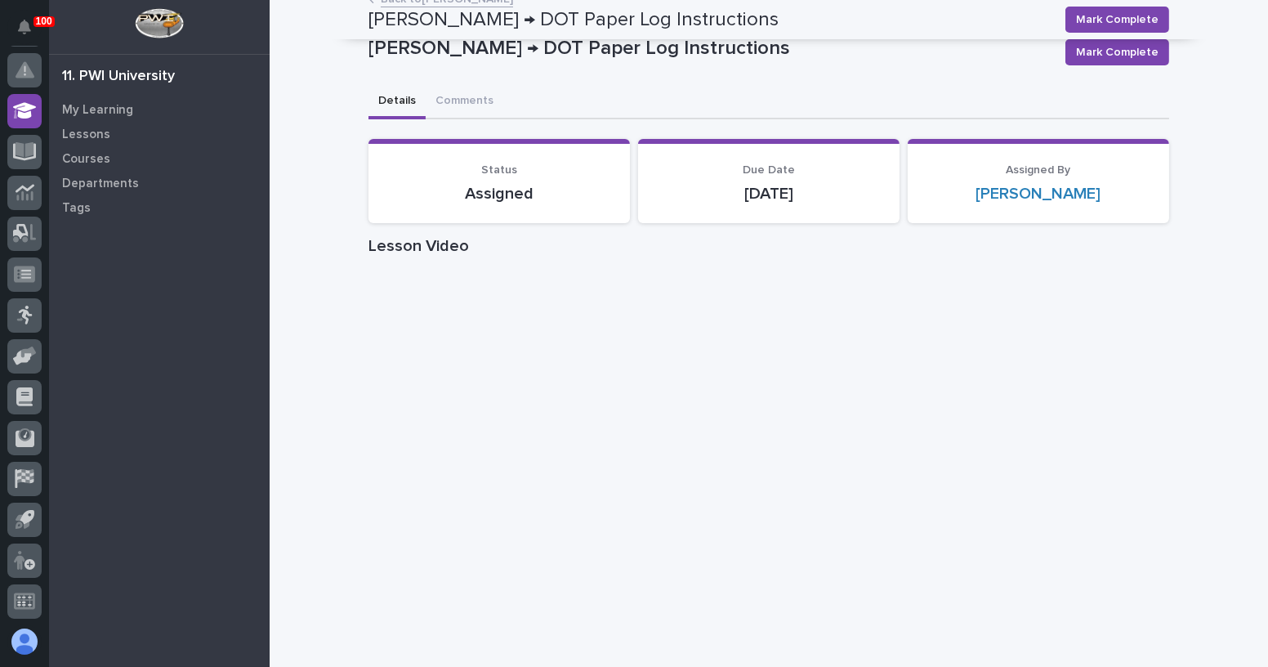
scroll to position [0, 0]
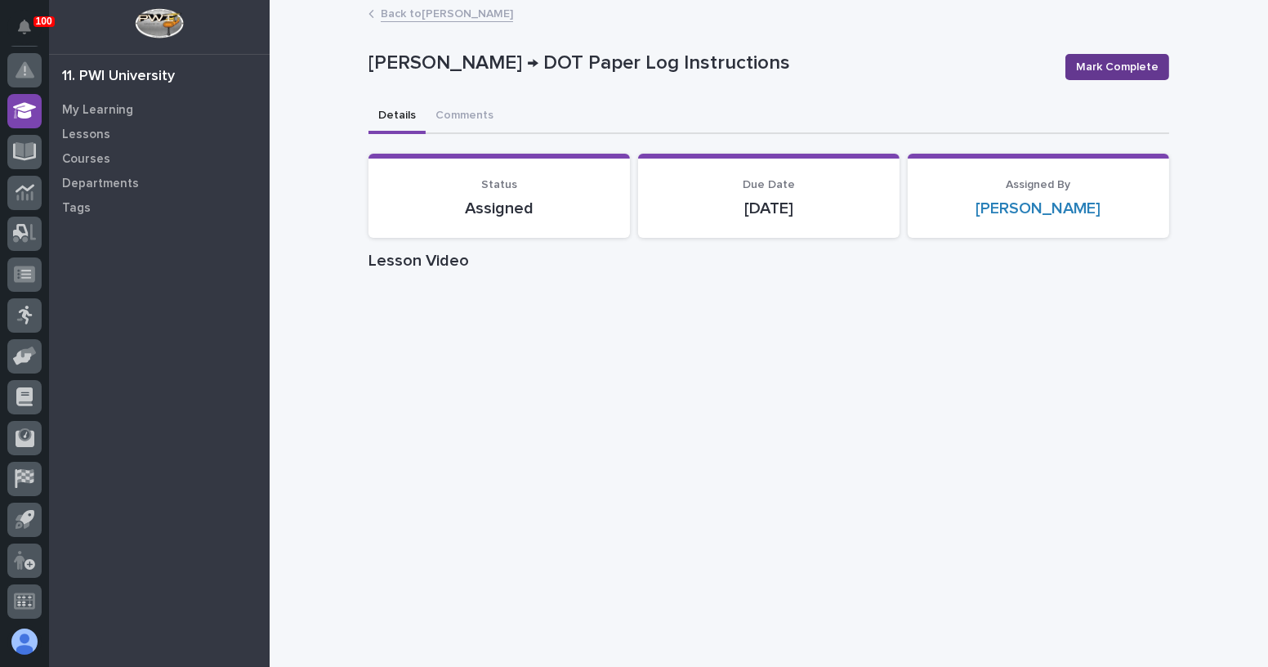
click at [1136, 67] on span "Mark Complete" at bounding box center [1117, 67] width 83 height 16
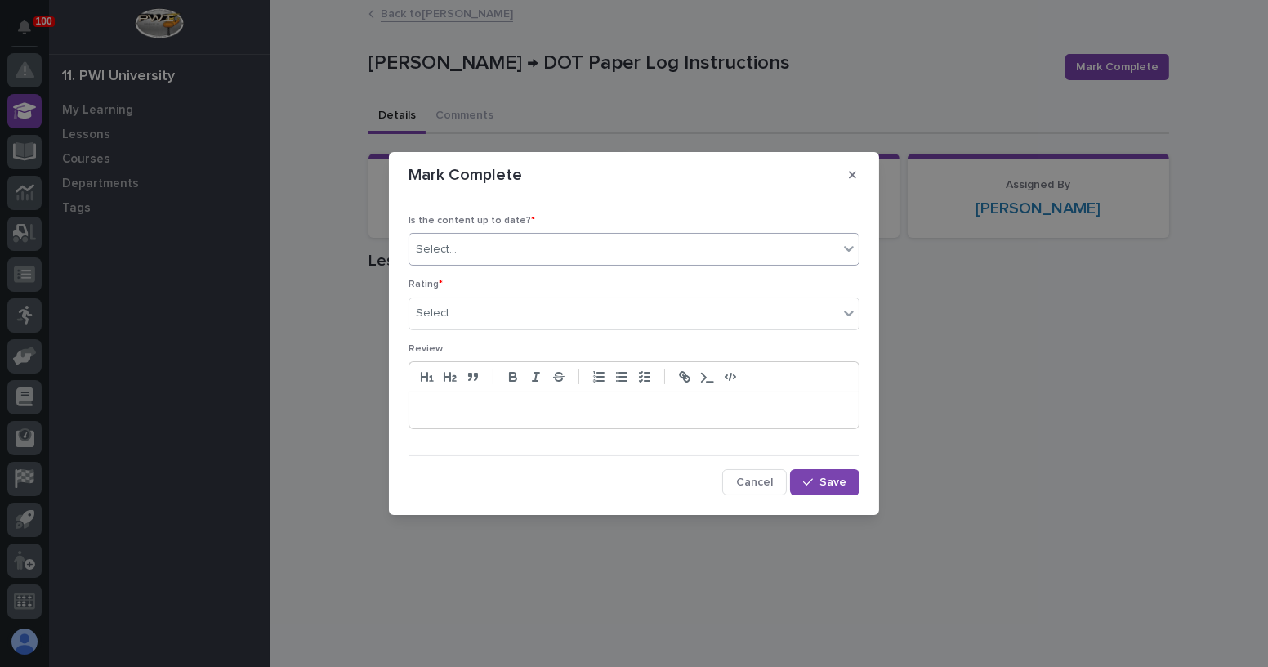
click at [557, 248] on div "Select..." at bounding box center [623, 249] width 429 height 27
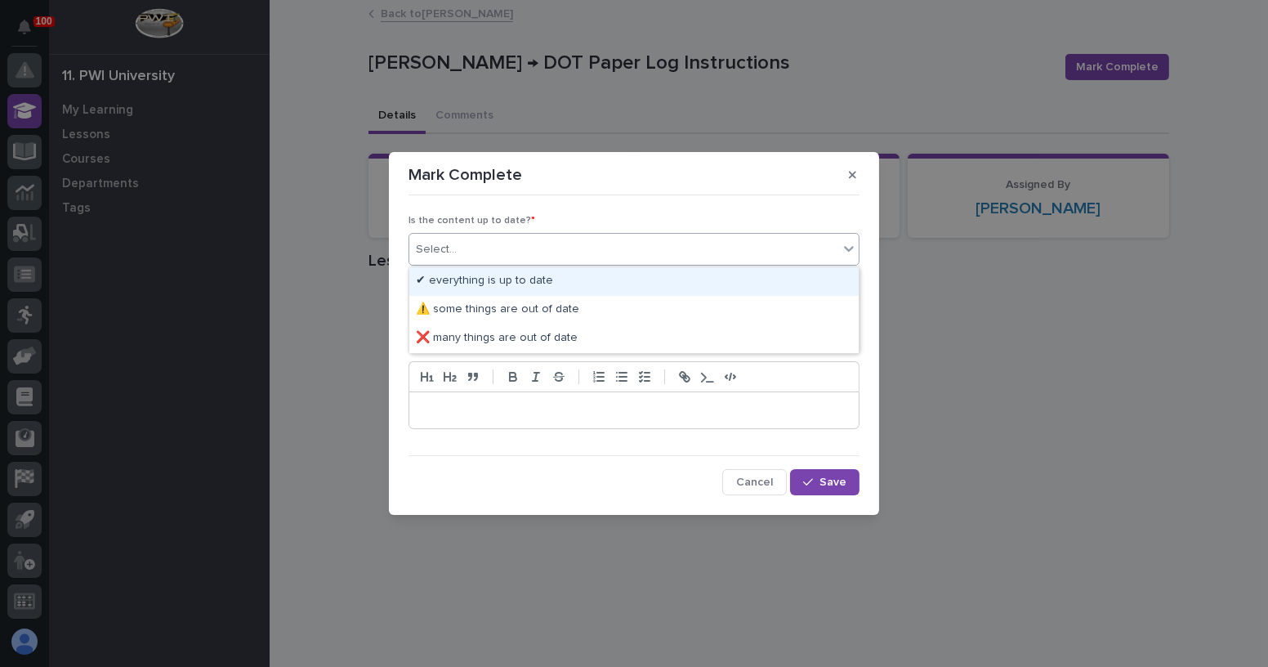
click at [542, 282] on div "✔ everything is up to date" at bounding box center [633, 281] width 449 height 29
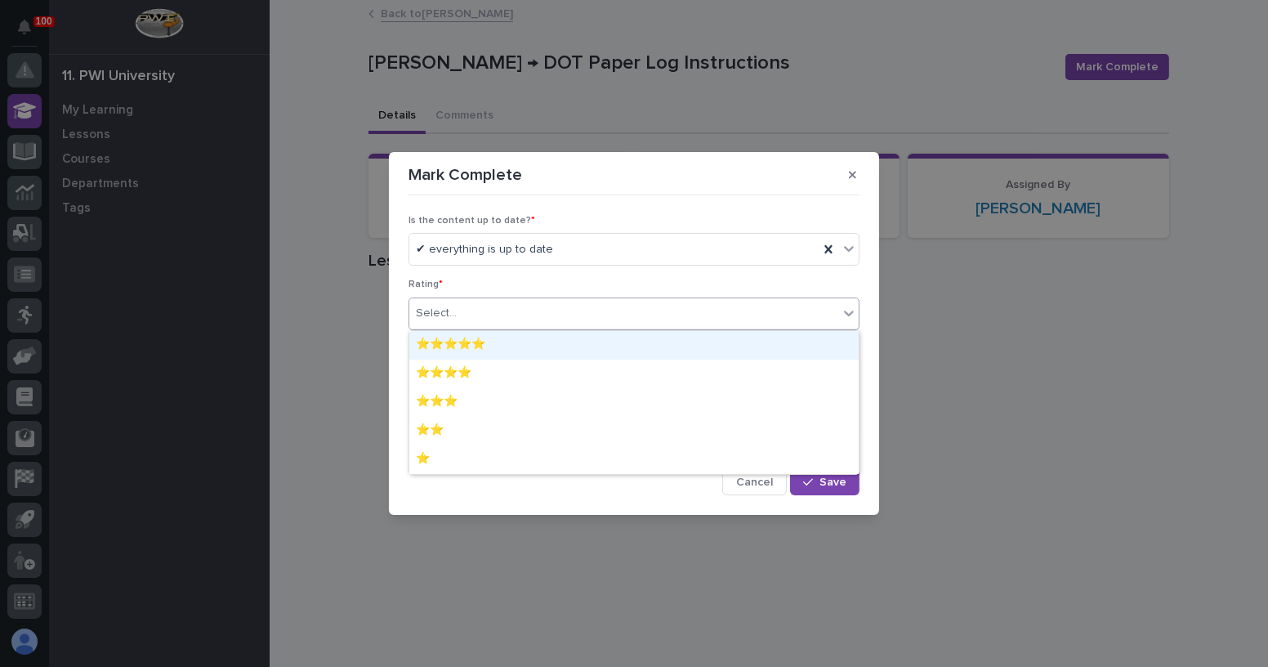
click at [542, 311] on div "Select..." at bounding box center [623, 313] width 429 height 27
click at [542, 342] on div "⭐⭐⭐⭐⭐" at bounding box center [633, 345] width 449 height 29
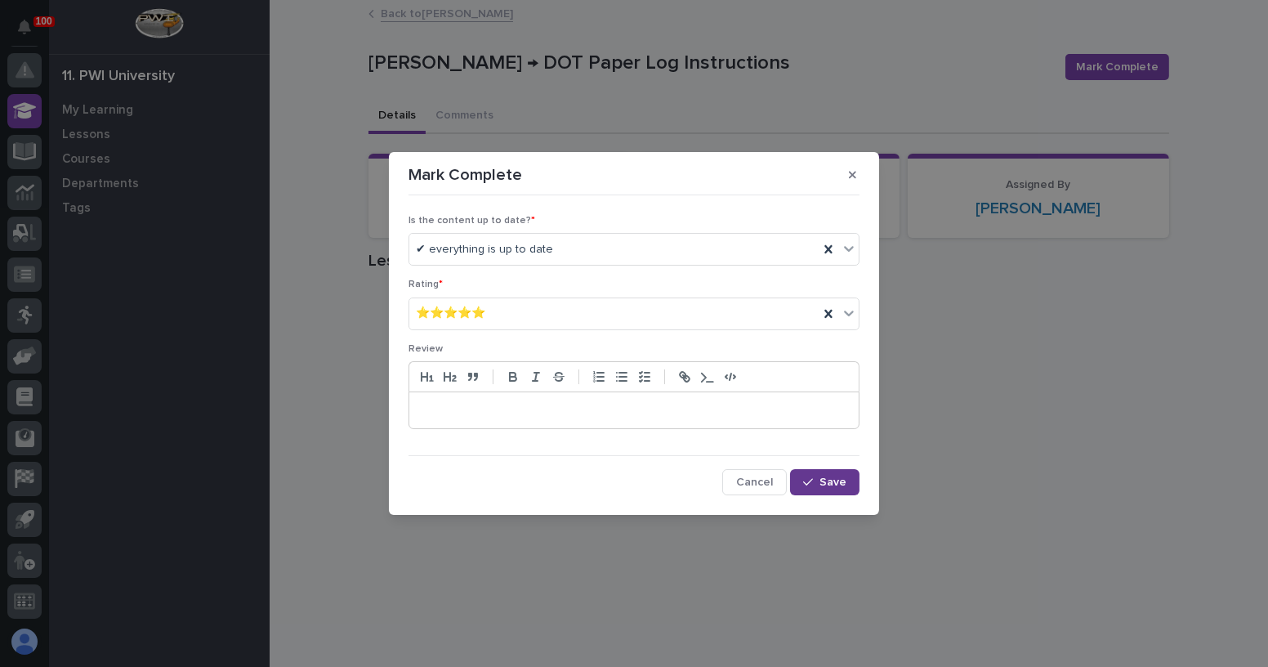
click at [823, 474] on button "Save" at bounding box center [824, 482] width 69 height 26
